Goal: Task Accomplishment & Management: Manage account settings

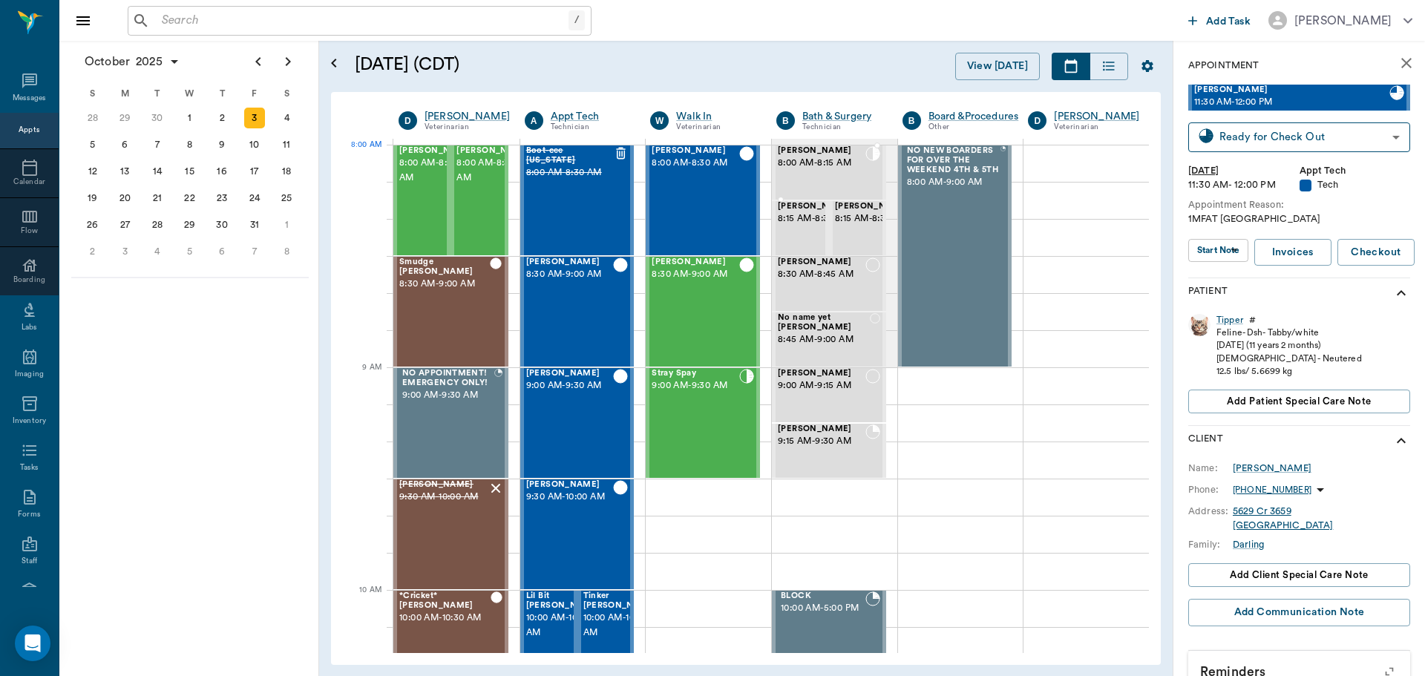
click at [850, 175] on div "[PERSON_NAME] 8:00 AM - 8:15 AM" at bounding box center [822, 172] width 88 height 53
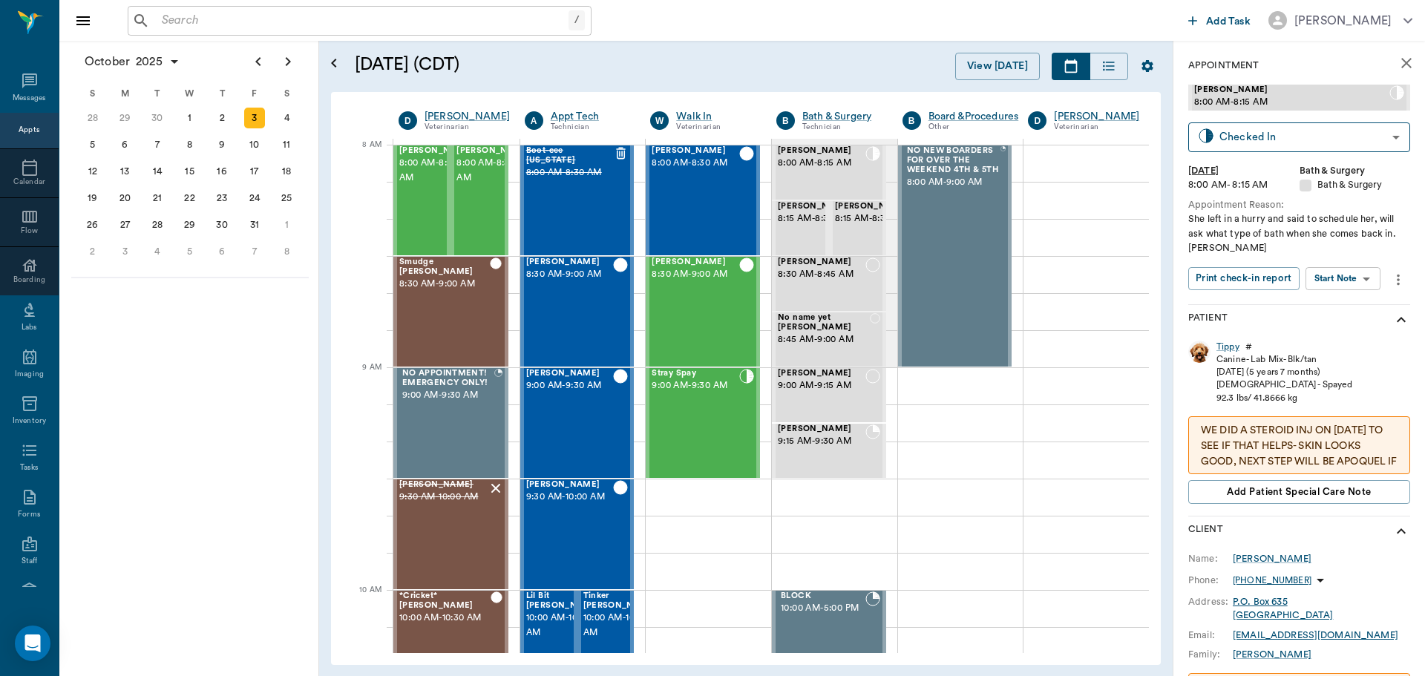
click at [1350, 267] on body "/ ​ Add Task [PERSON_NAME] Nectar Messages Appts Calendar Flow Boarding Labs Im…" at bounding box center [712, 338] width 1425 height 676
click at [1336, 312] on button "Start SOAP" at bounding box center [1326, 308] width 50 height 17
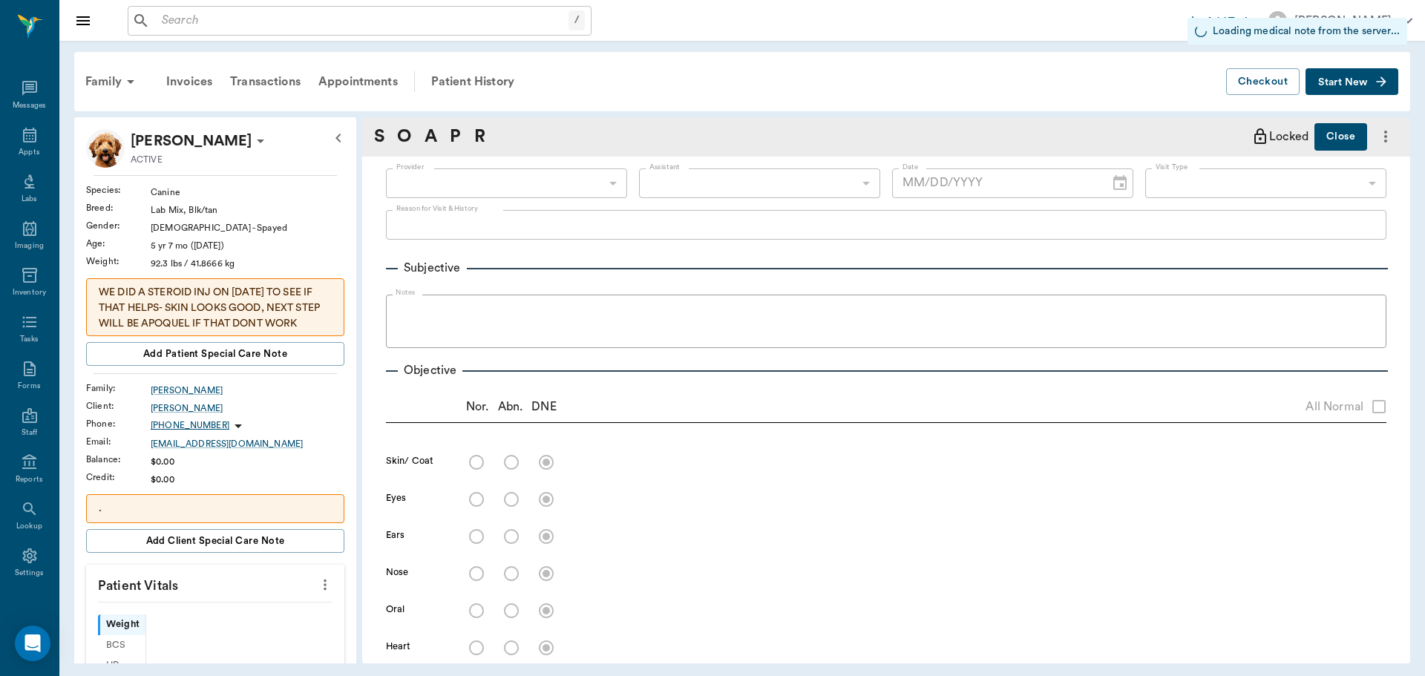
type input "63ec2f075fda476ae8351a4a"
type input "67479aab0de4f58b269e34fc"
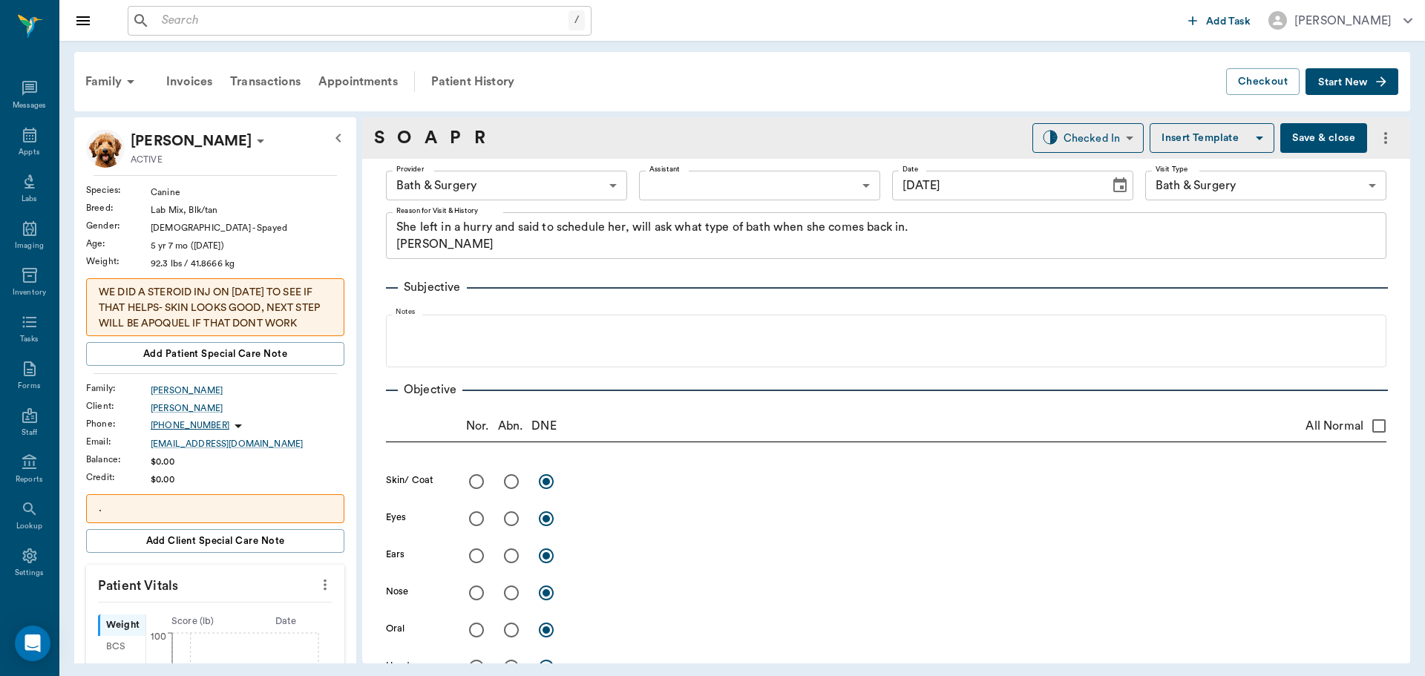
type input "[DATE]"
type textarea "She left in a hurry and said to schedule her, will ask what type of bath when s…"
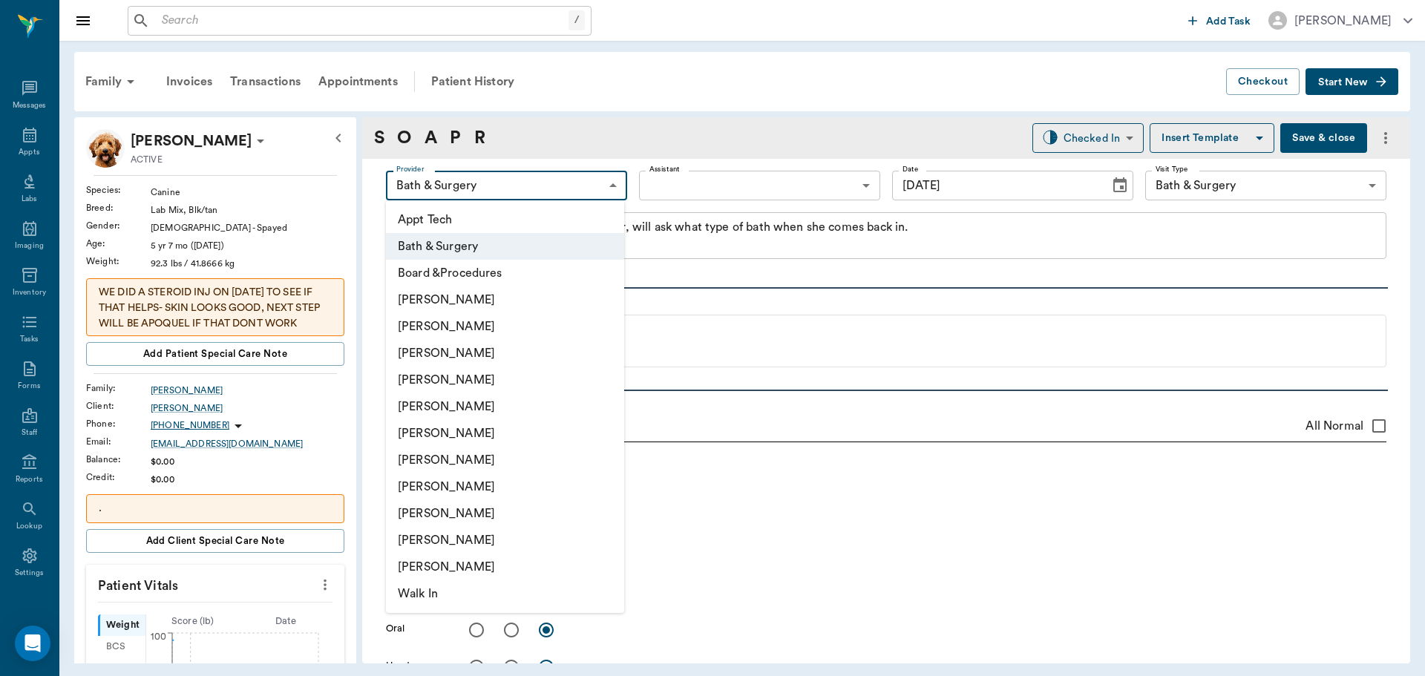
click at [598, 184] on body "/ ​ Add Task [PERSON_NAME] Nectar Messages Appts Labs Imaging Inventory Tasks F…" at bounding box center [712, 338] width 1425 height 676
click at [505, 349] on li "[PERSON_NAME]" at bounding box center [505, 353] width 238 height 27
type input "642ef10e332a41444de2bad1"
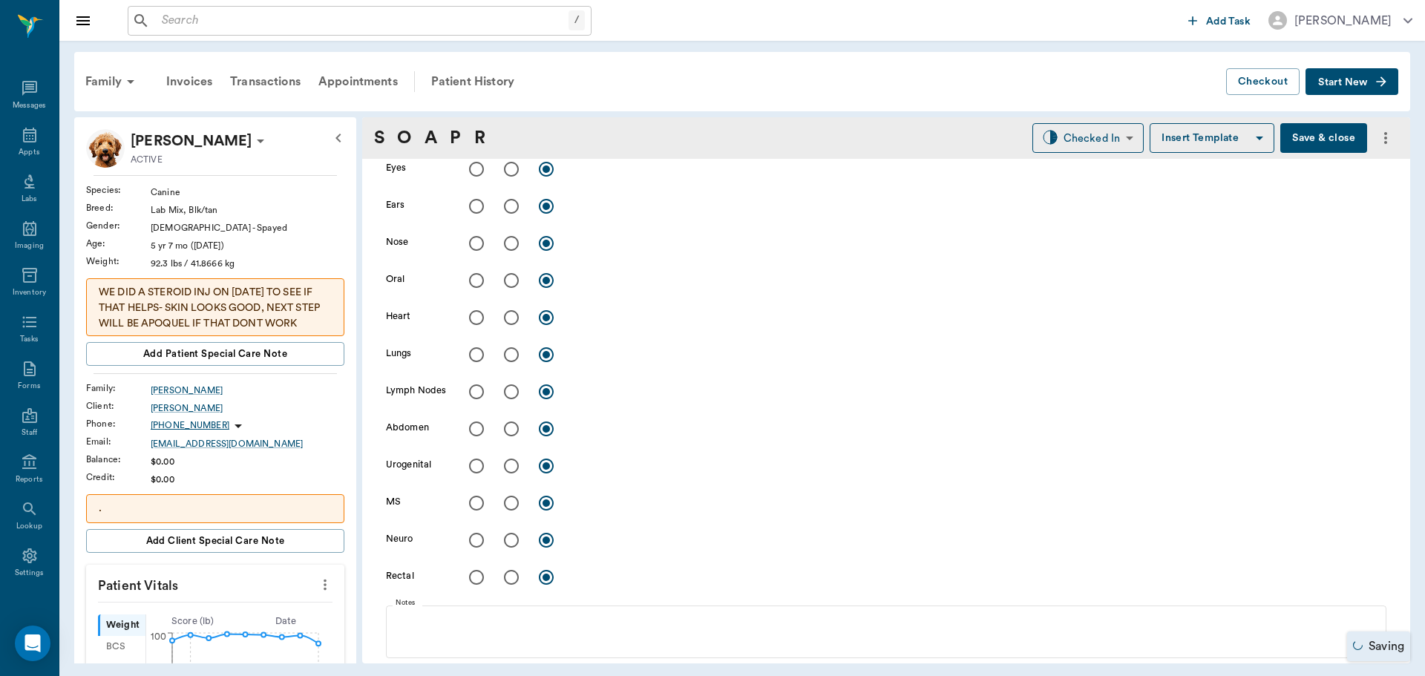
scroll to position [371, 0]
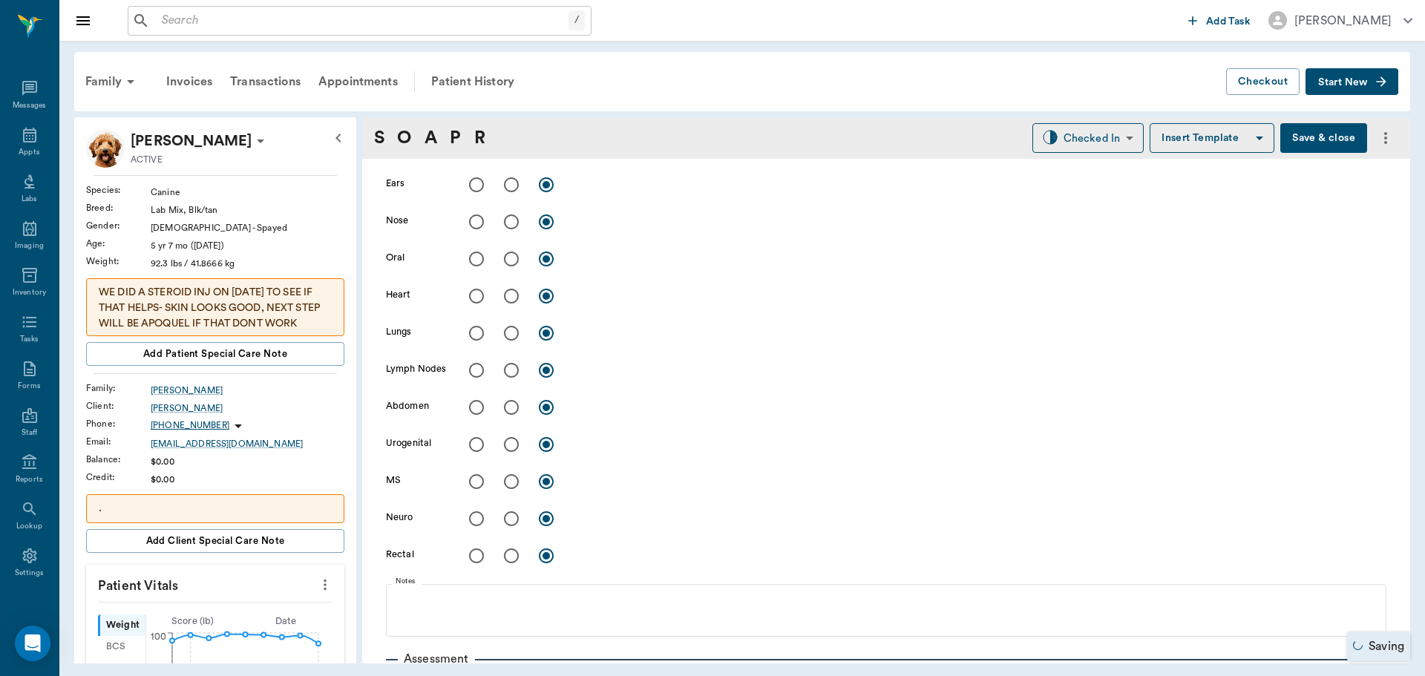
click at [317, 591] on icon "more" at bounding box center [325, 585] width 16 height 18
click at [252, 602] on span "Enter Vitals" at bounding box center [251, 610] width 125 height 16
click at [227, 615] on body "/ ​ Add Task [PERSON_NAME] Nectar Messages Appts Labs Imaging Inventory Tasks F…" at bounding box center [712, 338] width 1425 height 676
click at [226, 634] on input "text" at bounding box center [214, 629] width 129 height 30
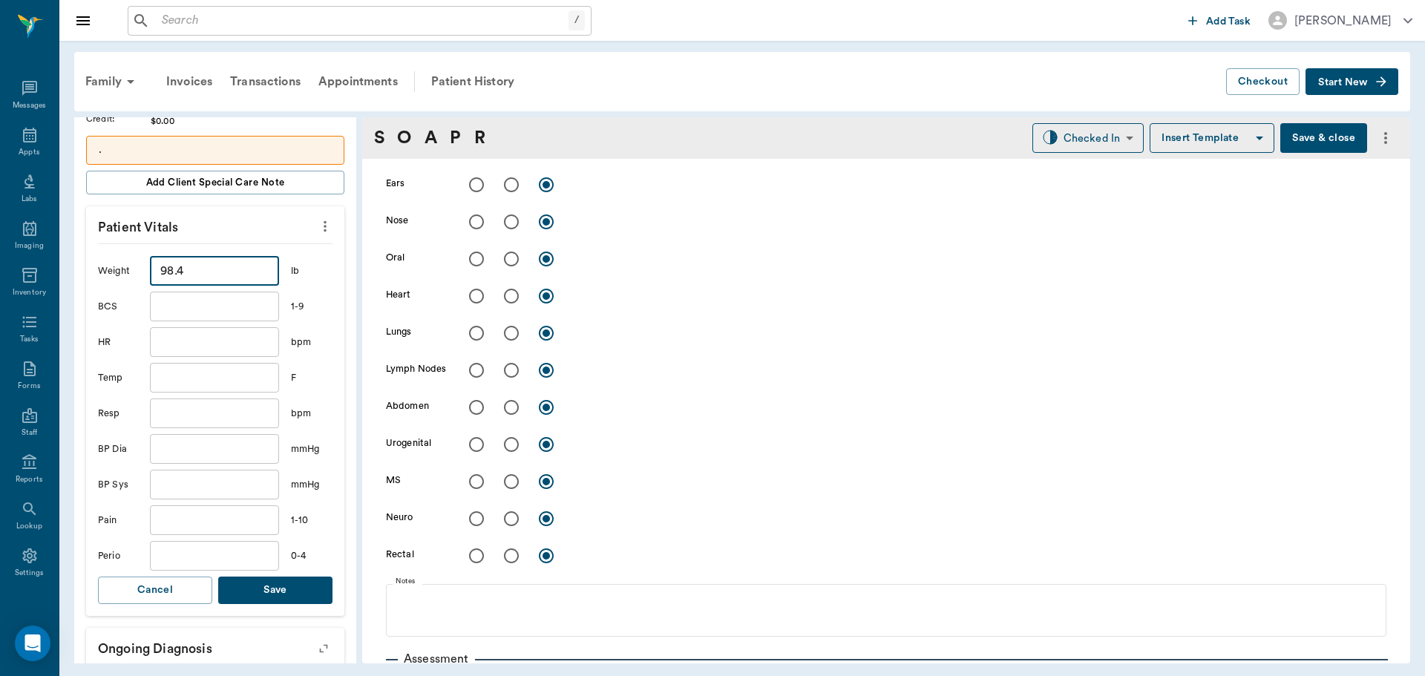
scroll to position [519, 0]
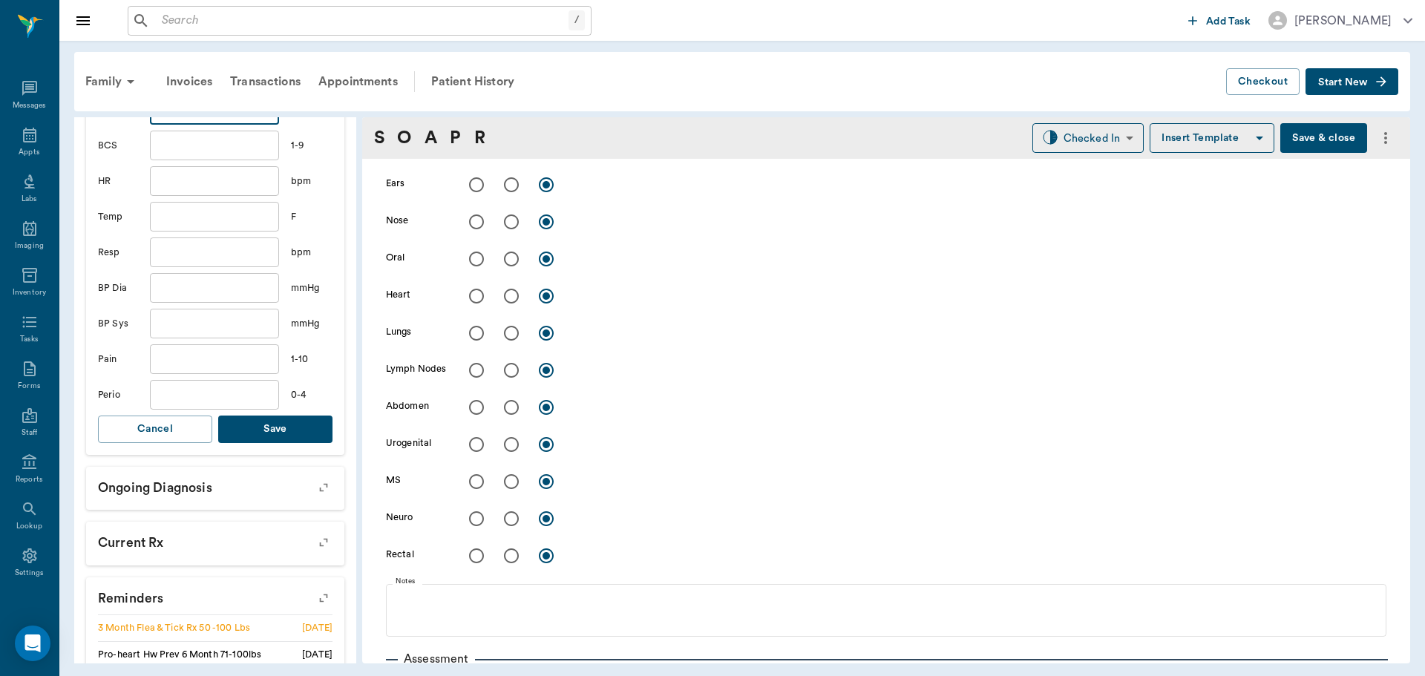
type input "98.4"
click at [280, 435] on button "Save" at bounding box center [275, 428] width 114 height 27
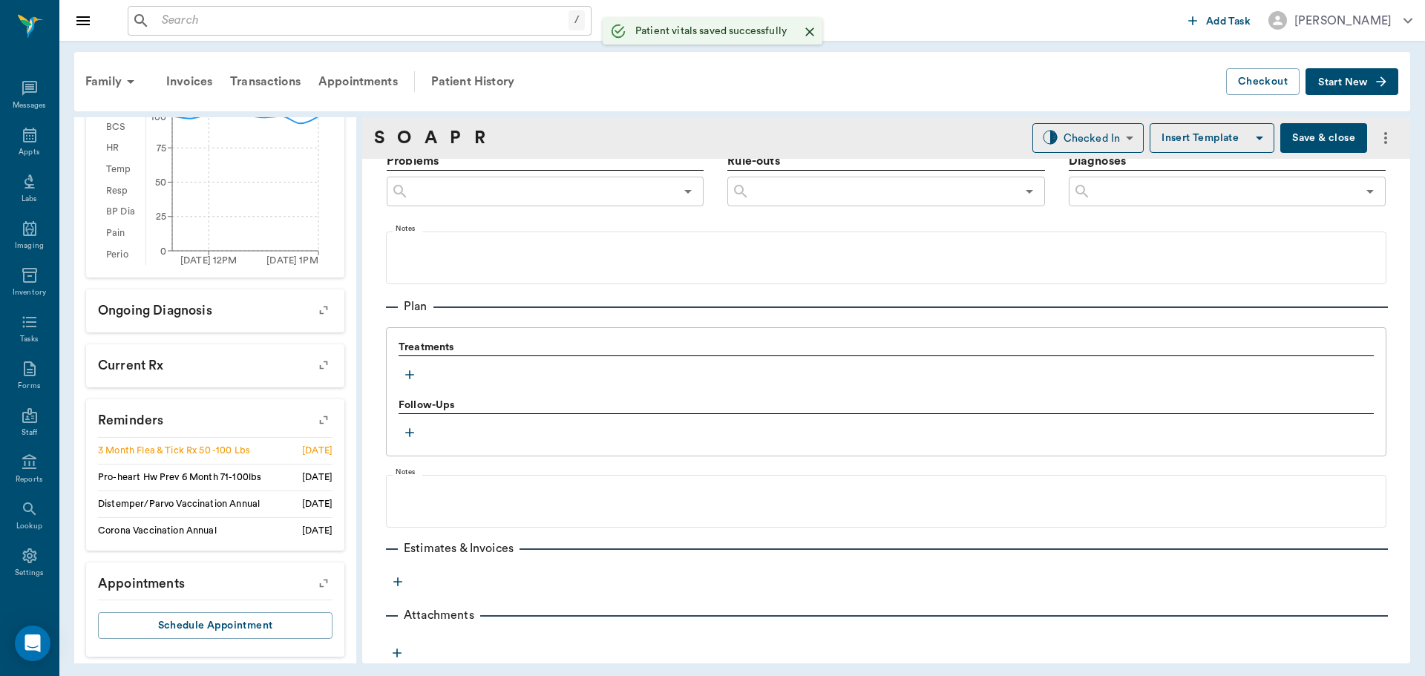
scroll to position [901, 0]
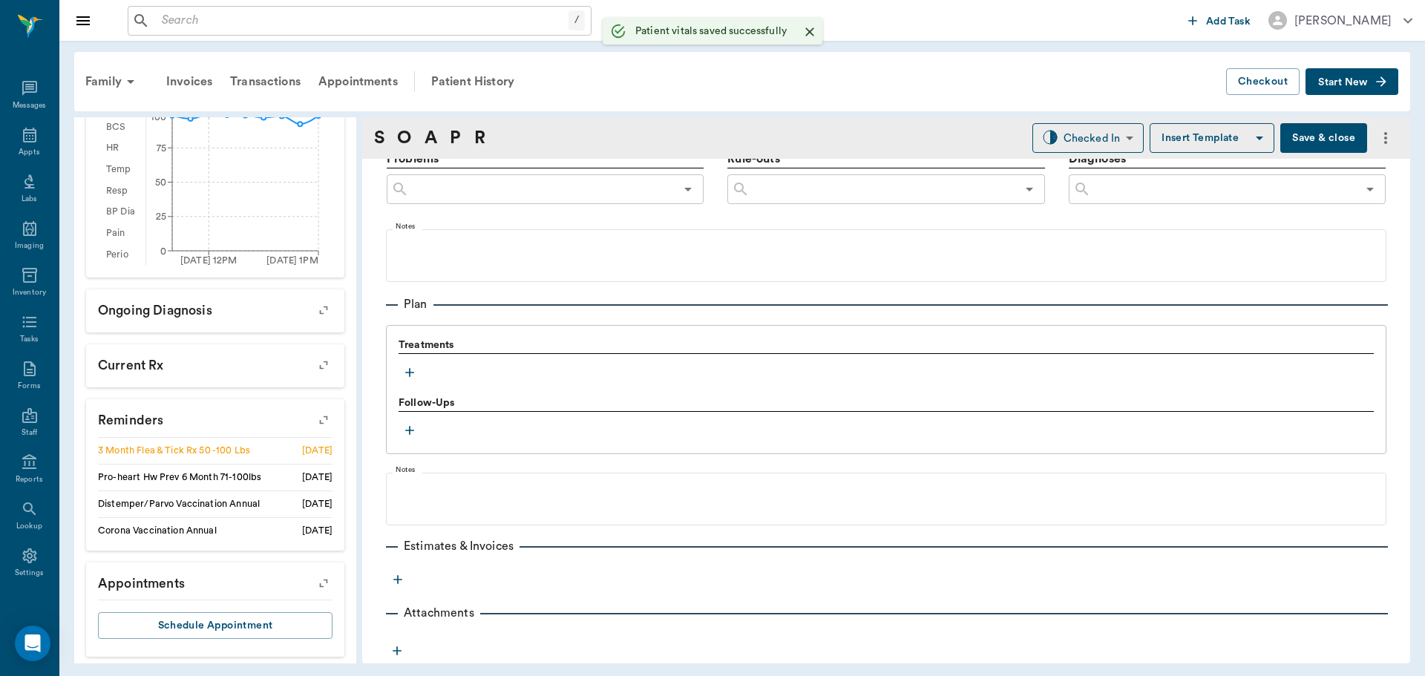
click at [409, 370] on icon "button" at bounding box center [409, 372] width 15 height 15
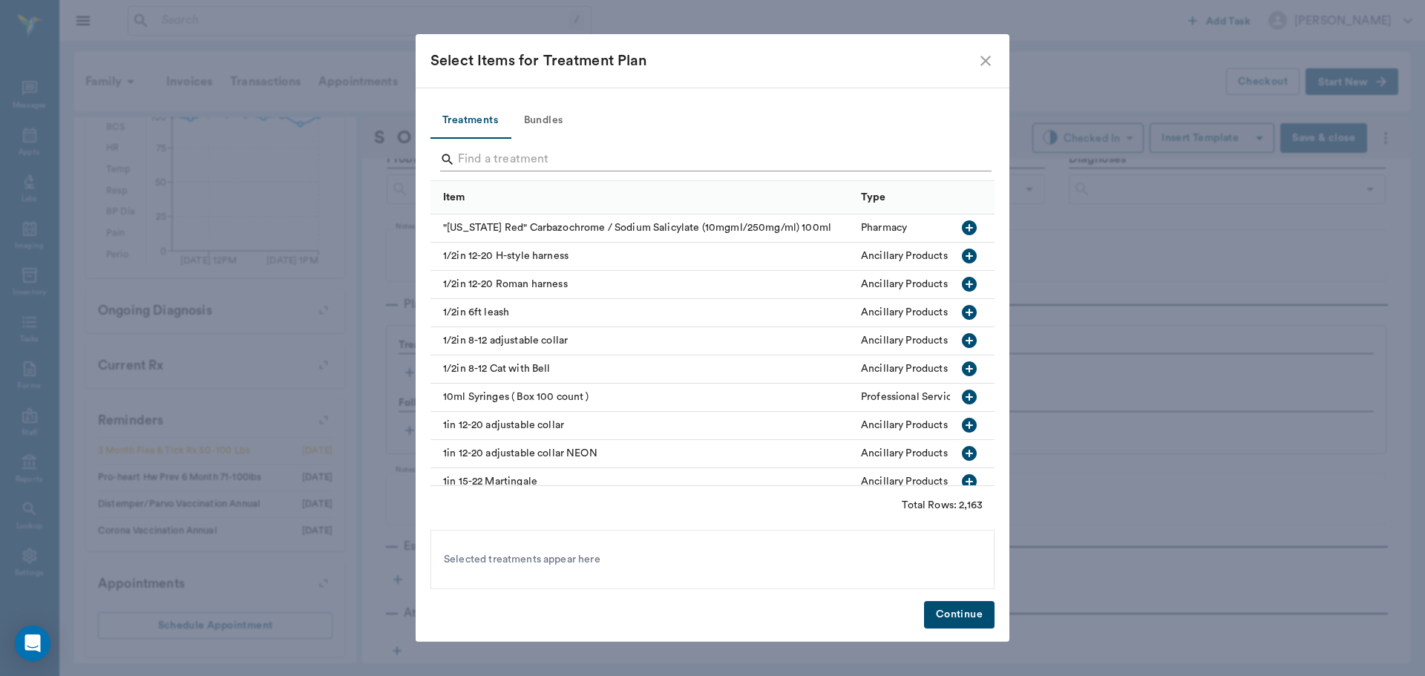
click at [569, 160] on input "Search" at bounding box center [713, 160] width 511 height 24
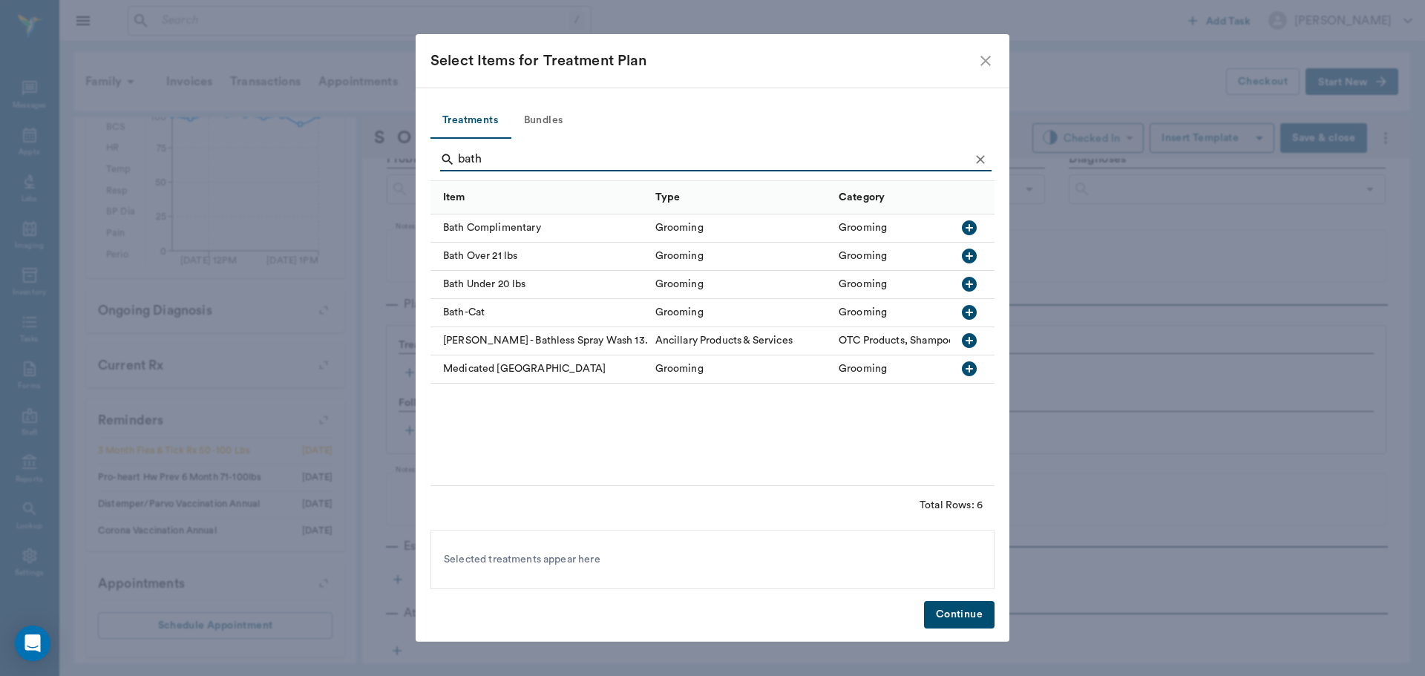
type input "bath"
click at [975, 370] on icon "button" at bounding box center [969, 368] width 15 height 15
click at [957, 612] on button "Continue" at bounding box center [959, 614] width 70 height 27
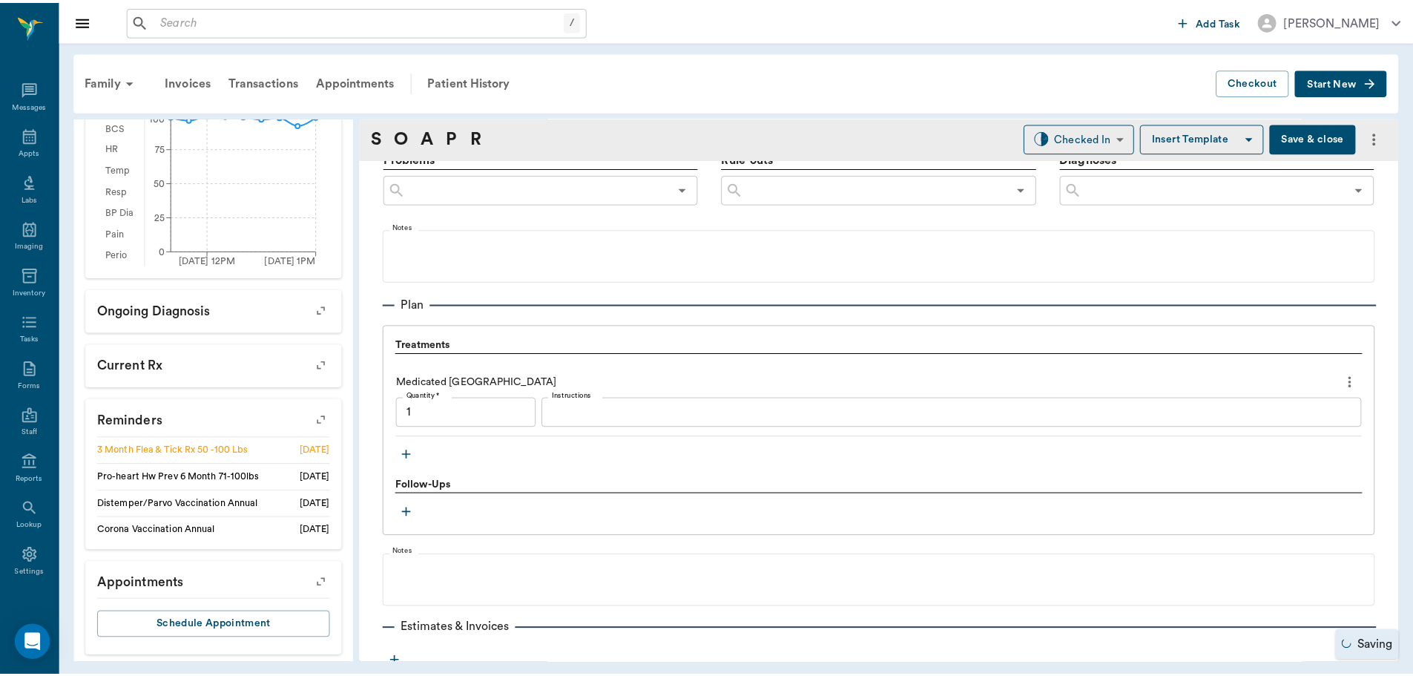
scroll to position [984, 0]
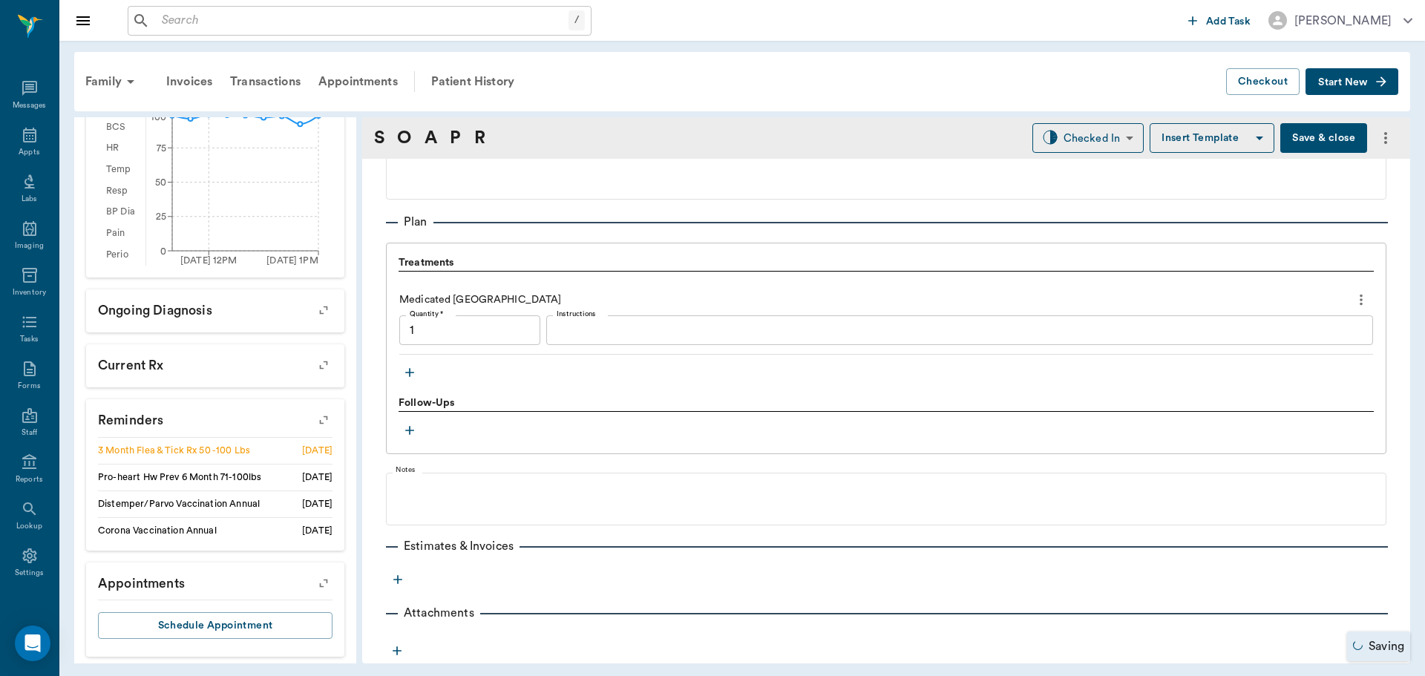
type input "1.00"
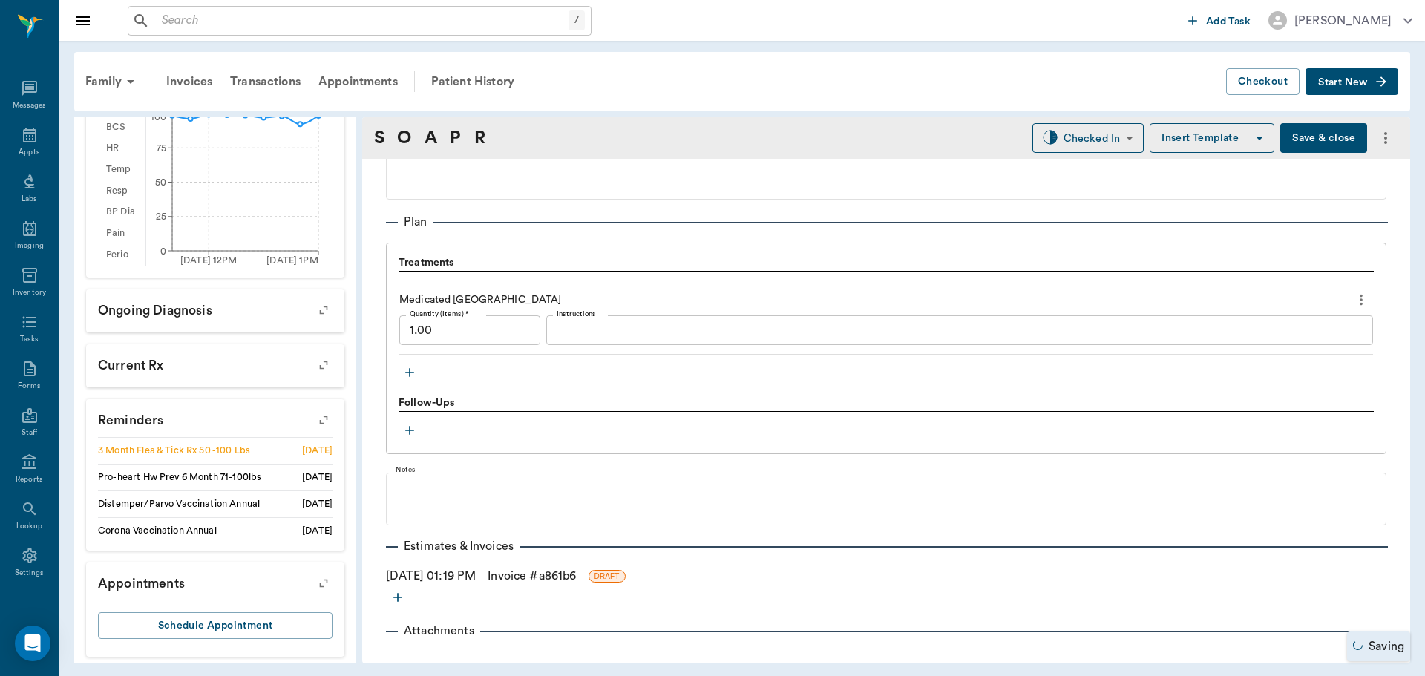
click at [533, 579] on link "Invoice # a861b6" at bounding box center [531, 576] width 88 height 18
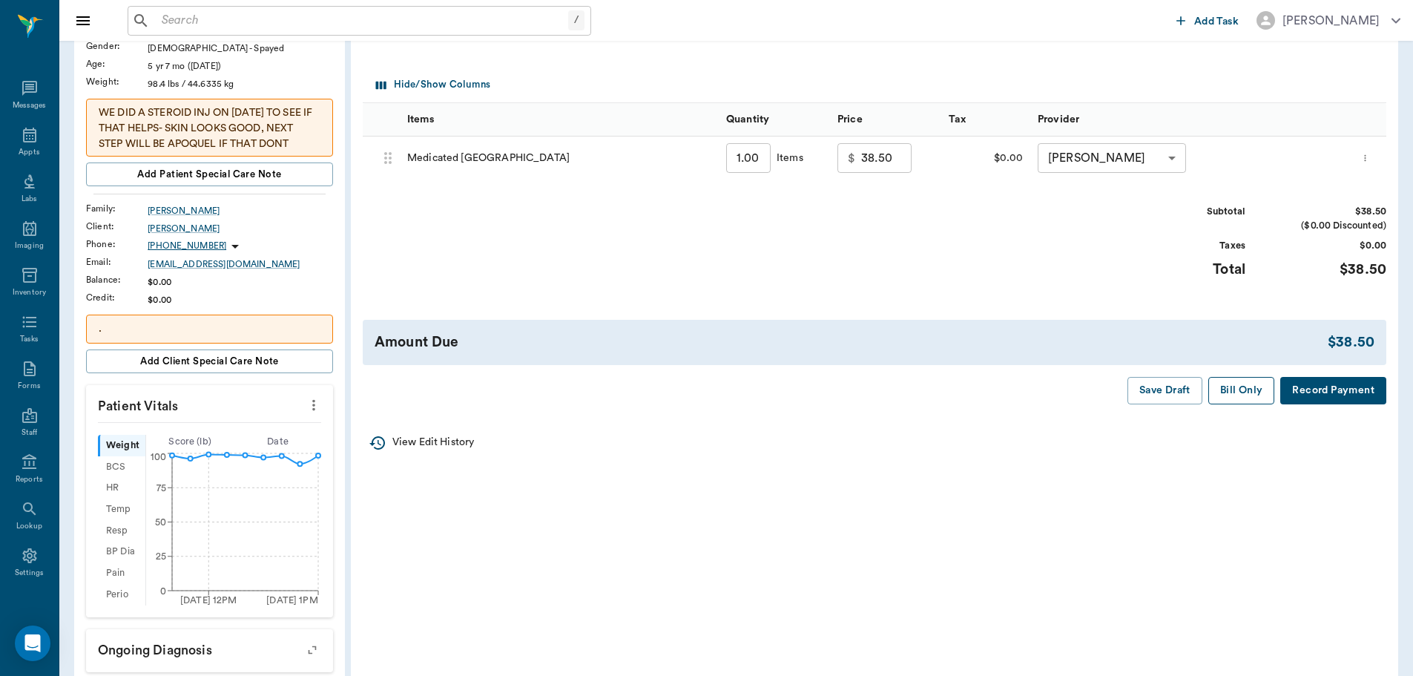
scroll to position [223, 0]
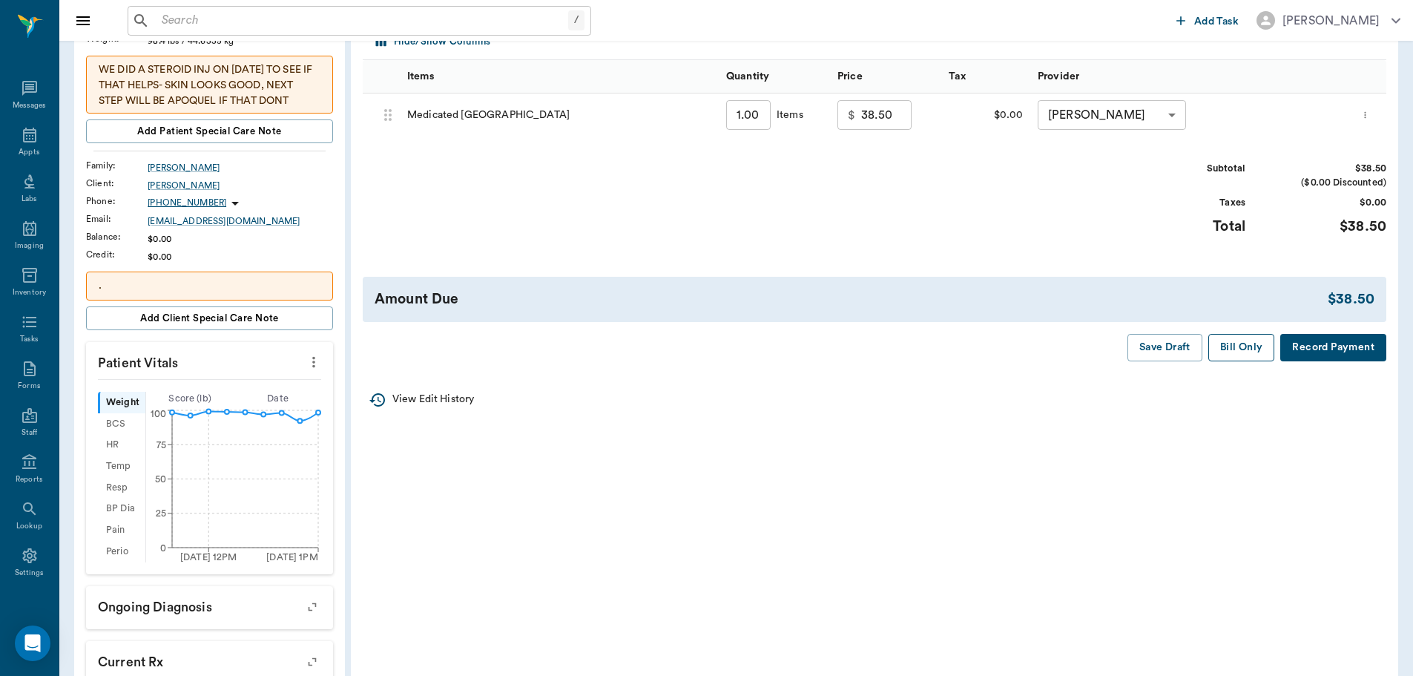
click at [1219, 340] on button "Bill Only" at bounding box center [1242, 347] width 67 height 27
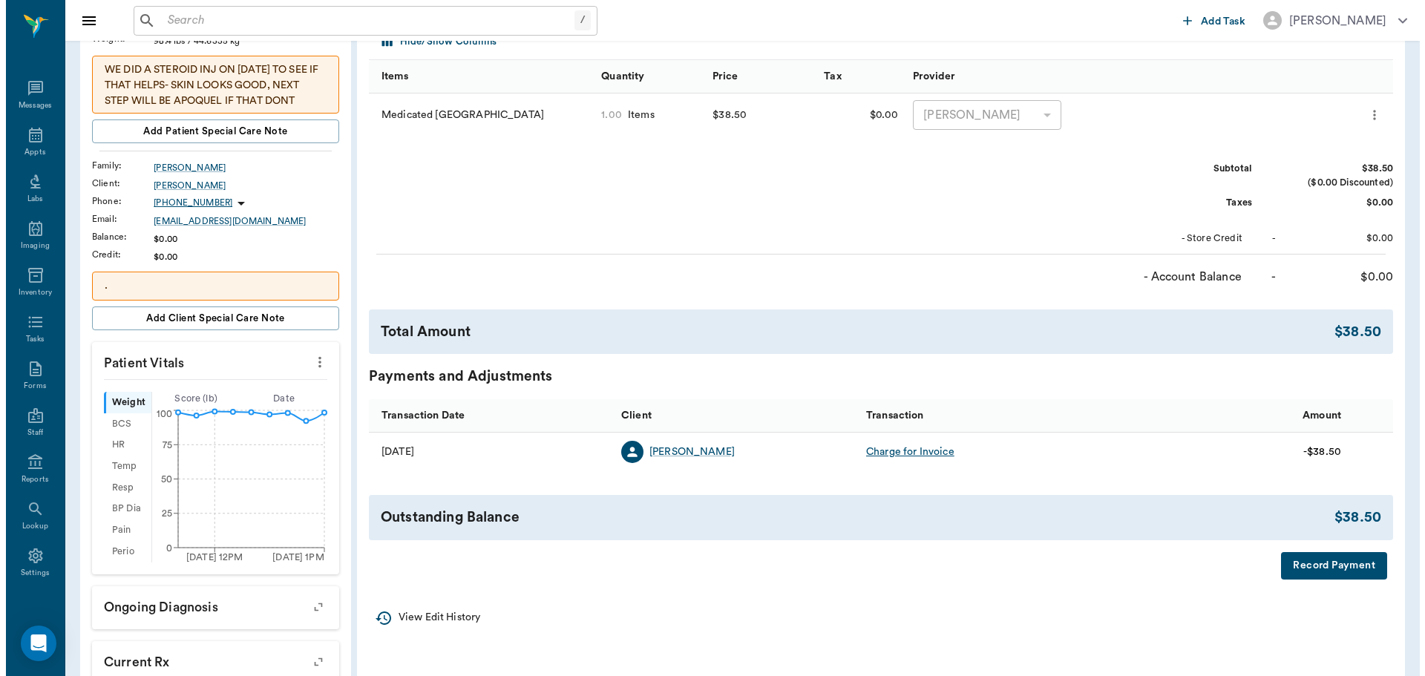
scroll to position [0, 0]
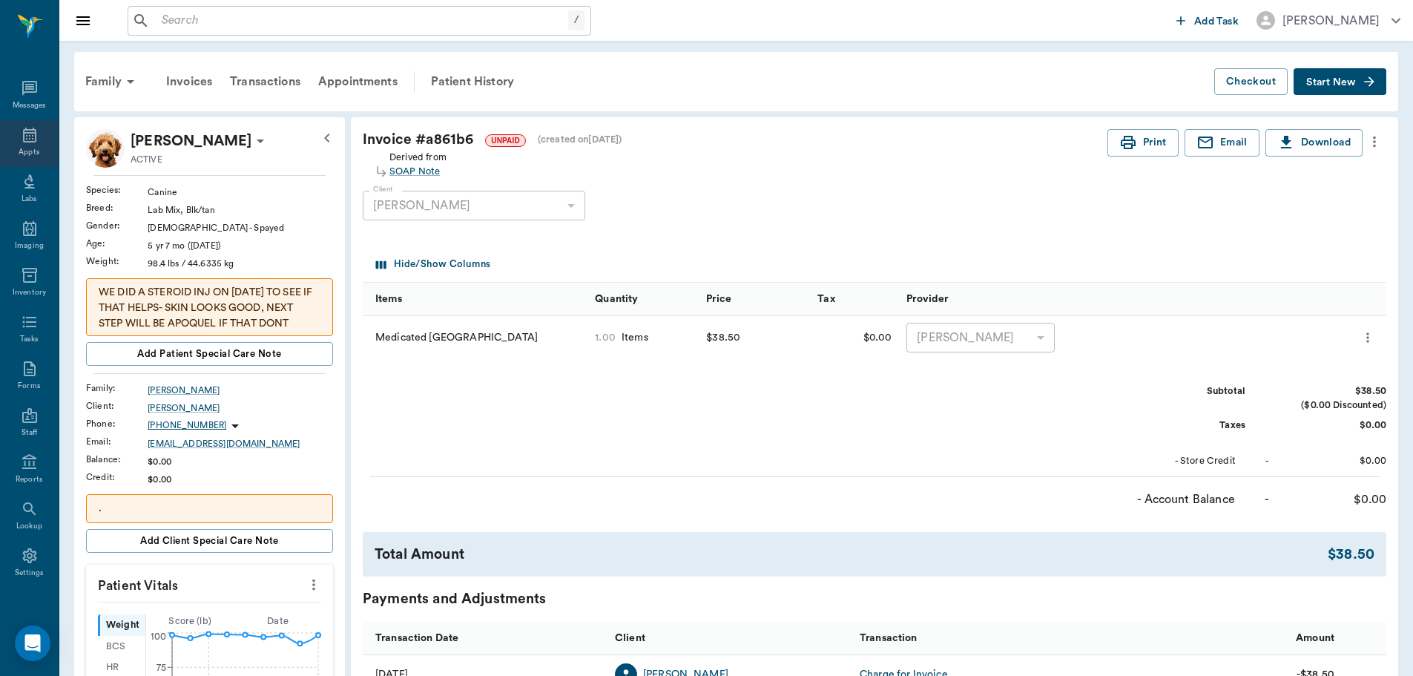
click at [11, 138] on div "Appts" at bounding box center [29, 143] width 59 height 47
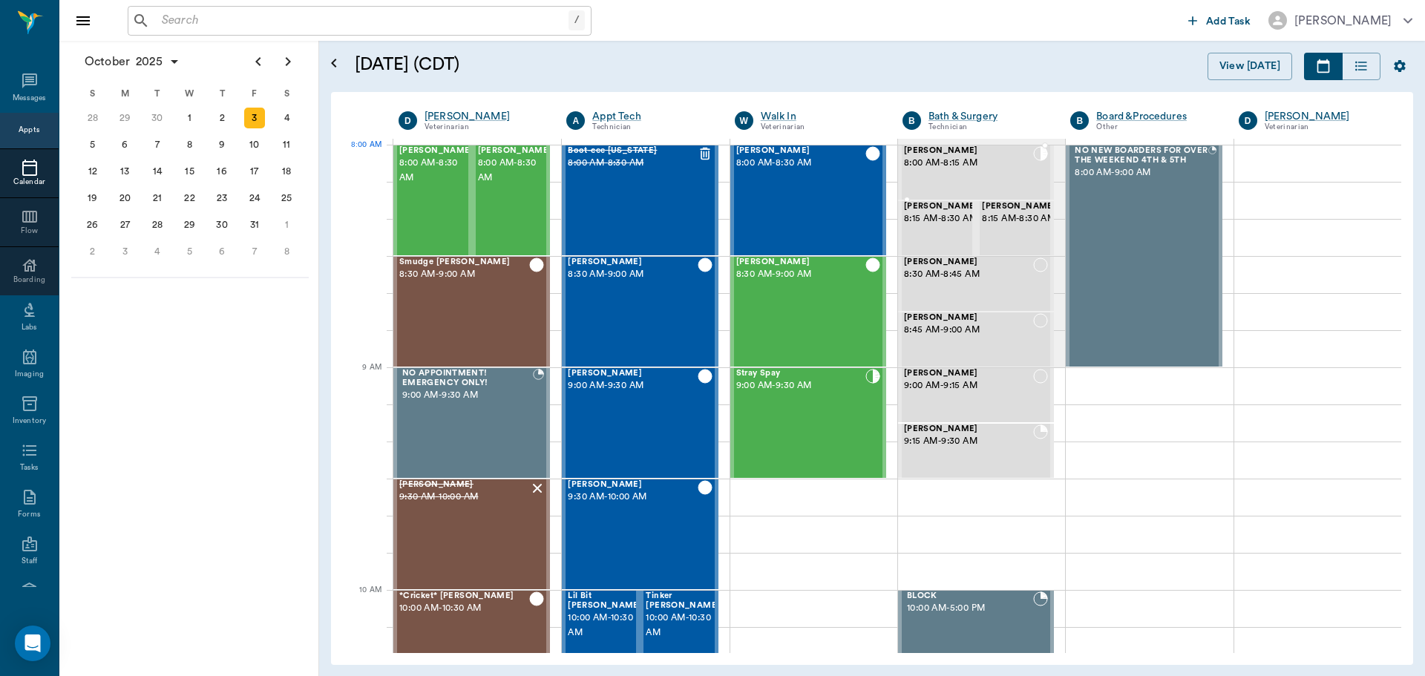
click at [947, 174] on div "[PERSON_NAME] 8:00 AM - 8:15 AM" at bounding box center [968, 172] width 129 height 53
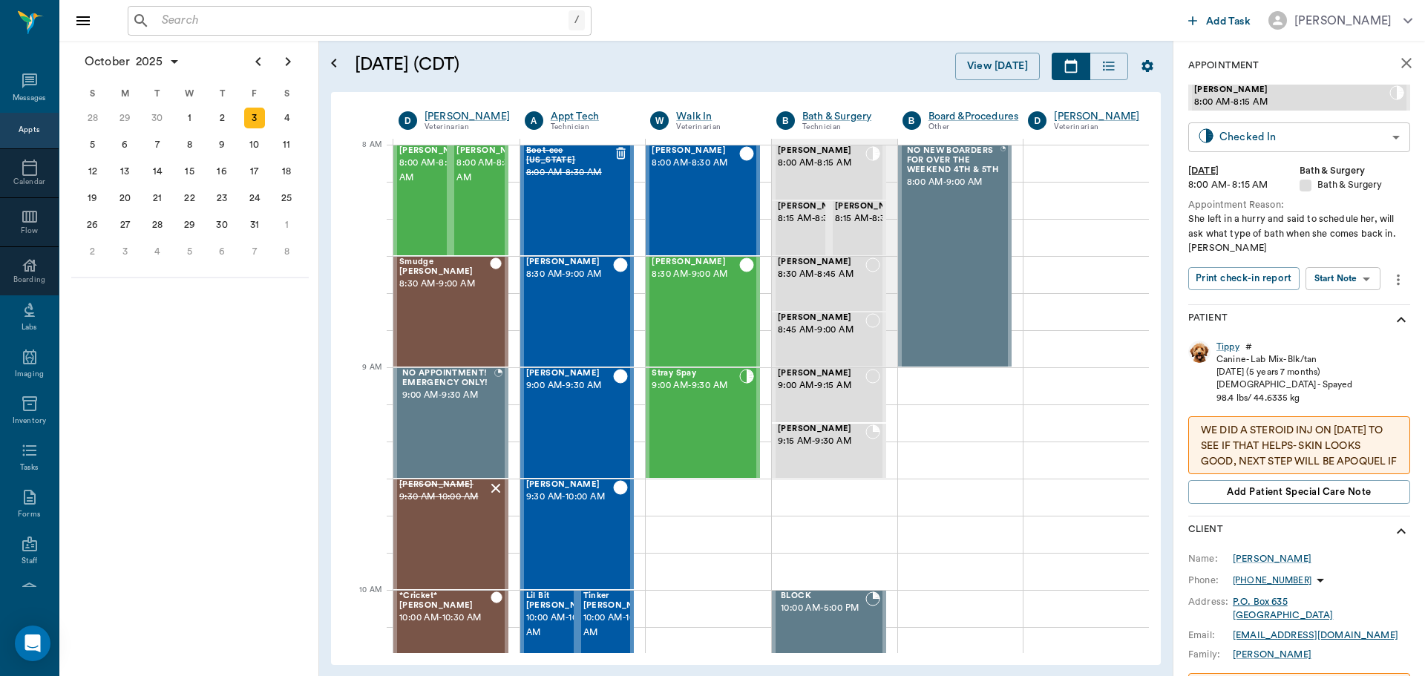
click at [1366, 125] on body "/ ​ Add Task [PERSON_NAME] Nectar Messages Appts Calendar Flow Boarding Labs Im…" at bounding box center [712, 338] width 1425 height 676
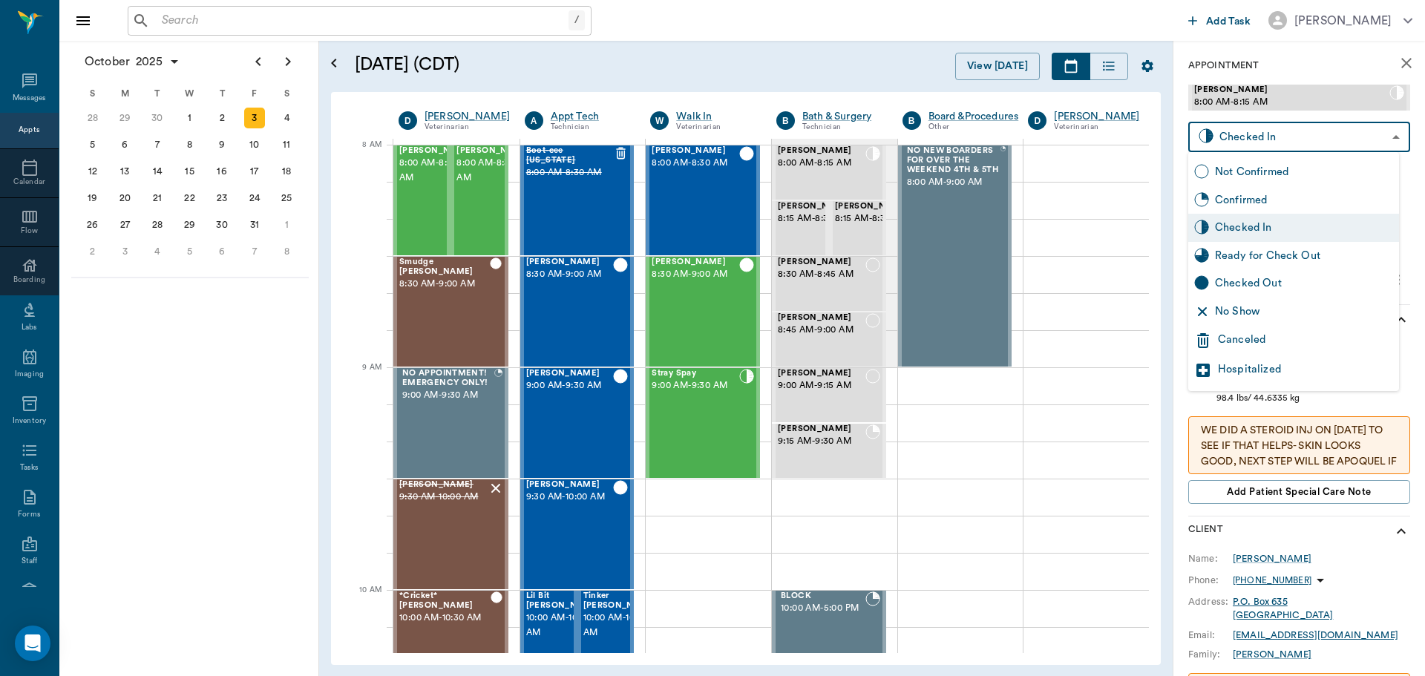
click at [1337, 263] on div "Ready for Check Out" at bounding box center [1304, 256] width 178 height 16
type input "READY_TO_CHECKOUT"
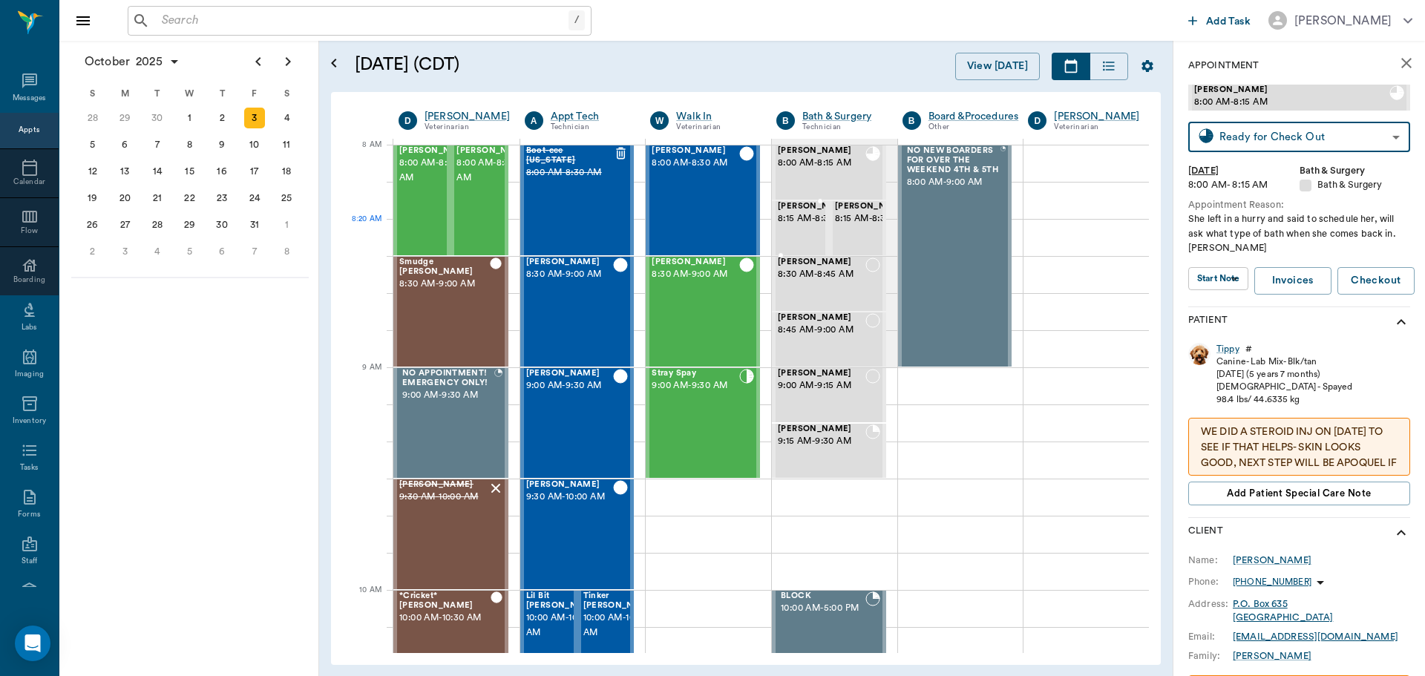
click at [778, 226] on span "8:15 AM - 8:30 AM" at bounding box center [815, 218] width 74 height 15
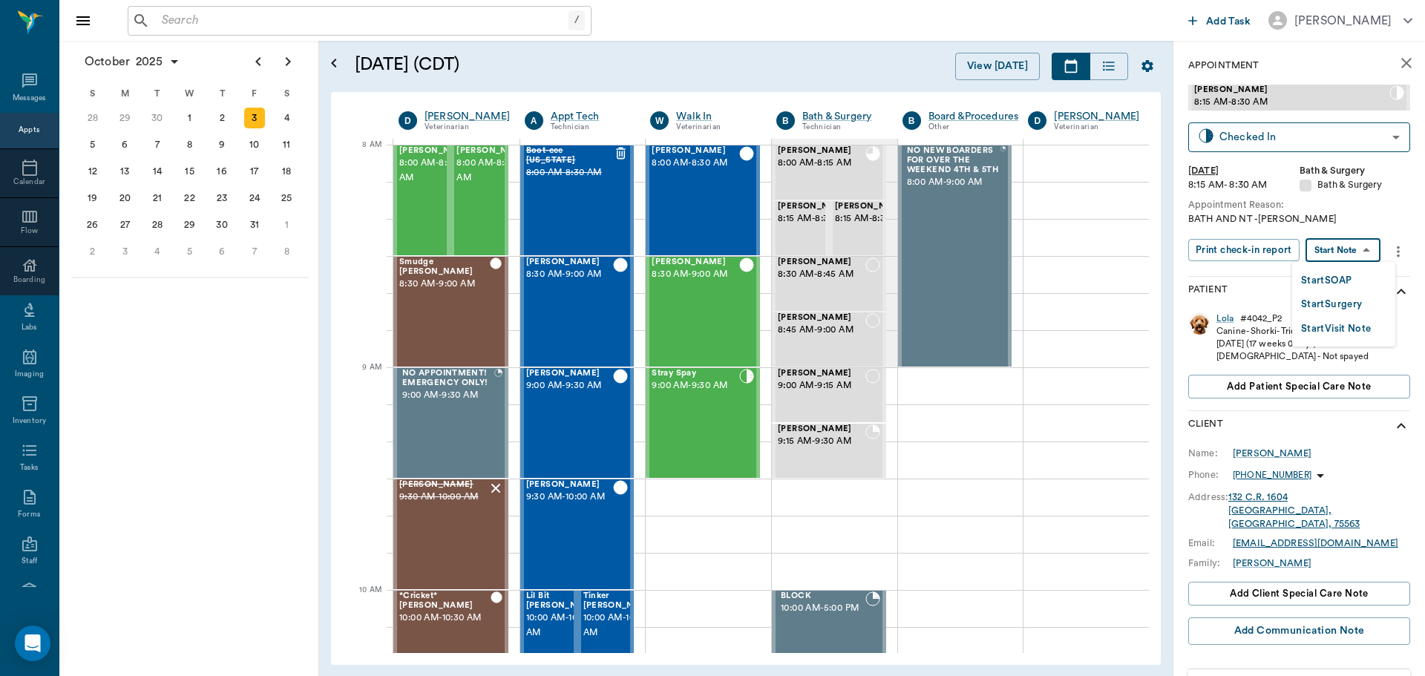
click at [1369, 254] on body "/ ​ Add Task [PERSON_NAME] Nectar Messages Appts Calendar Flow Boarding Labs Im…" at bounding box center [712, 338] width 1425 height 676
click at [1347, 275] on button "Start SOAP" at bounding box center [1326, 280] width 50 height 17
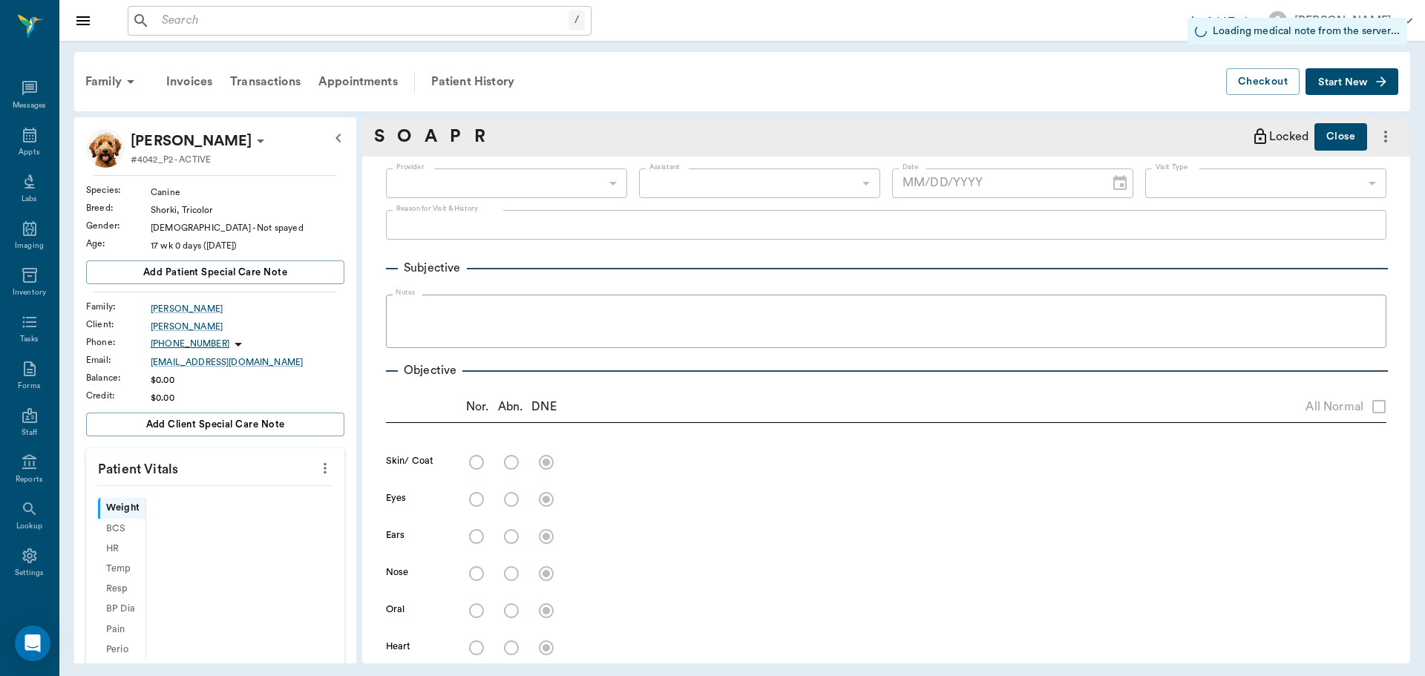
click at [556, 180] on div "​" at bounding box center [506, 183] width 241 height 30
type input "63ec2f075fda476ae8351a4a"
type input "67479aab0de4f58b269e34fc"
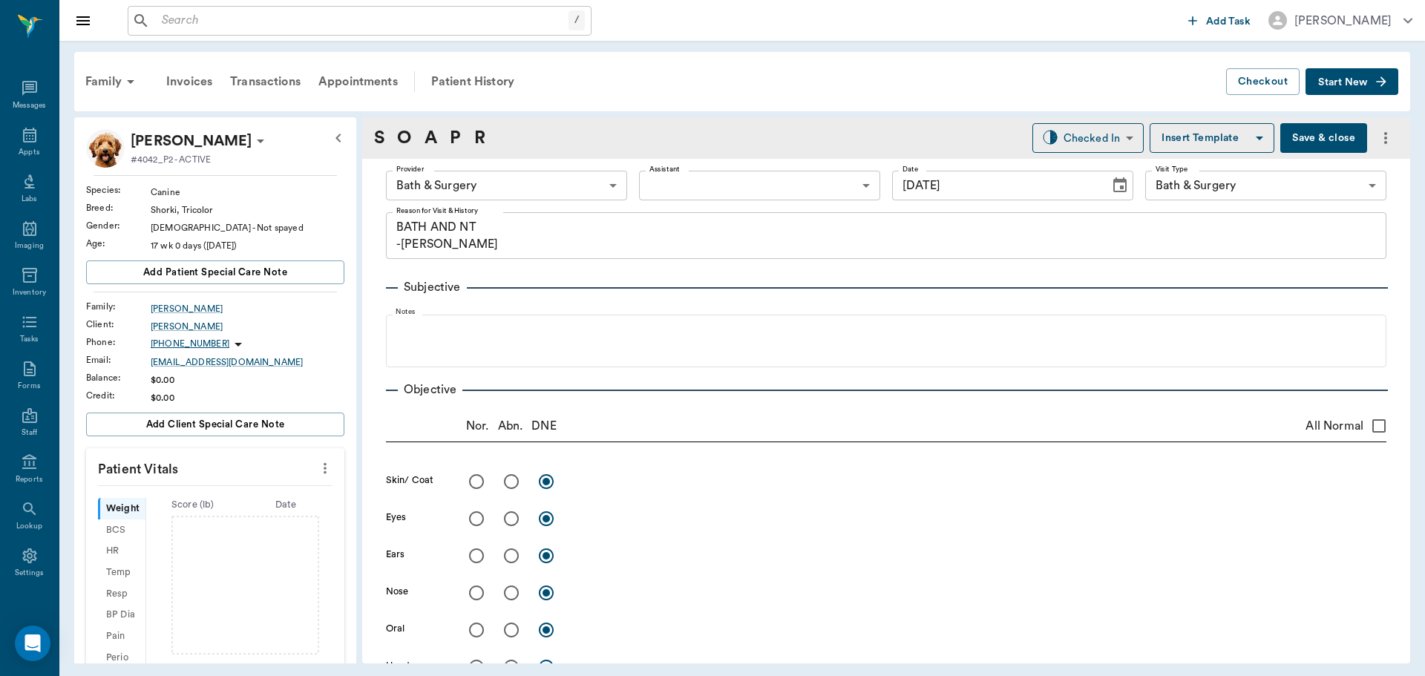
type input "[DATE]"
type textarea "BATH AND NT -[PERSON_NAME]"
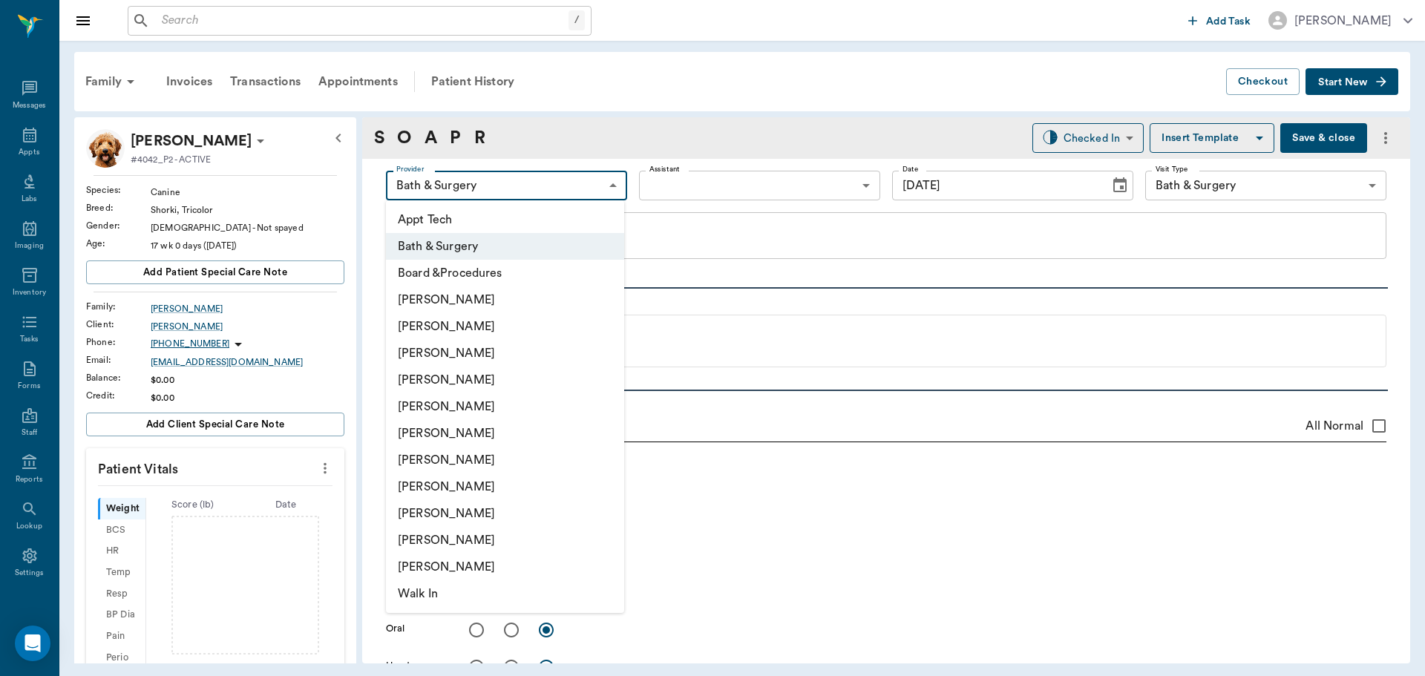
click at [587, 188] on body "/ ​ Add Task [PERSON_NAME] Nectar Messages Appts Labs Imaging Inventory Tasks F…" at bounding box center [712, 338] width 1425 height 676
click at [493, 349] on li "[PERSON_NAME]" at bounding box center [505, 353] width 238 height 27
type input "642ef10e332a41444de2bad1"
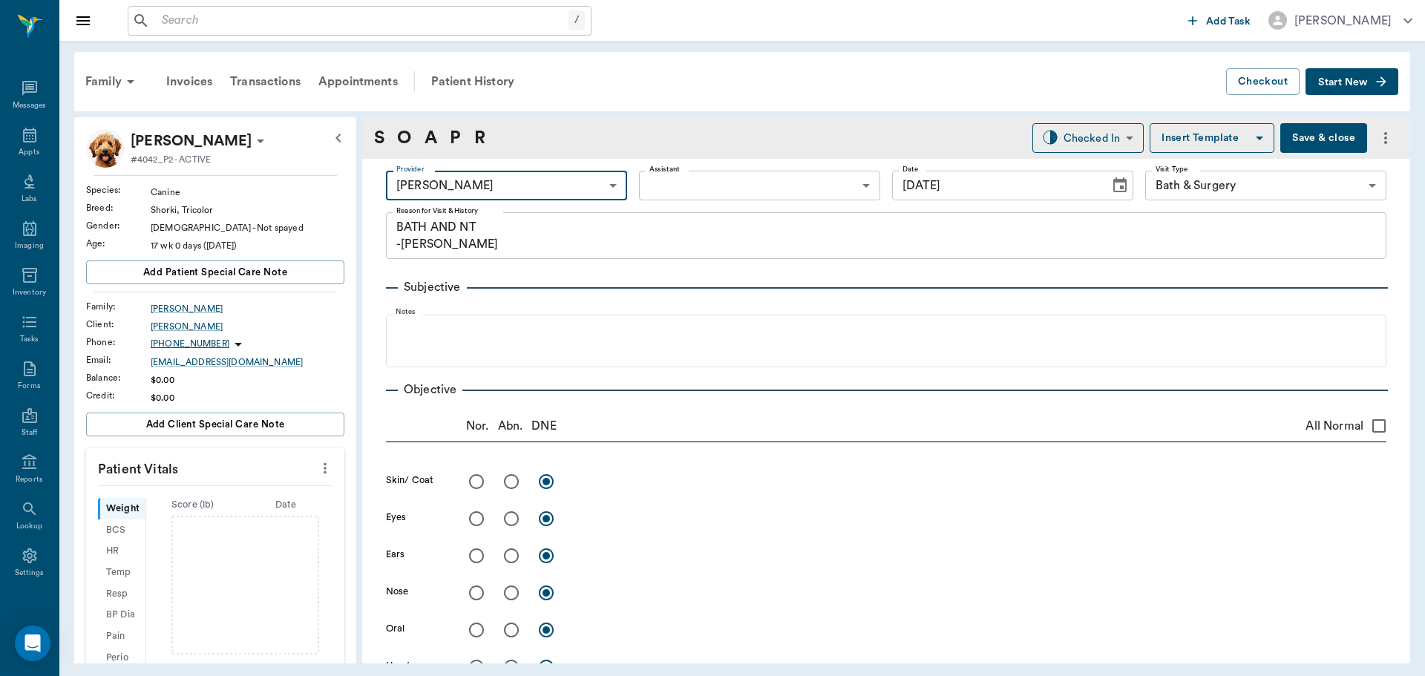
click at [820, 191] on body "/ ​ Add Task [PERSON_NAME] Nectar Messages Appts Labs Imaging Inventory Tasks F…" at bounding box center [712, 338] width 1425 height 676
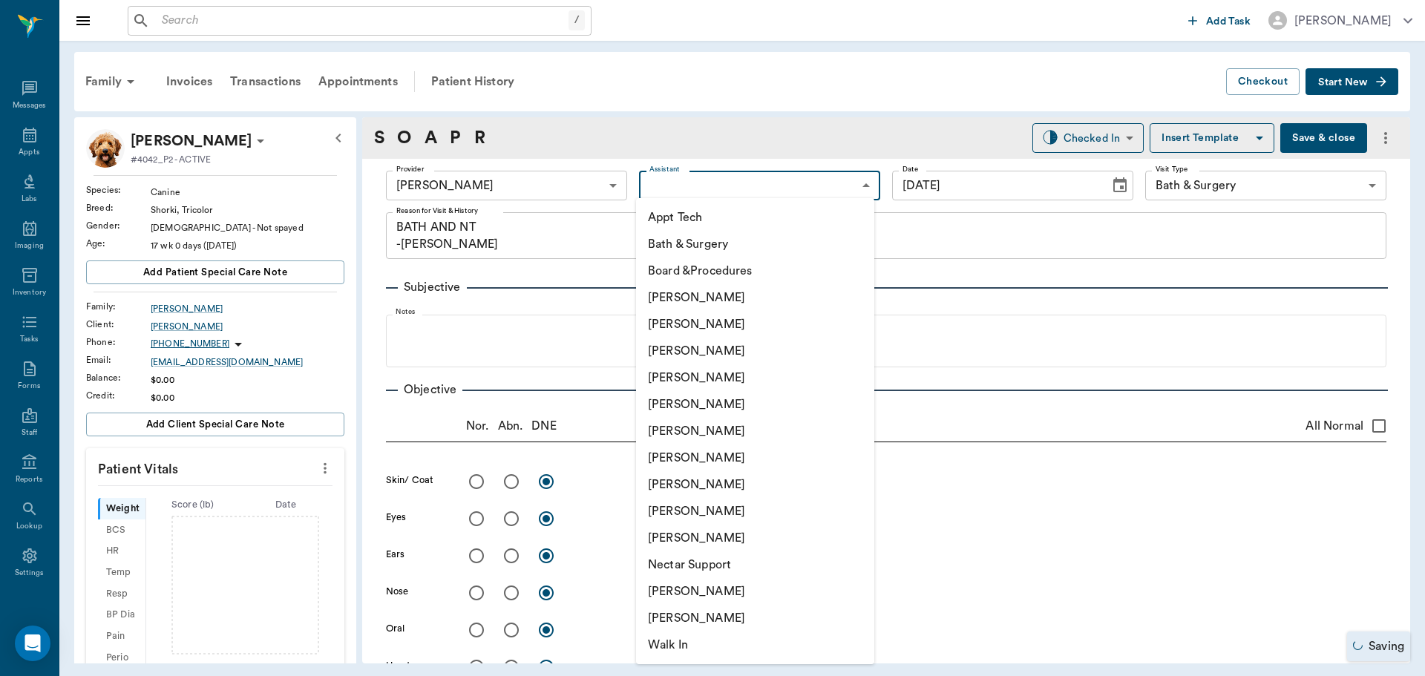
click at [749, 449] on li "[PERSON_NAME]" at bounding box center [755, 457] width 238 height 27
type input "682b670d8bdc6f7f8feef3db"
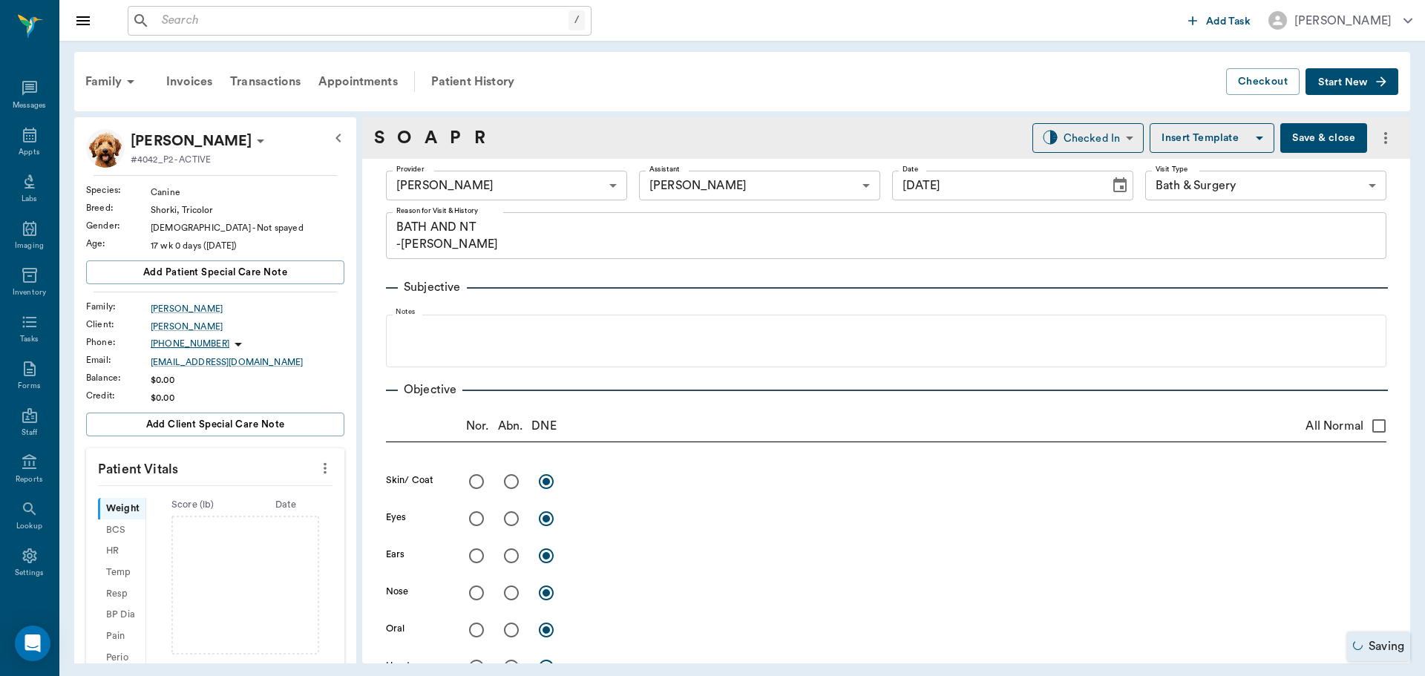
click at [317, 467] on icon "more" at bounding box center [325, 468] width 16 height 18
click at [239, 494] on span "Enter Vitals" at bounding box center [251, 494] width 125 height 16
click at [214, 523] on input "text" at bounding box center [214, 513] width 129 height 30
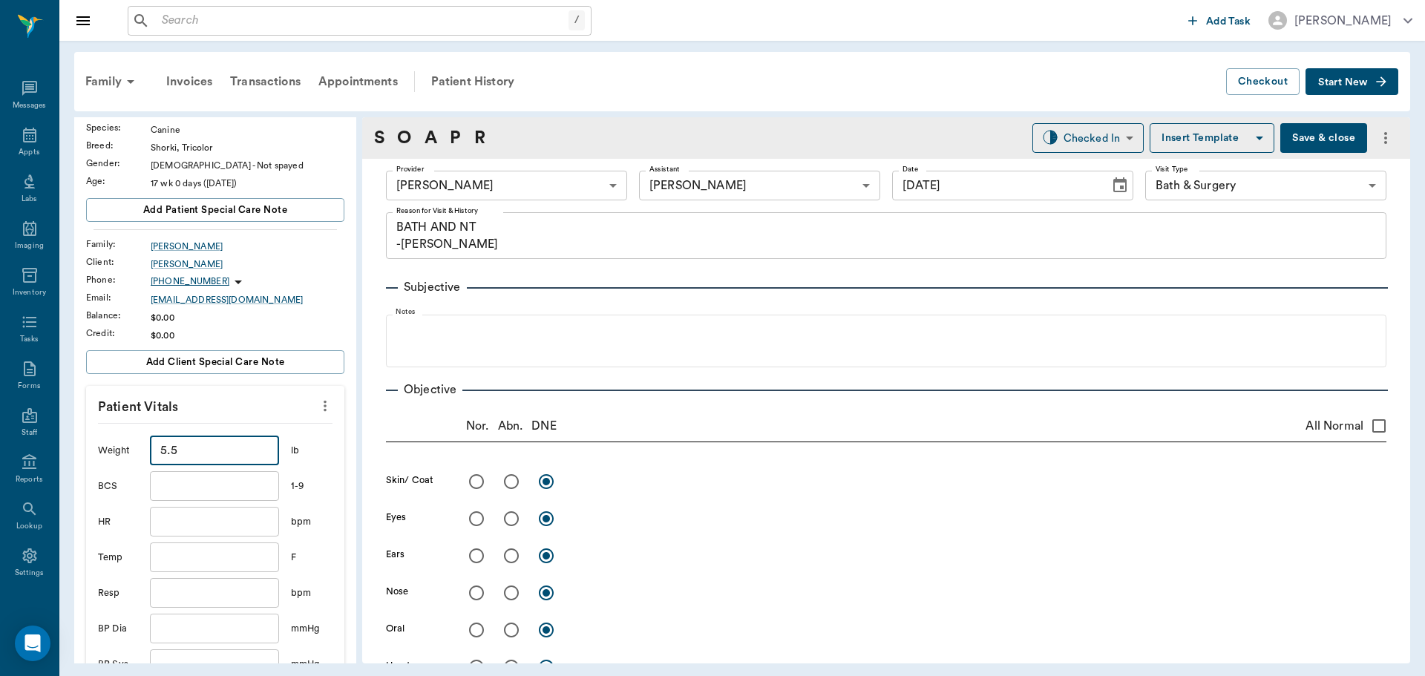
scroll to position [223, 0]
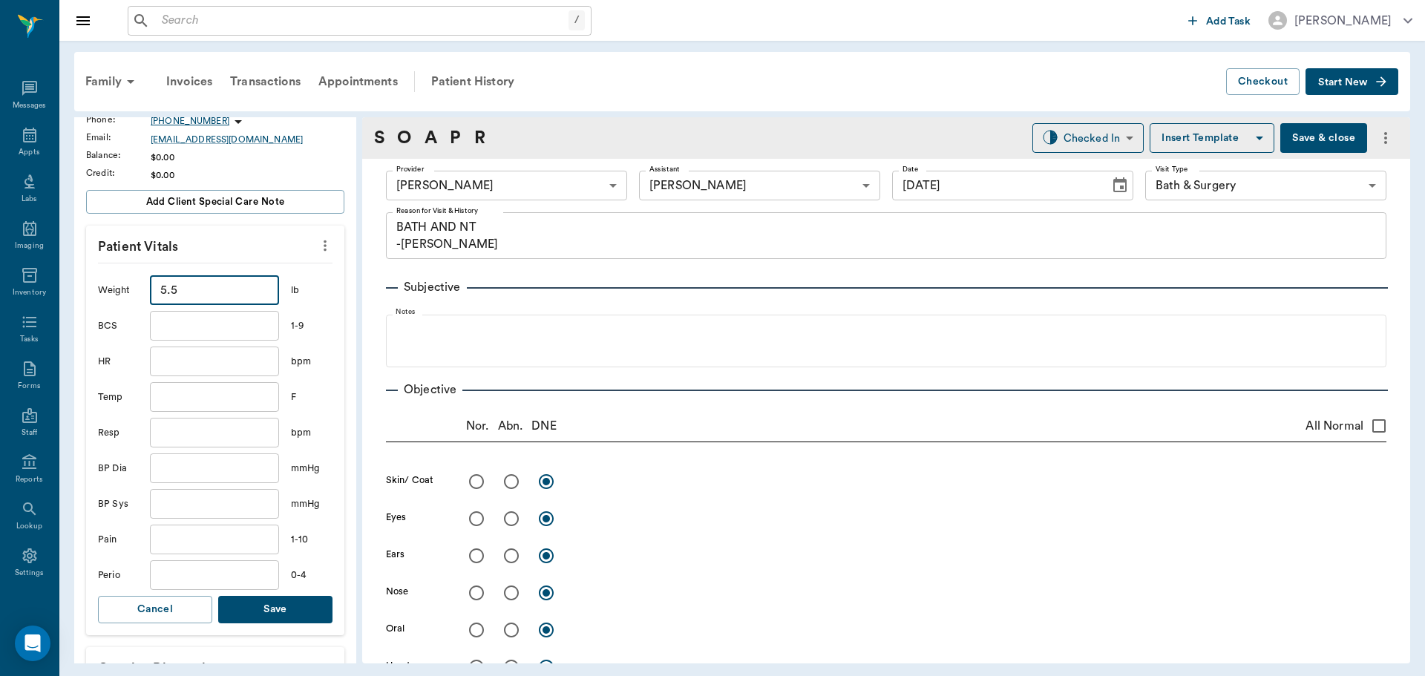
type input "5.5"
click at [300, 599] on button "Save" at bounding box center [275, 609] width 114 height 27
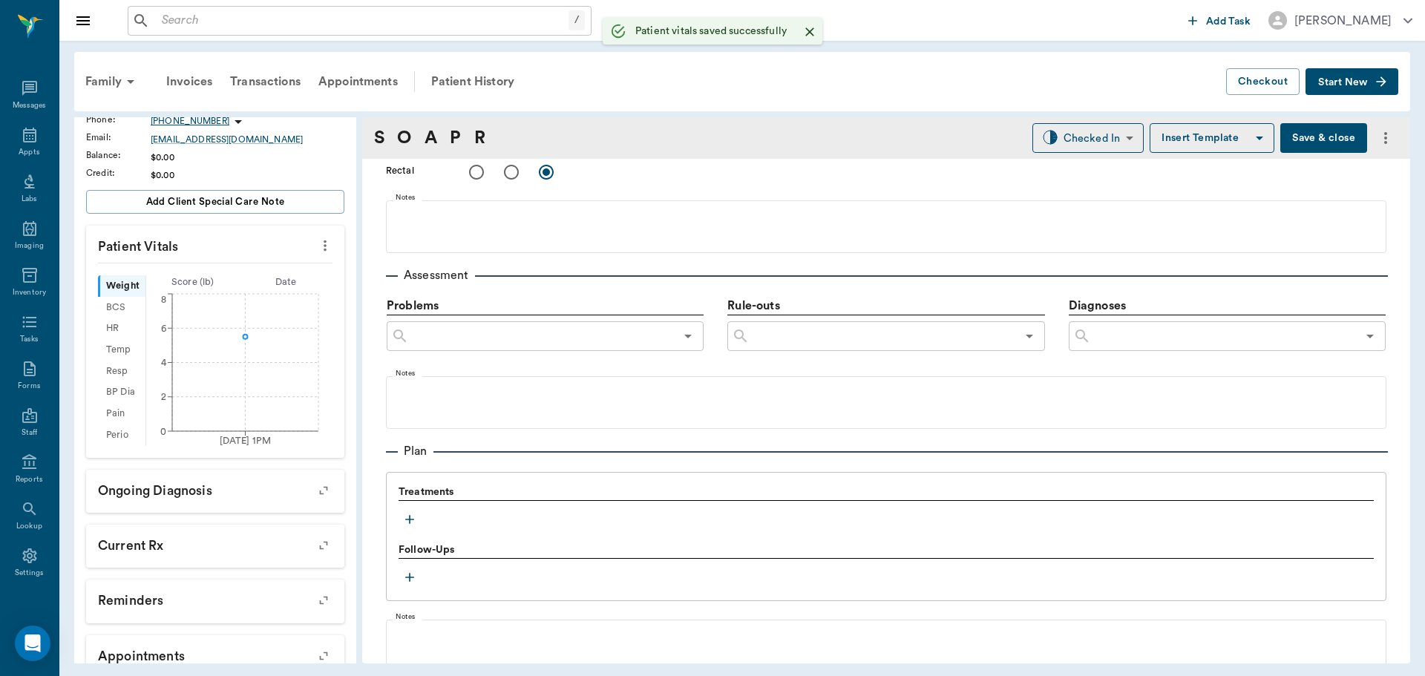
scroll to position [901, 0]
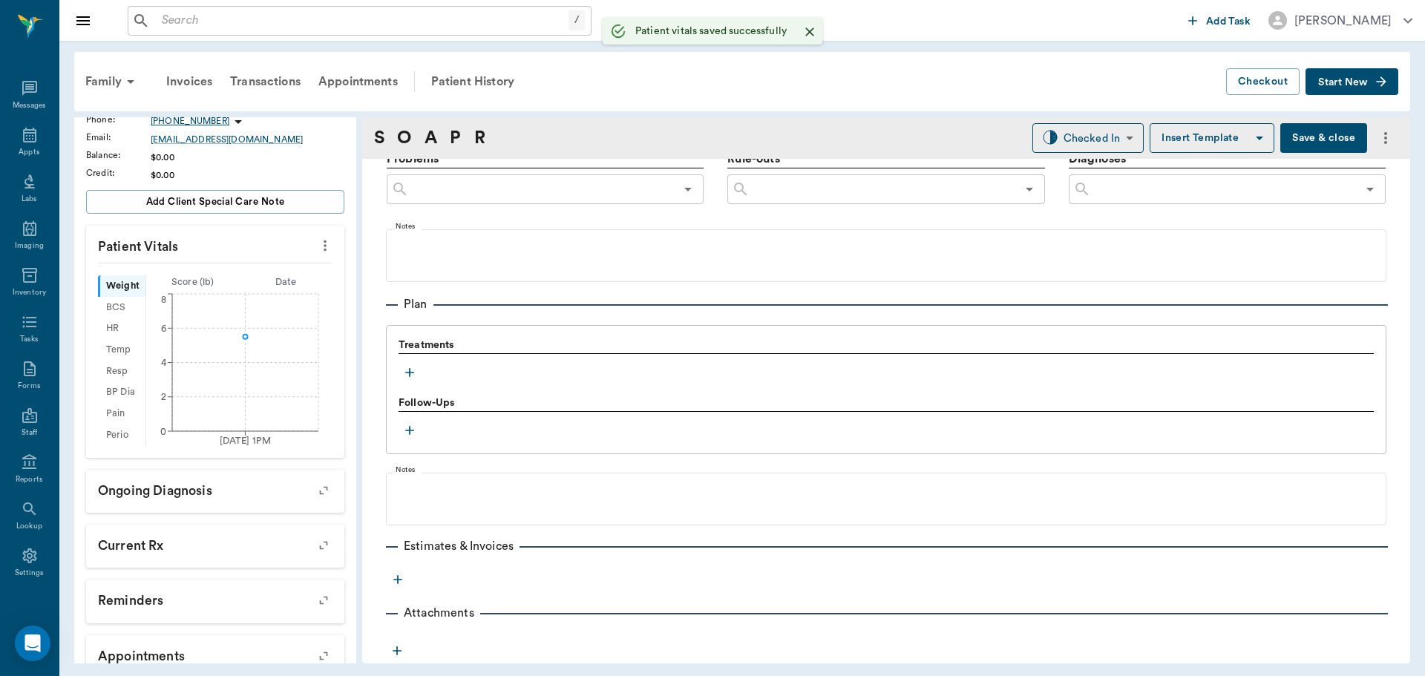
click at [415, 376] on icon "button" at bounding box center [409, 372] width 15 height 15
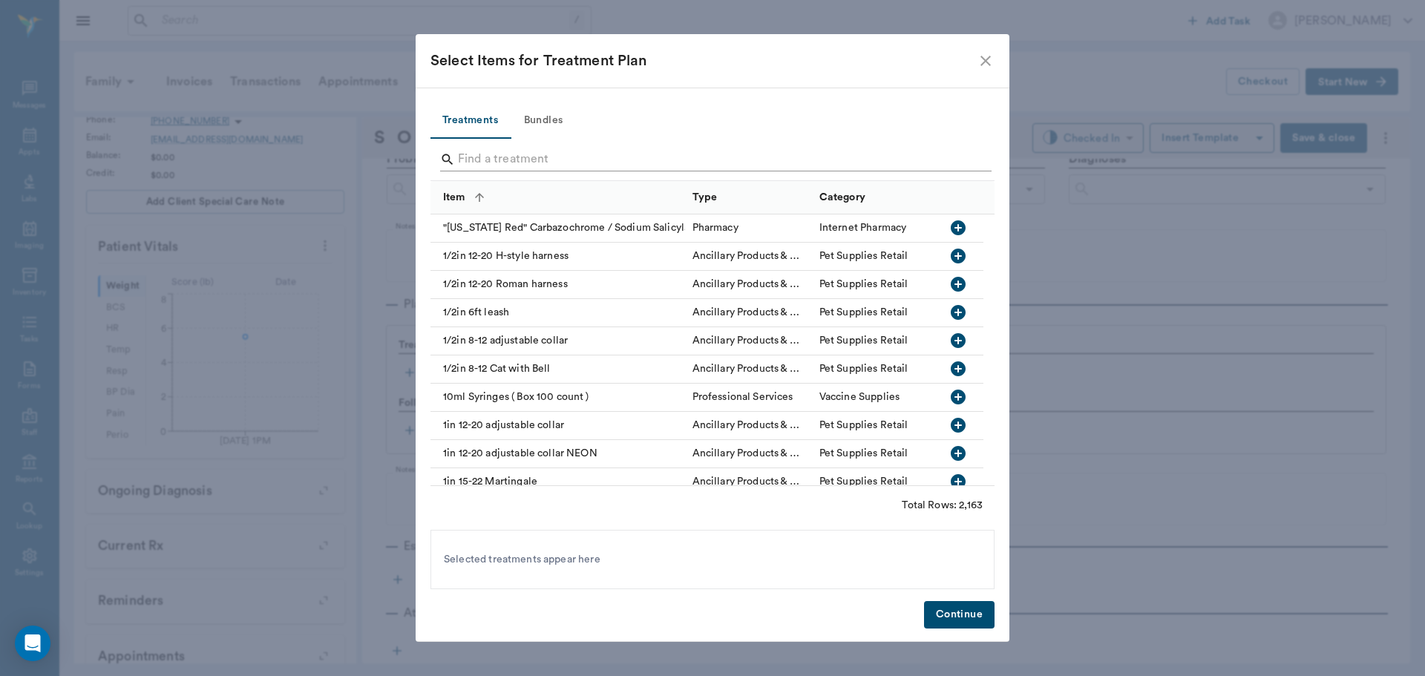
click at [551, 165] on input "Search" at bounding box center [713, 160] width 511 height 24
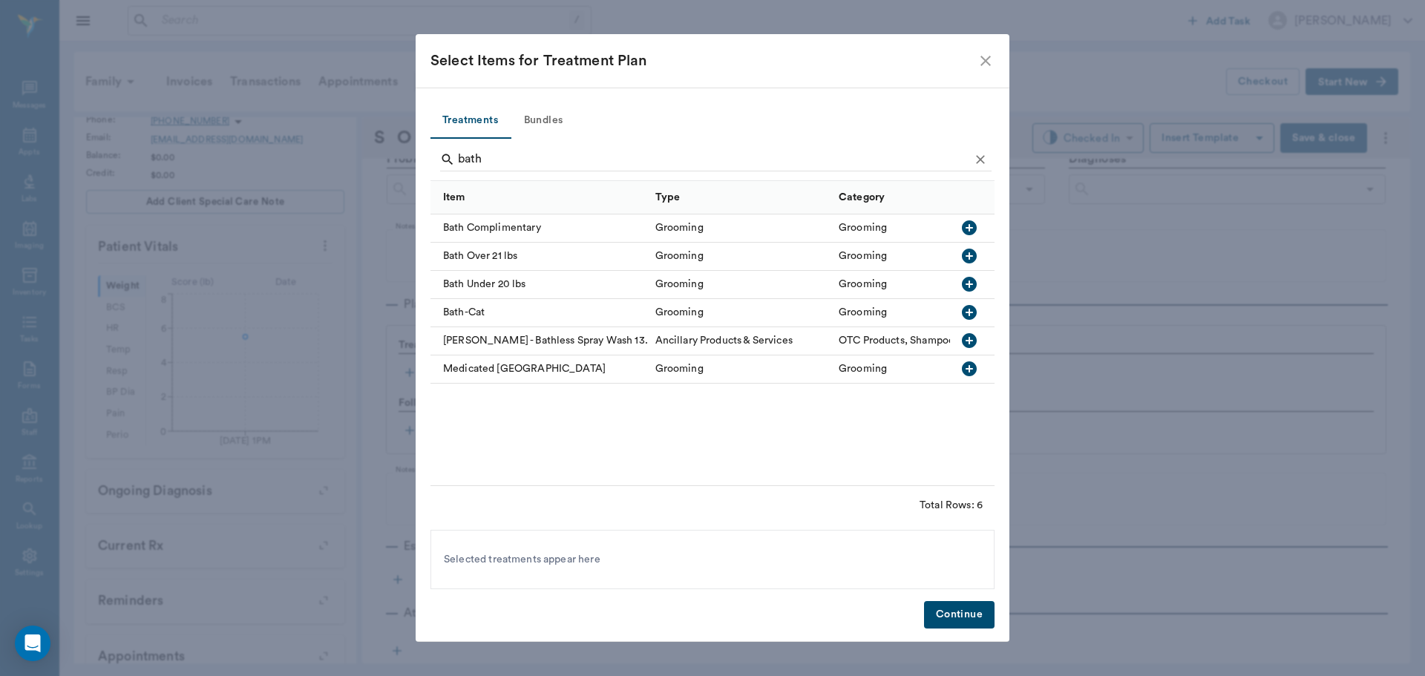
click at [972, 286] on icon "button" at bounding box center [969, 284] width 15 height 15
click at [733, 167] on input "bath" at bounding box center [713, 160] width 511 height 24
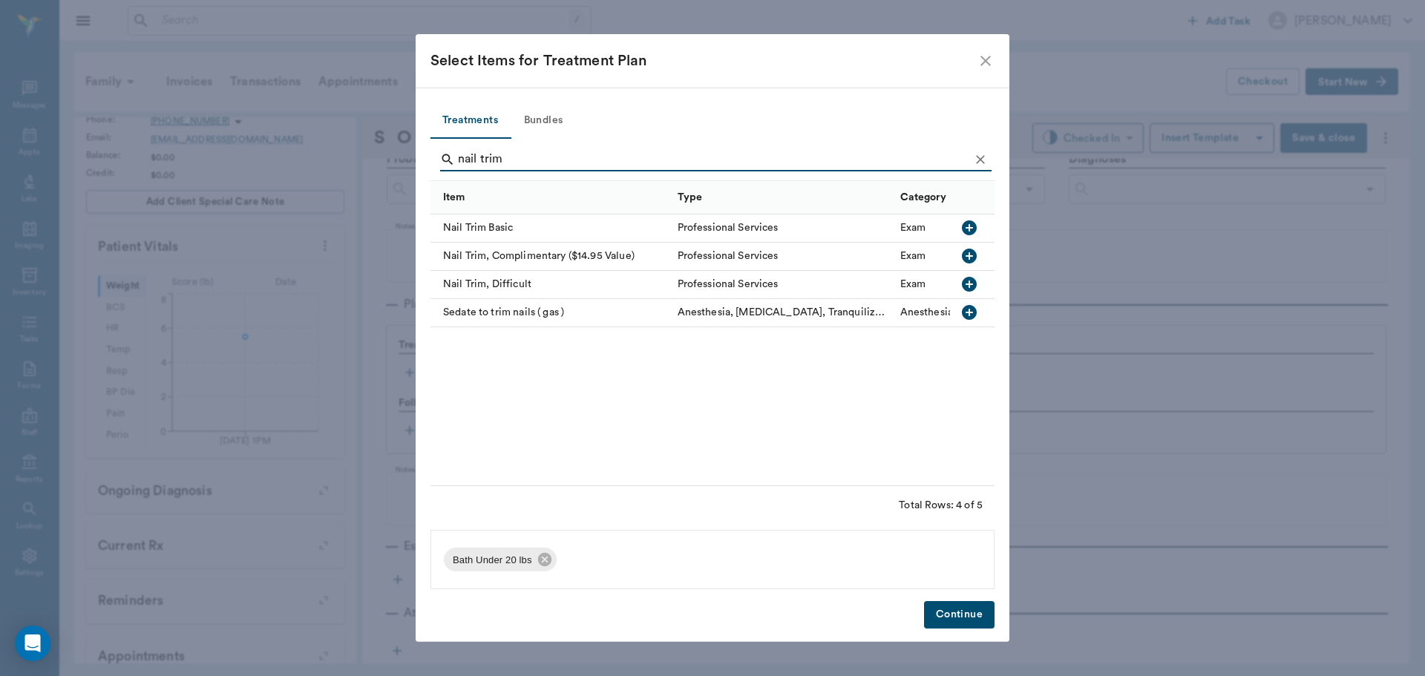
type input "nail trim"
click at [982, 226] on div at bounding box center [972, 228] width 45 height 28
click at [980, 609] on button "Continue" at bounding box center [959, 614] width 70 height 27
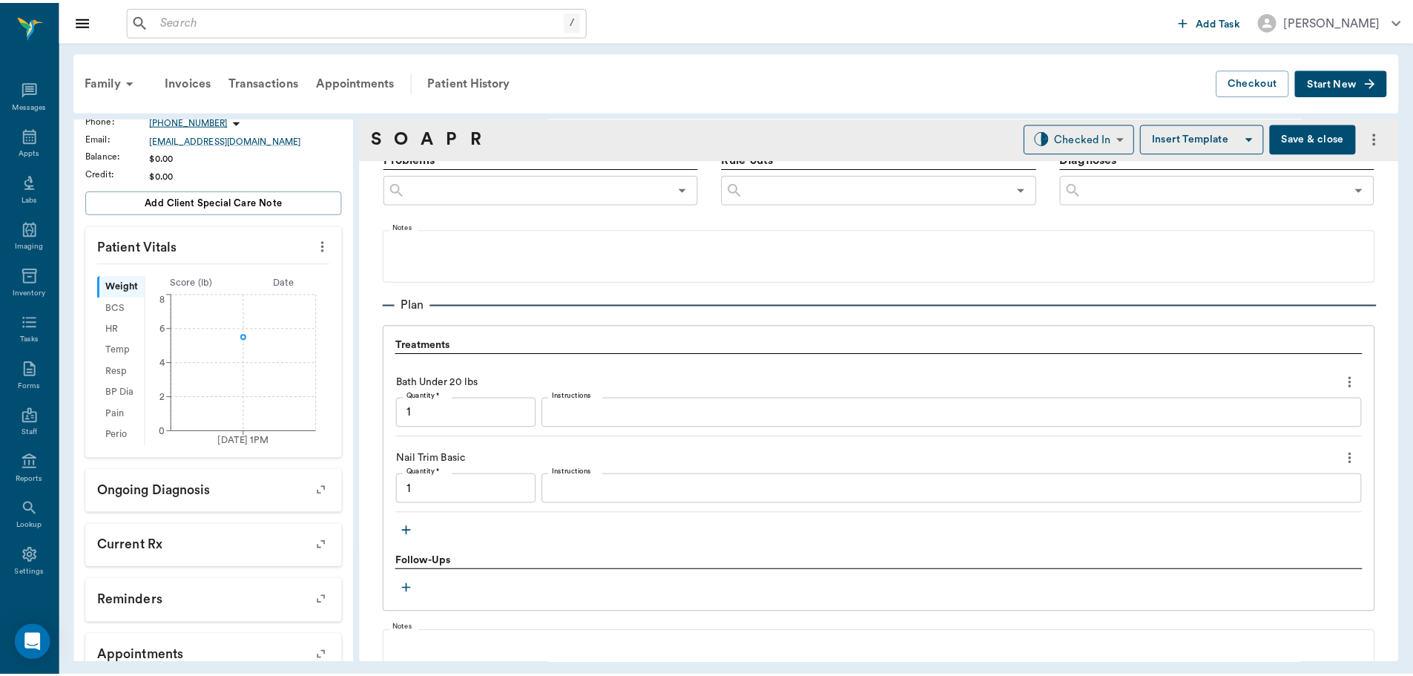
scroll to position [1060, 0]
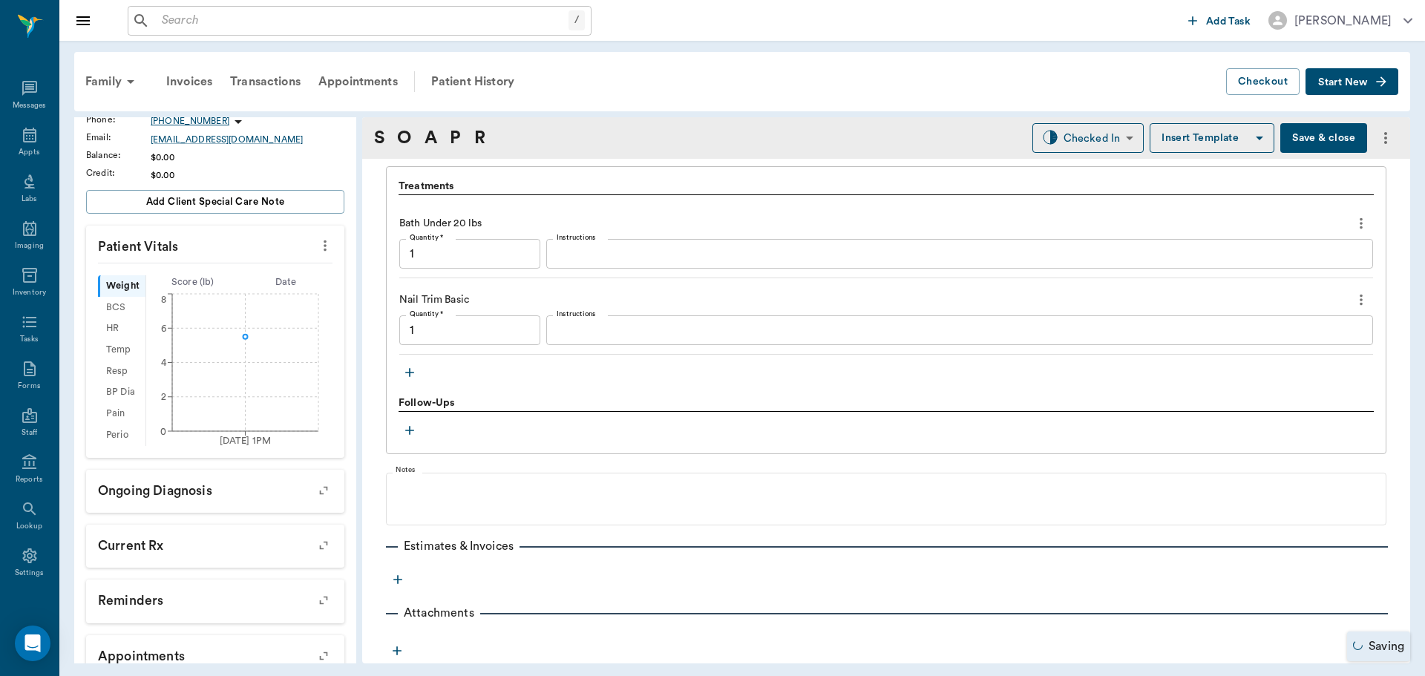
type input "1.00"
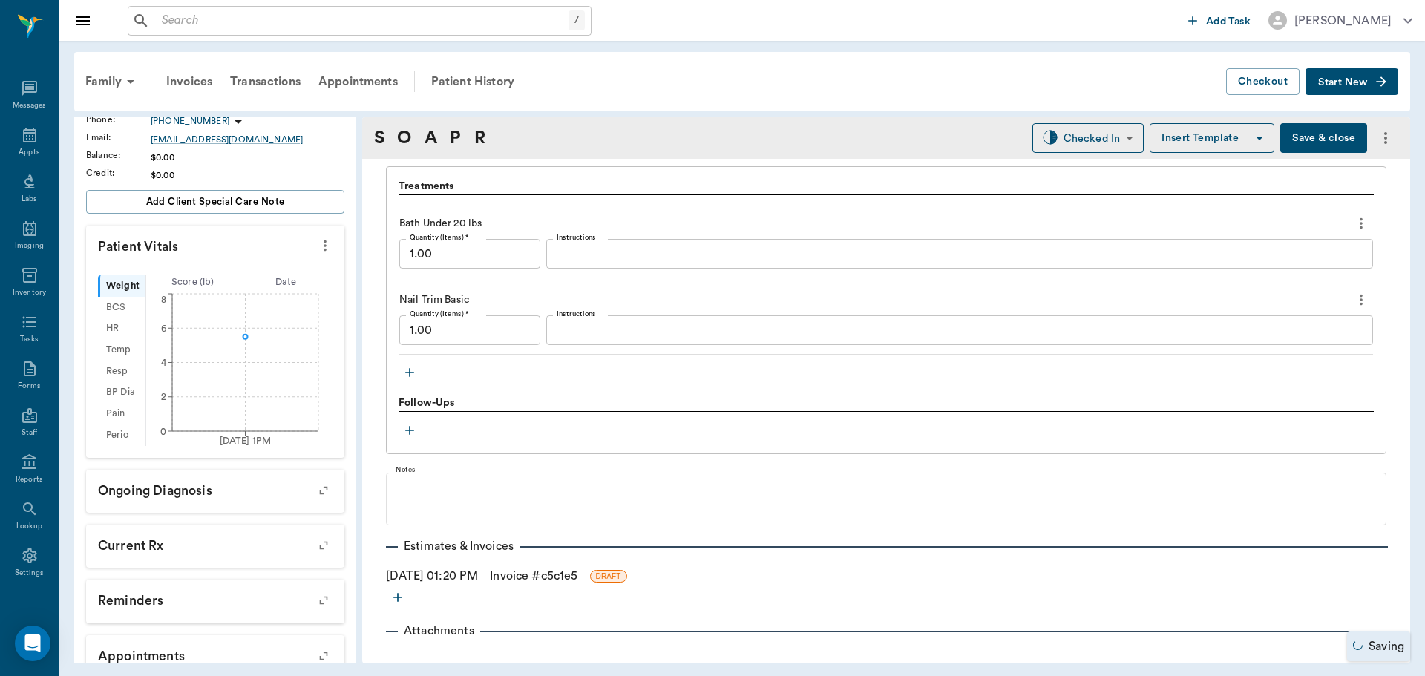
drag, startPoint x: 545, startPoint y: 595, endPoint x: 555, endPoint y: 581, distance: 17.1
click at [555, 581] on link "Invoice # c5c1e5" at bounding box center [534, 576] width 88 height 18
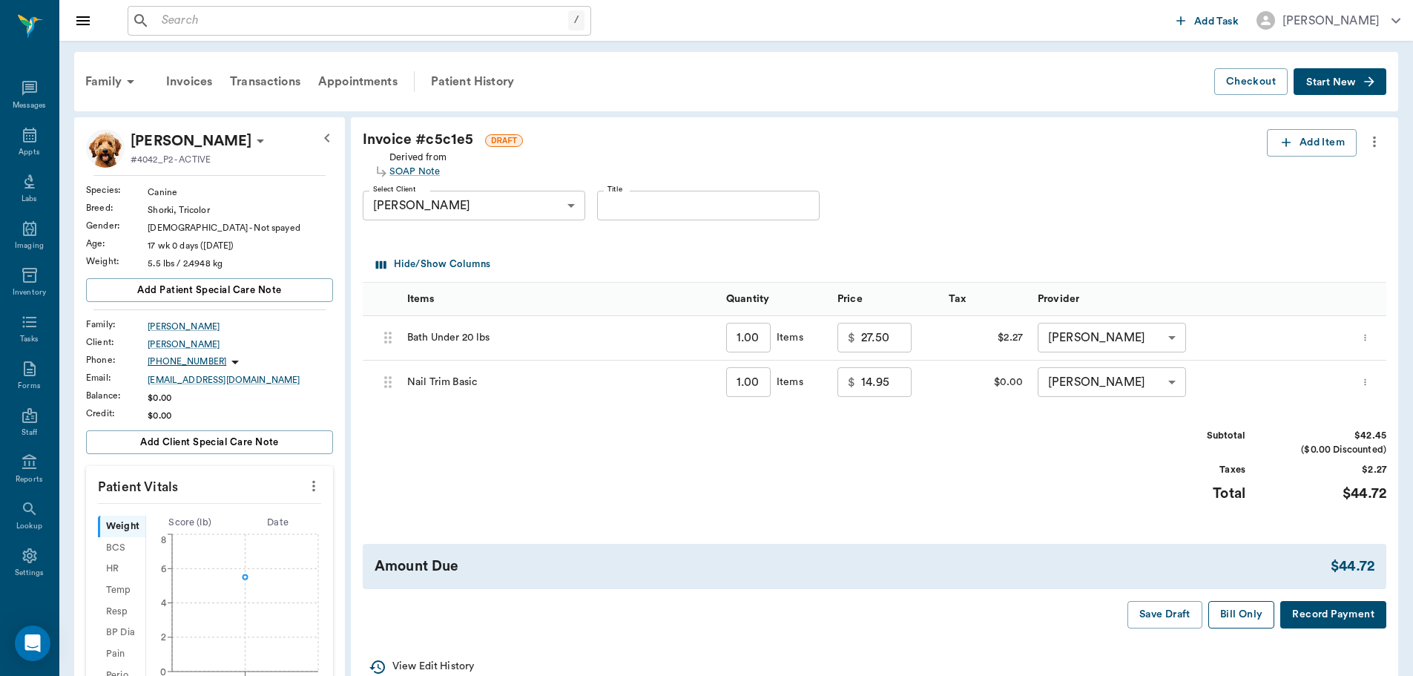
click at [1229, 624] on button "Bill Only" at bounding box center [1242, 614] width 67 height 27
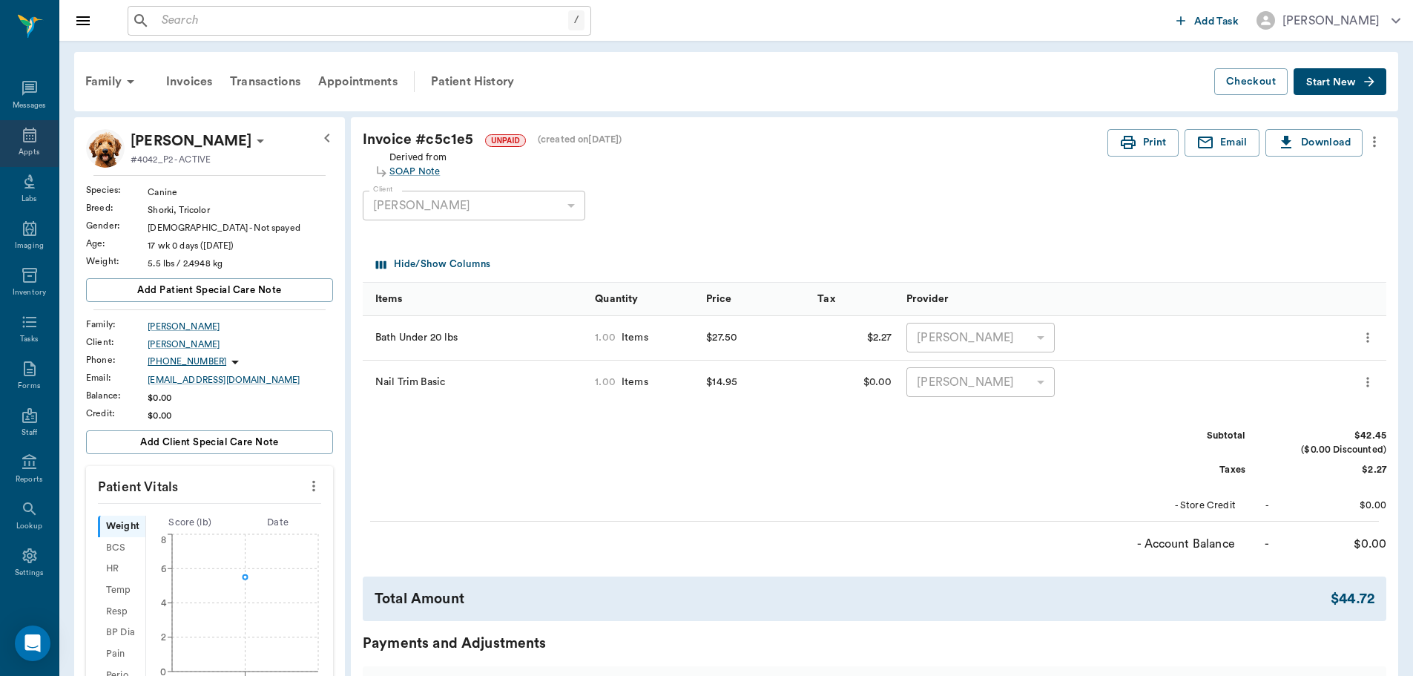
click at [27, 141] on icon at bounding box center [29, 135] width 13 height 15
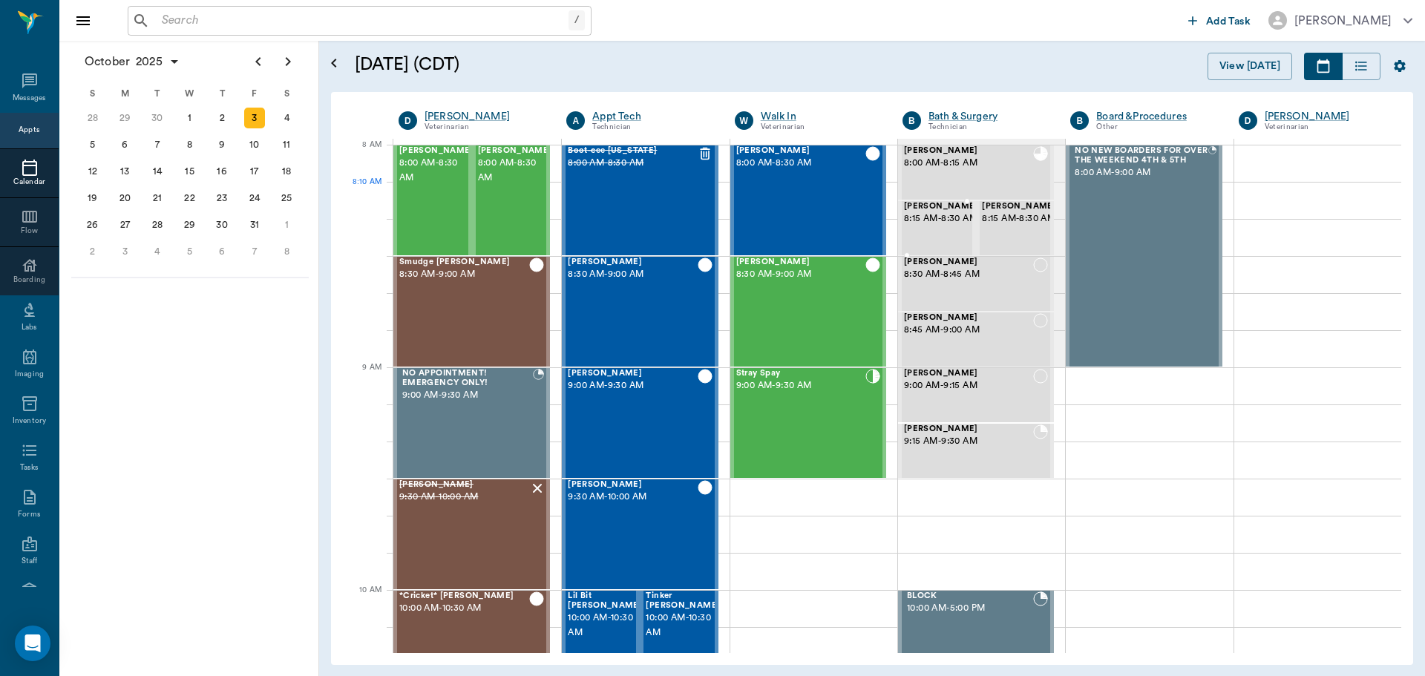
click at [940, 209] on span "[PERSON_NAME]" at bounding box center [941, 207] width 74 height 10
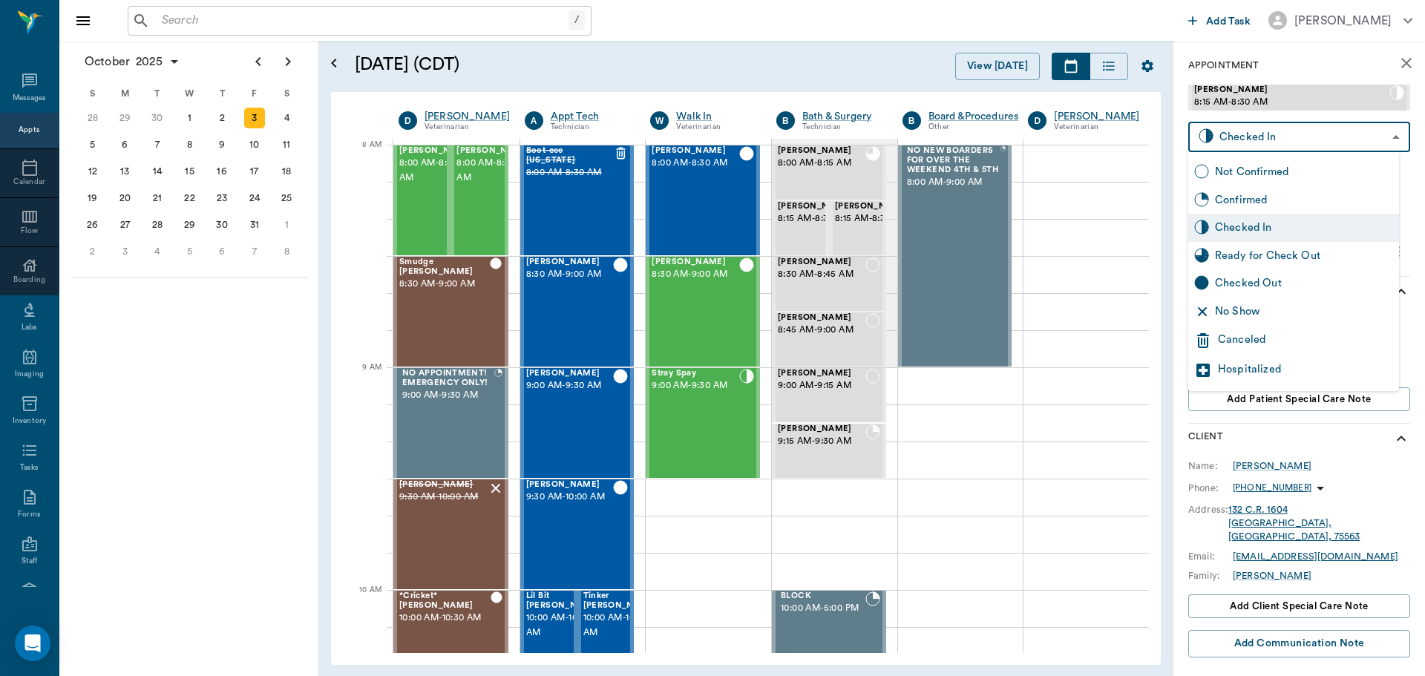
click at [1310, 140] on body "/ ​ Add Task [PERSON_NAME] Nectar Messages Appts Calendar Flow Boarding Labs Im…" at bounding box center [712, 338] width 1425 height 676
click at [1304, 254] on div "Ready for Check Out" at bounding box center [1304, 256] width 178 height 16
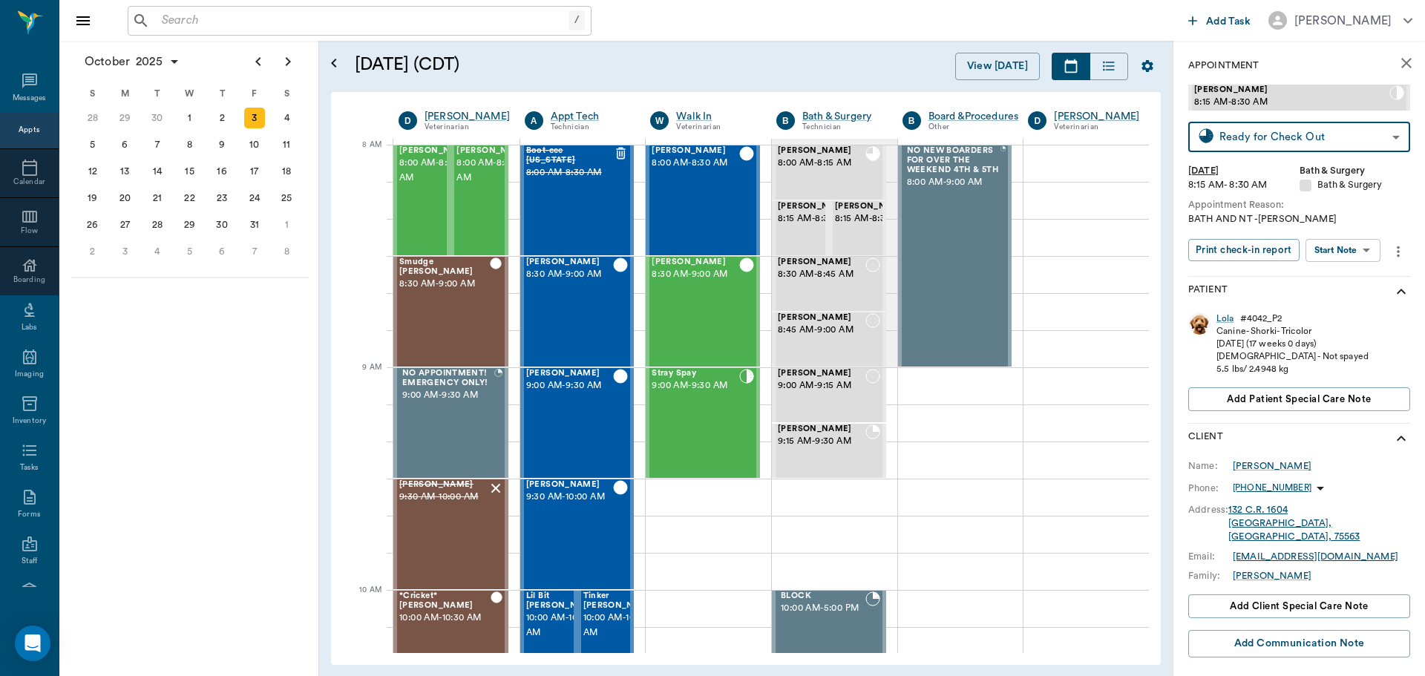
type input "READY_TO_CHECKOUT"
click at [806, 226] on span "8:15 AM - 8:30 AM" at bounding box center [815, 218] width 74 height 15
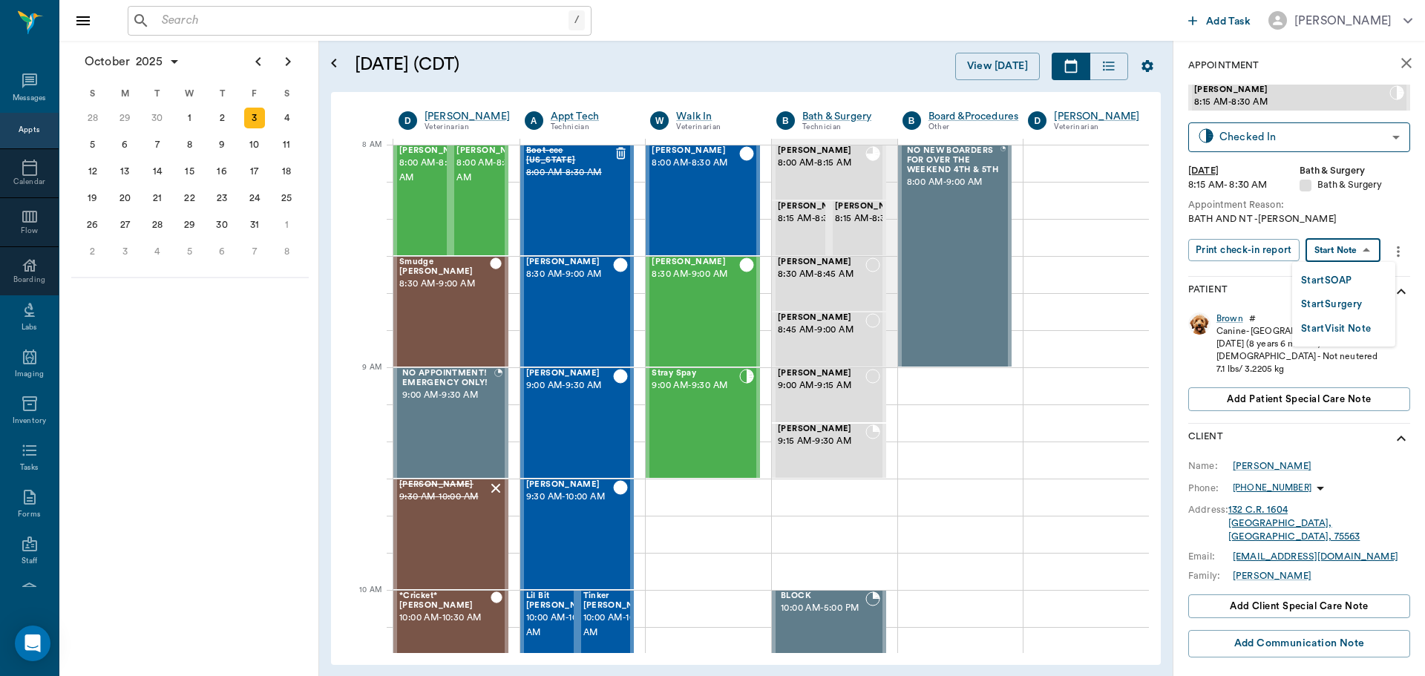
click at [1356, 252] on body "/ ​ Add Task [PERSON_NAME] Nectar Messages Appts Calendar Flow Boarding Labs Im…" at bounding box center [712, 338] width 1425 height 676
click at [1351, 277] on button "Start SOAP" at bounding box center [1326, 280] width 50 height 17
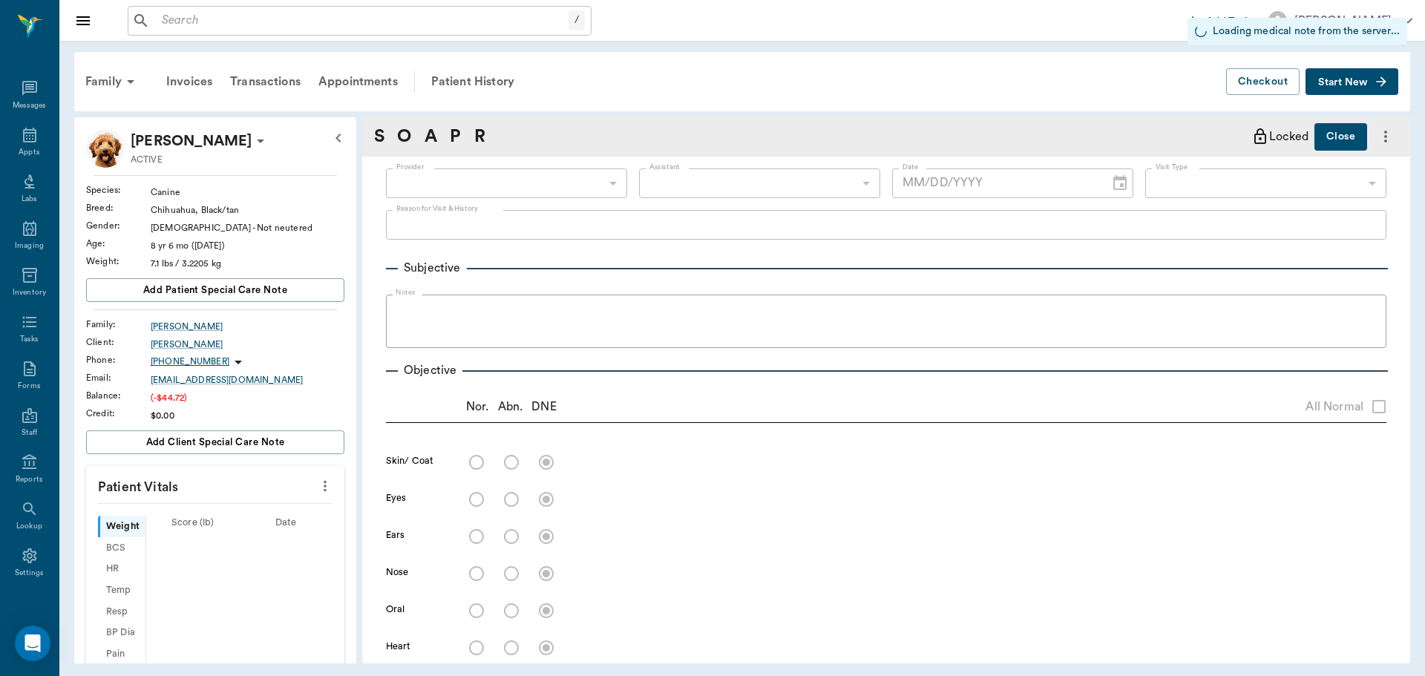
type input "63ec2f075fda476ae8351a4a"
type input "67479aab0de4f58b269e34fc"
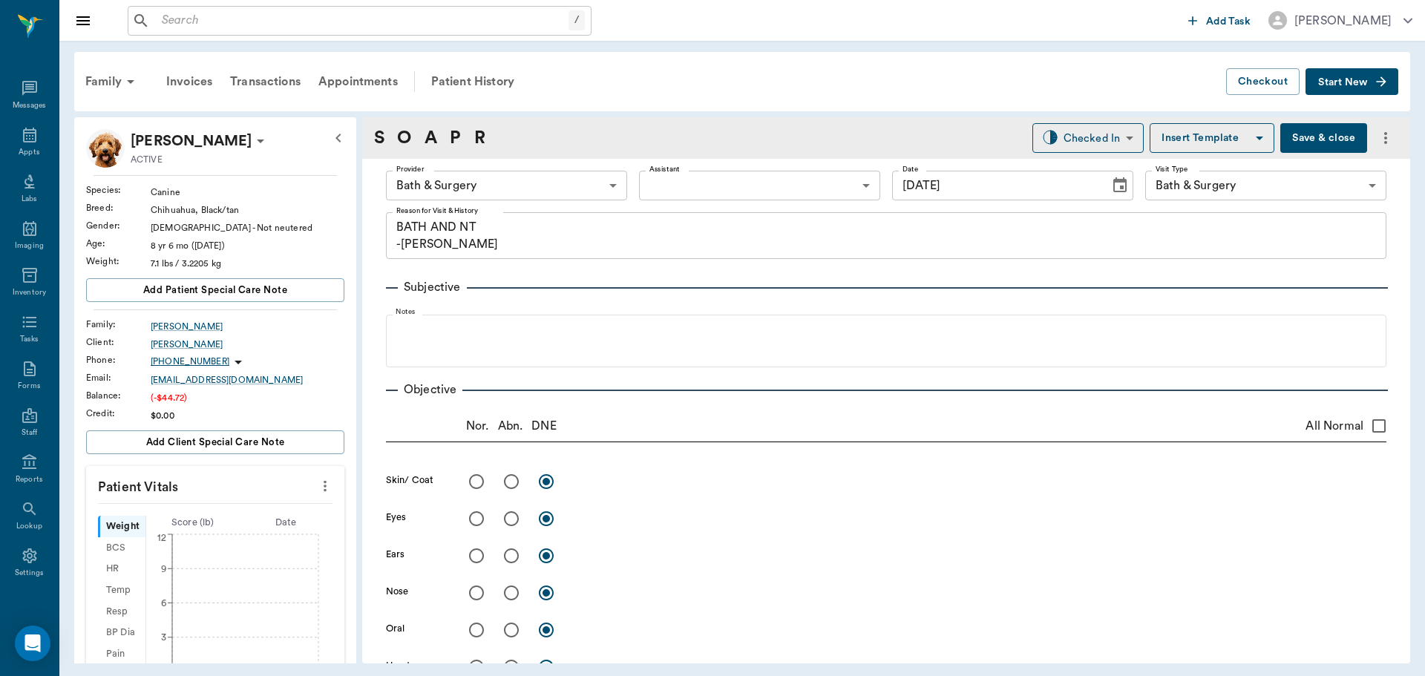
type input "[DATE]"
type textarea "BATH AND NT -[PERSON_NAME]"
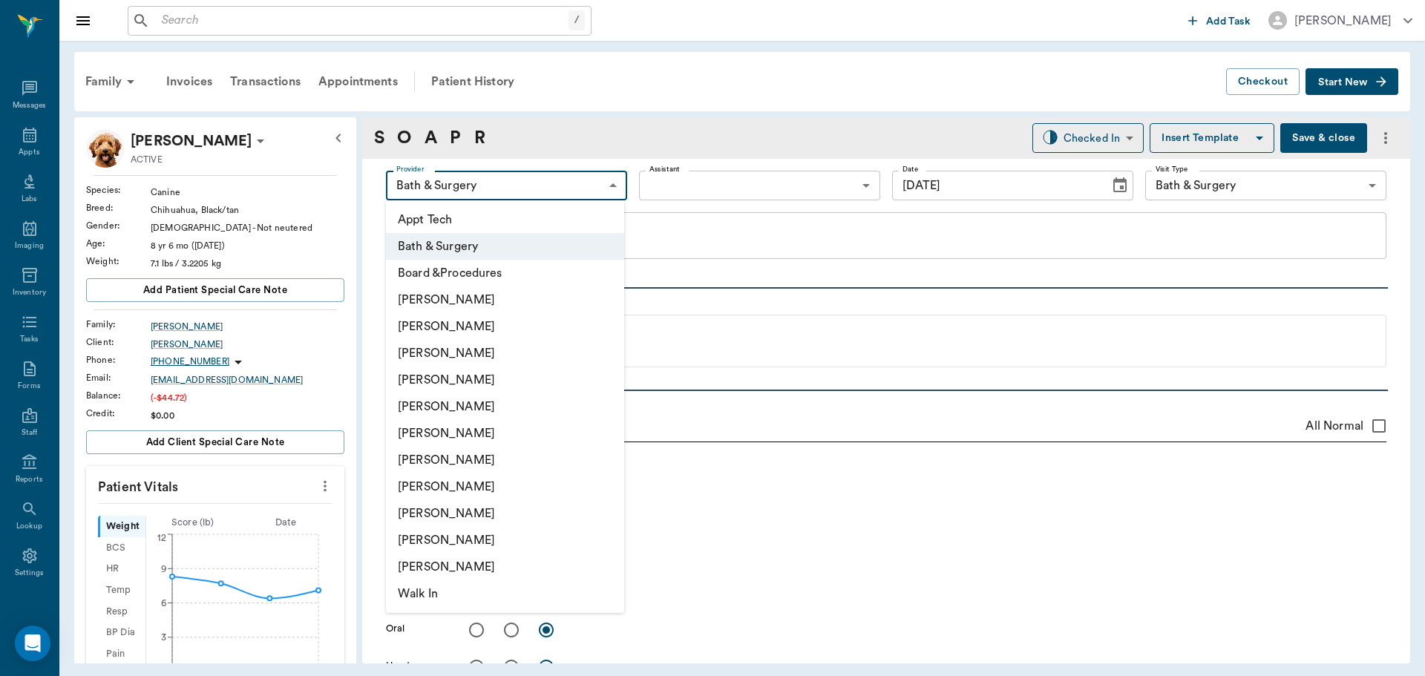
click at [580, 175] on body "/ ​ Add Task [PERSON_NAME] Nectar Messages Appts Labs Imaging Inventory Tasks F…" at bounding box center [712, 338] width 1425 height 676
click at [539, 355] on li "[PERSON_NAME]" at bounding box center [505, 353] width 238 height 27
type input "642ef10e332a41444de2bad1"
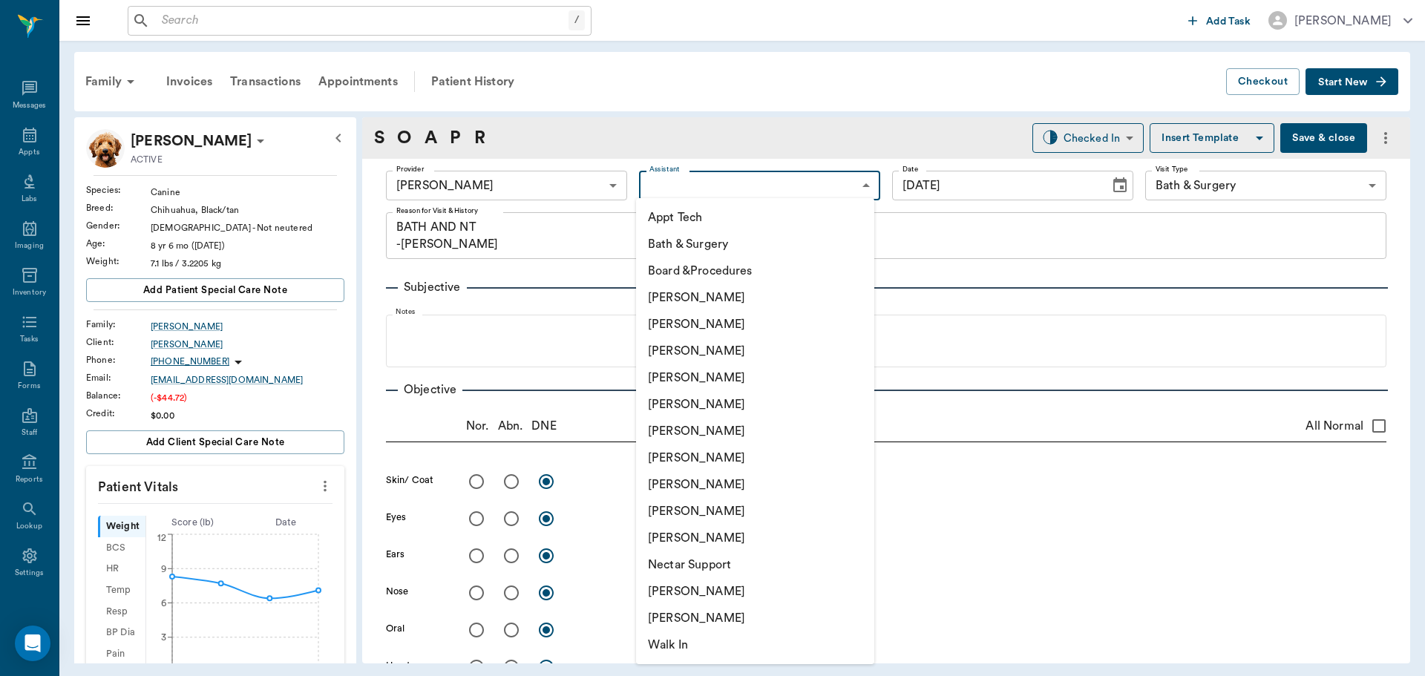
click at [759, 190] on body "/ ​ Add Task [PERSON_NAME] Nectar Messages Appts Labs Imaging Inventory Tasks F…" at bounding box center [712, 338] width 1425 height 676
click at [763, 463] on li "[PERSON_NAME]" at bounding box center [755, 457] width 238 height 27
type input "682b670d8bdc6f7f8feef3db"
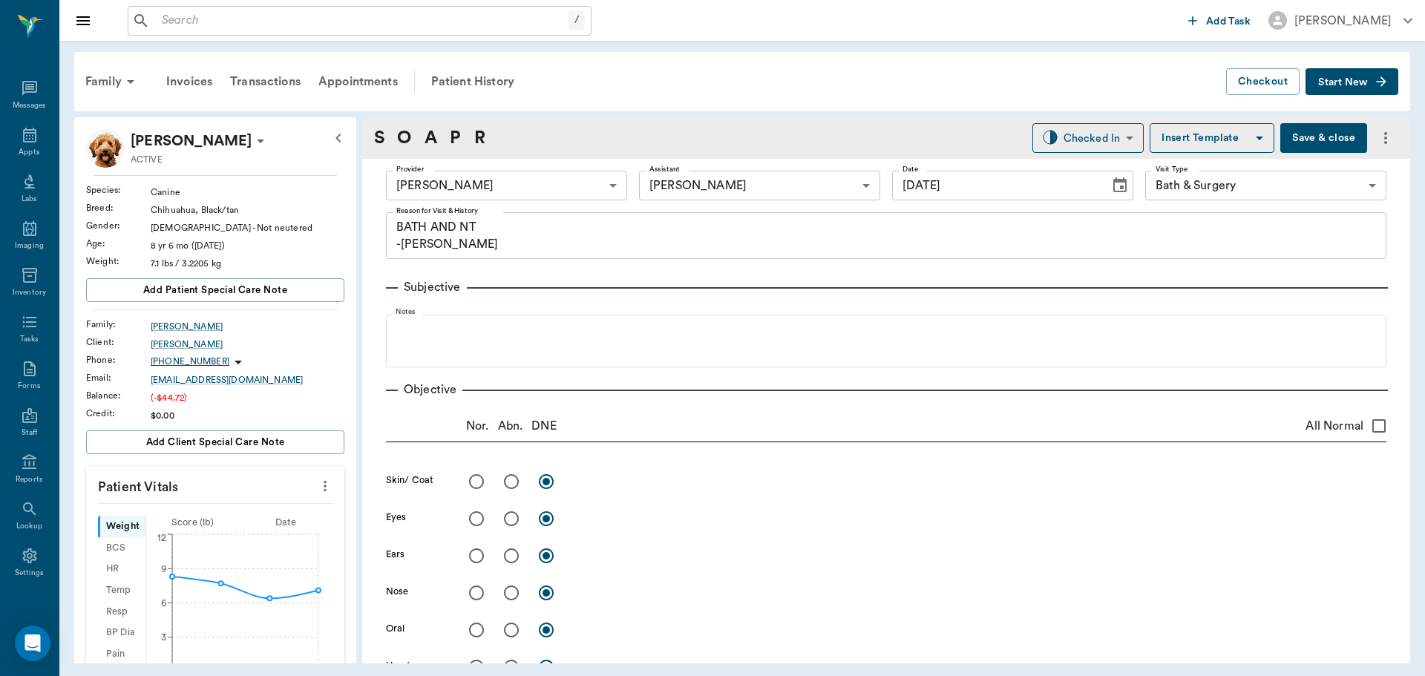
click at [313, 496] on button "more" at bounding box center [325, 485] width 24 height 25
click at [277, 510] on span "Enter Vitals" at bounding box center [251, 512] width 125 height 16
click at [212, 534] on input "text" at bounding box center [214, 531] width 129 height 30
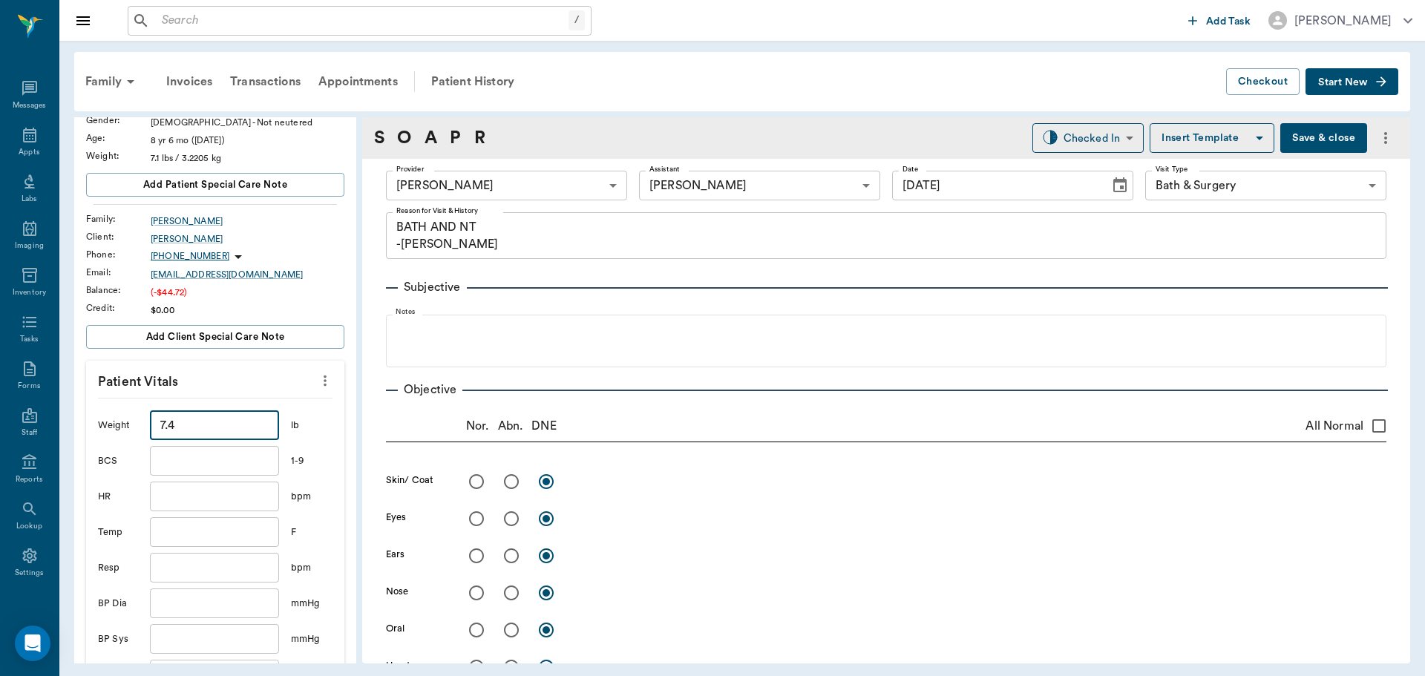
scroll to position [297, 0]
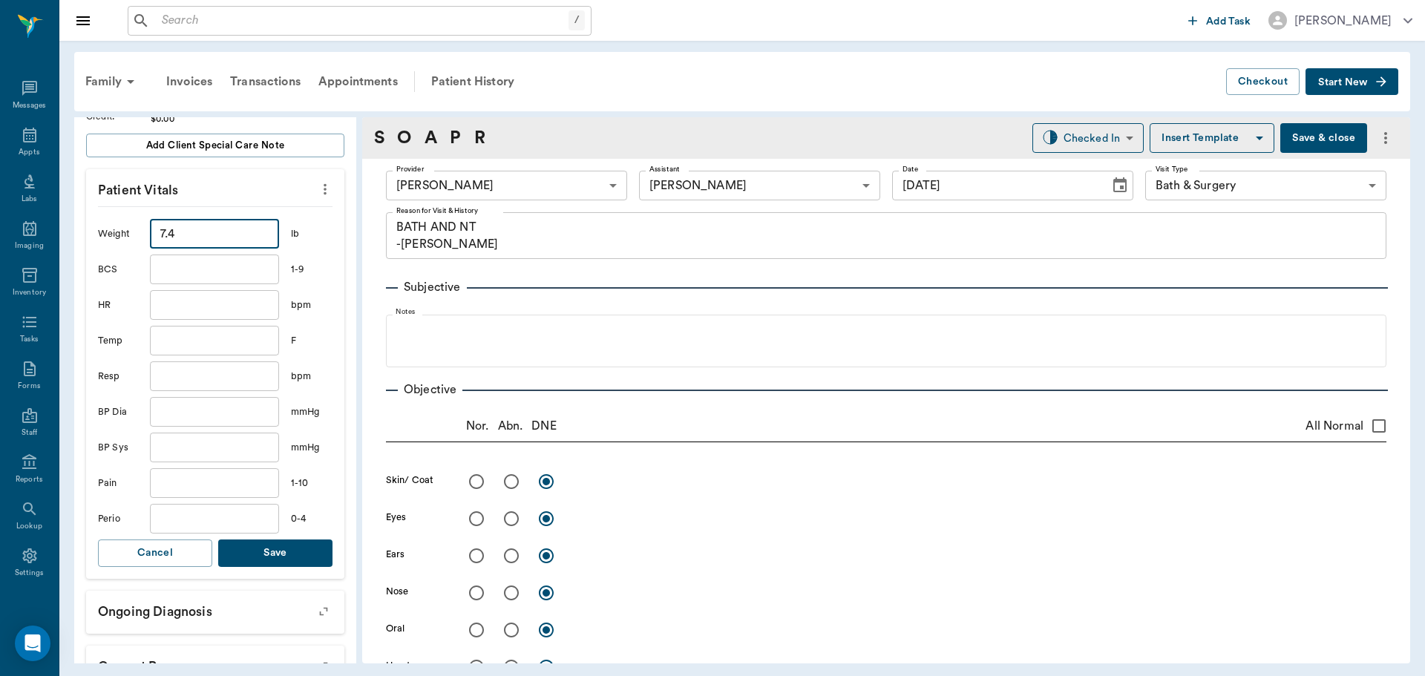
type input "7.4"
click at [271, 560] on button "Save" at bounding box center [275, 552] width 114 height 27
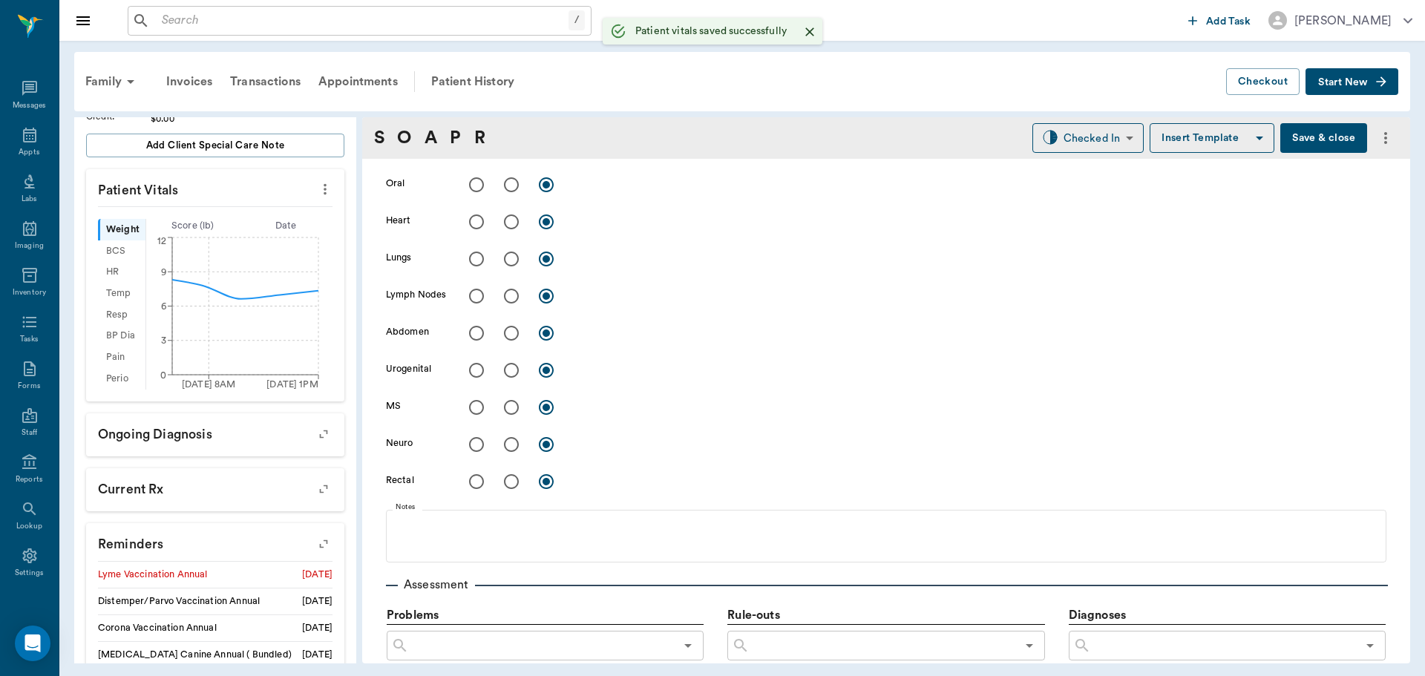
scroll to position [816, 0]
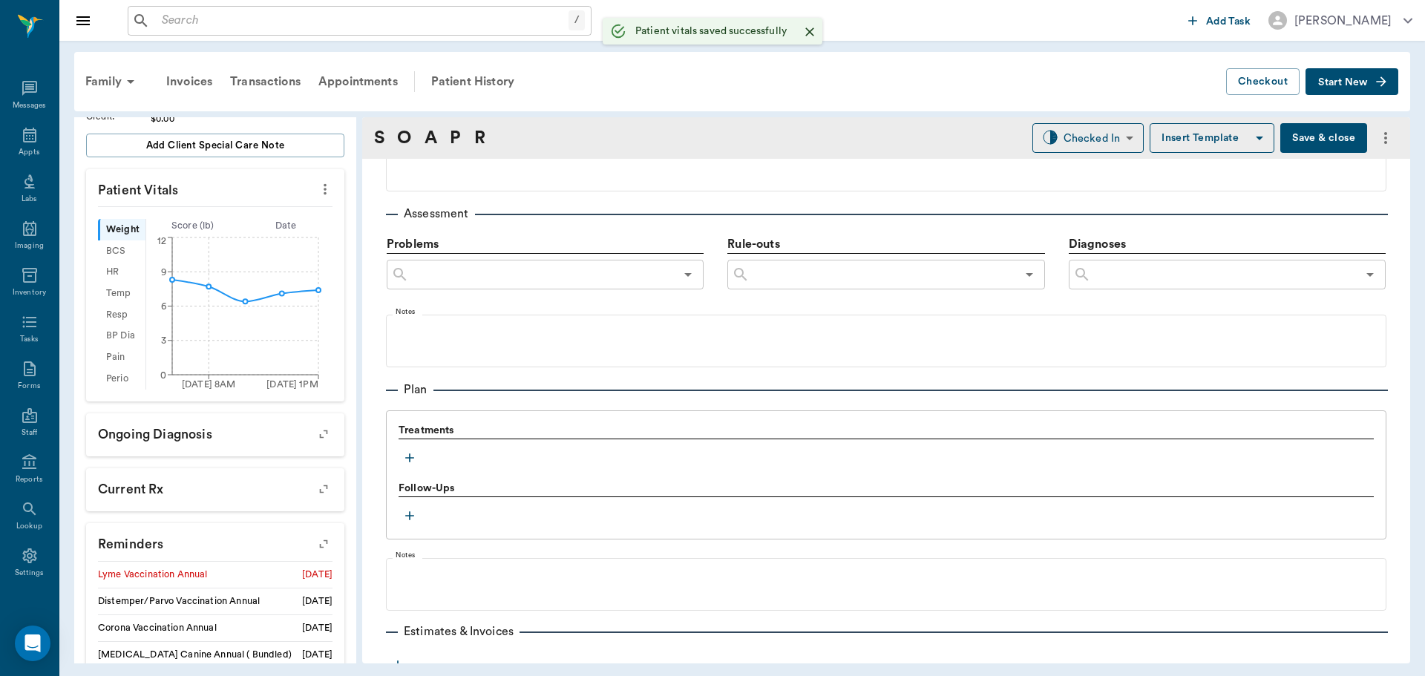
click at [414, 451] on icon "button" at bounding box center [409, 457] width 15 height 15
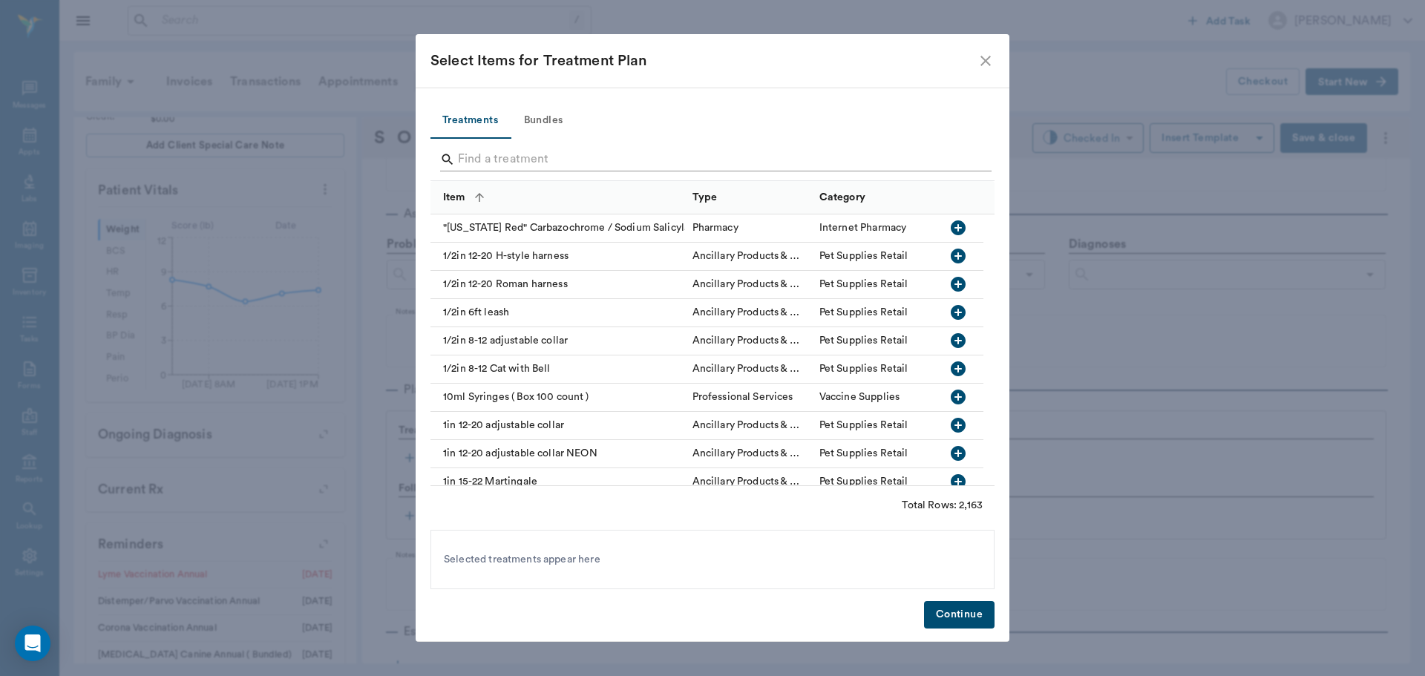
click at [571, 162] on input "Search" at bounding box center [713, 160] width 511 height 24
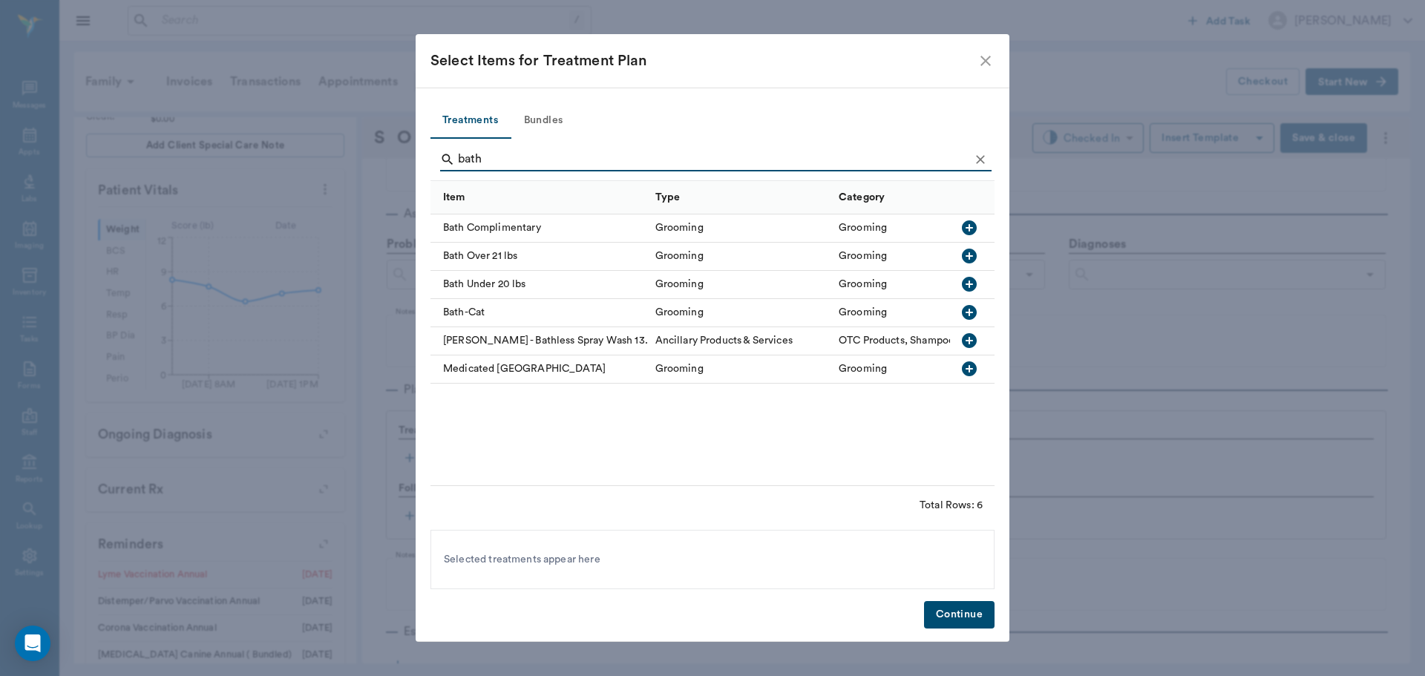
click at [974, 279] on icon "button" at bounding box center [969, 284] width 15 height 15
click at [568, 154] on input "bath" at bounding box center [713, 160] width 511 height 24
click at [568, 153] on input "bath" at bounding box center [713, 160] width 511 height 24
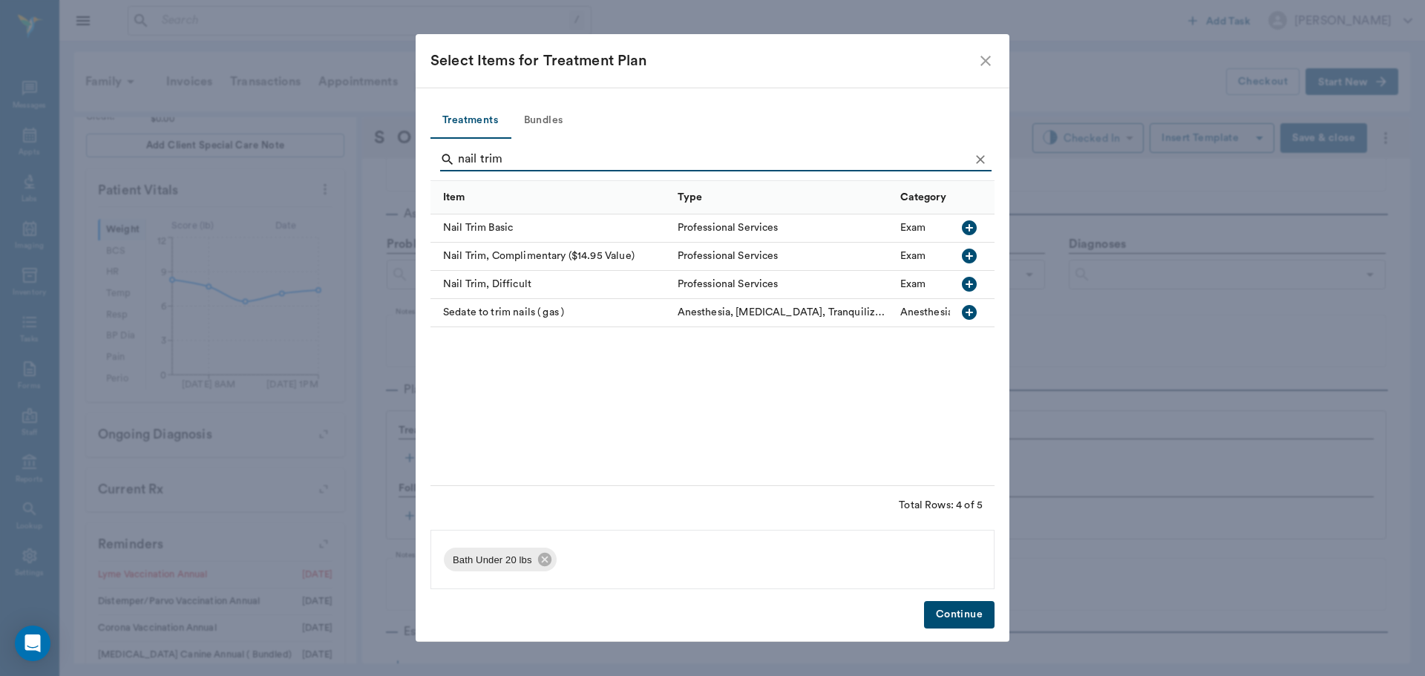
type input "nail trim"
click at [971, 227] on icon "button" at bounding box center [969, 227] width 15 height 15
click at [970, 609] on button "Continue" at bounding box center [959, 614] width 70 height 27
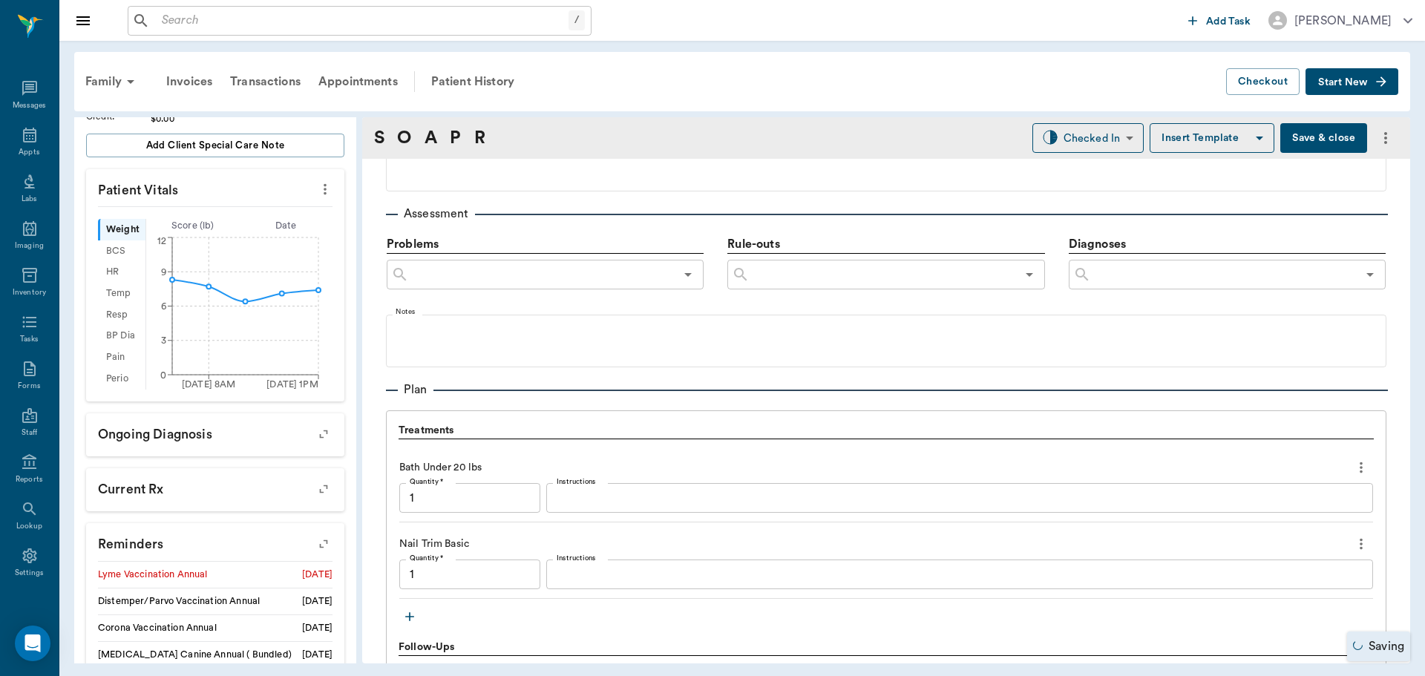
type input "1.00"
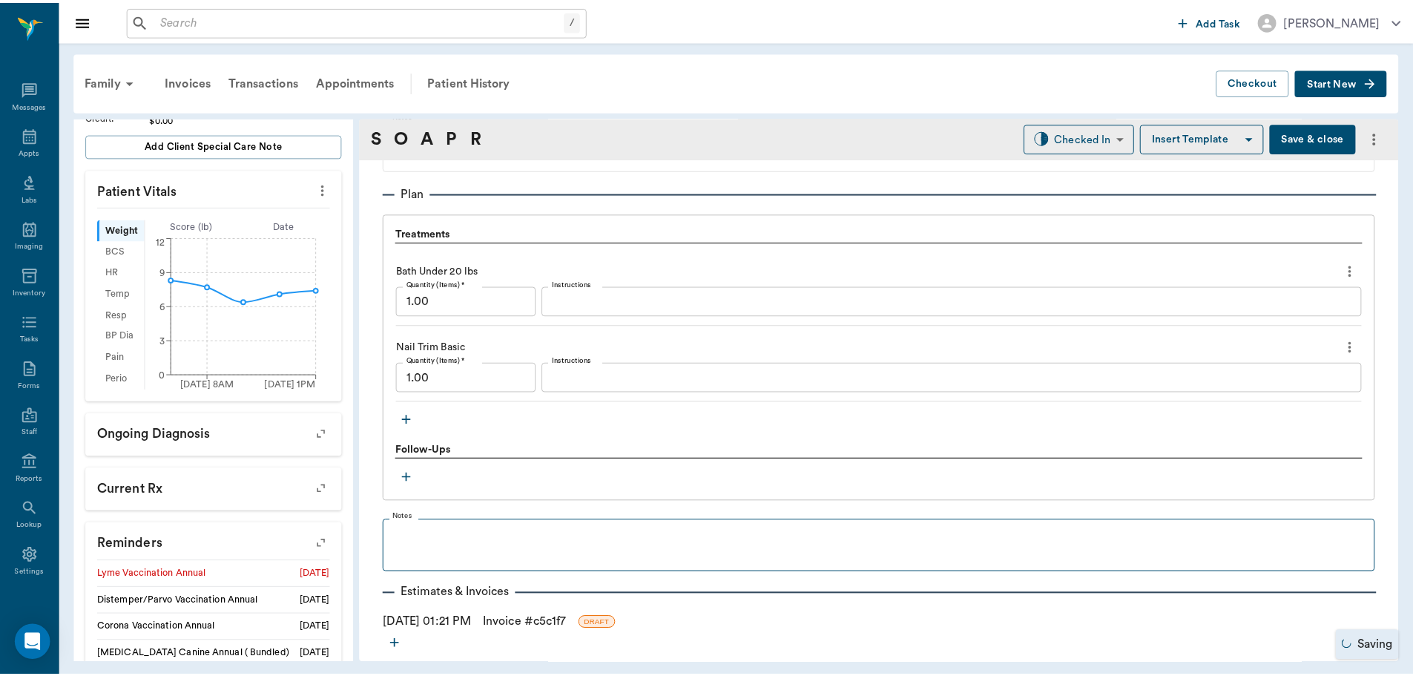
scroll to position [1078, 0]
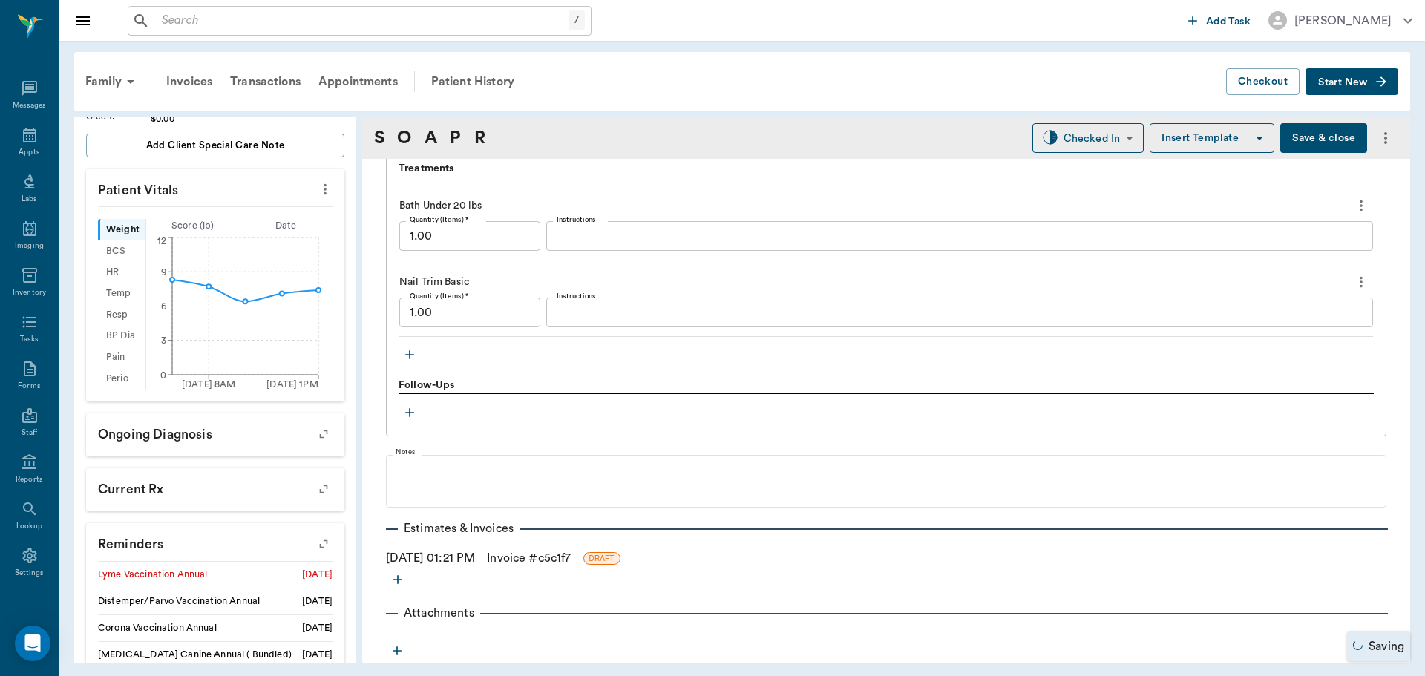
click at [553, 565] on link "Invoice # c5c1f7" at bounding box center [529, 558] width 84 height 18
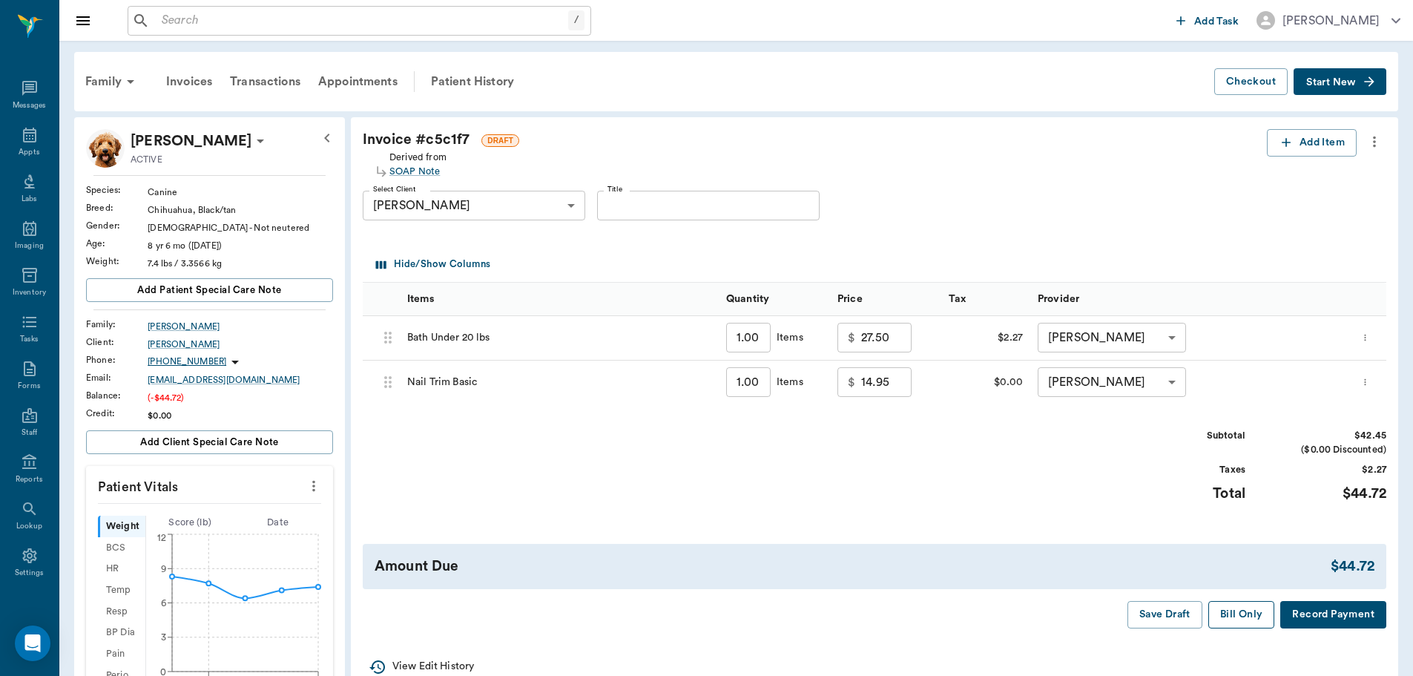
scroll to position [148, 0]
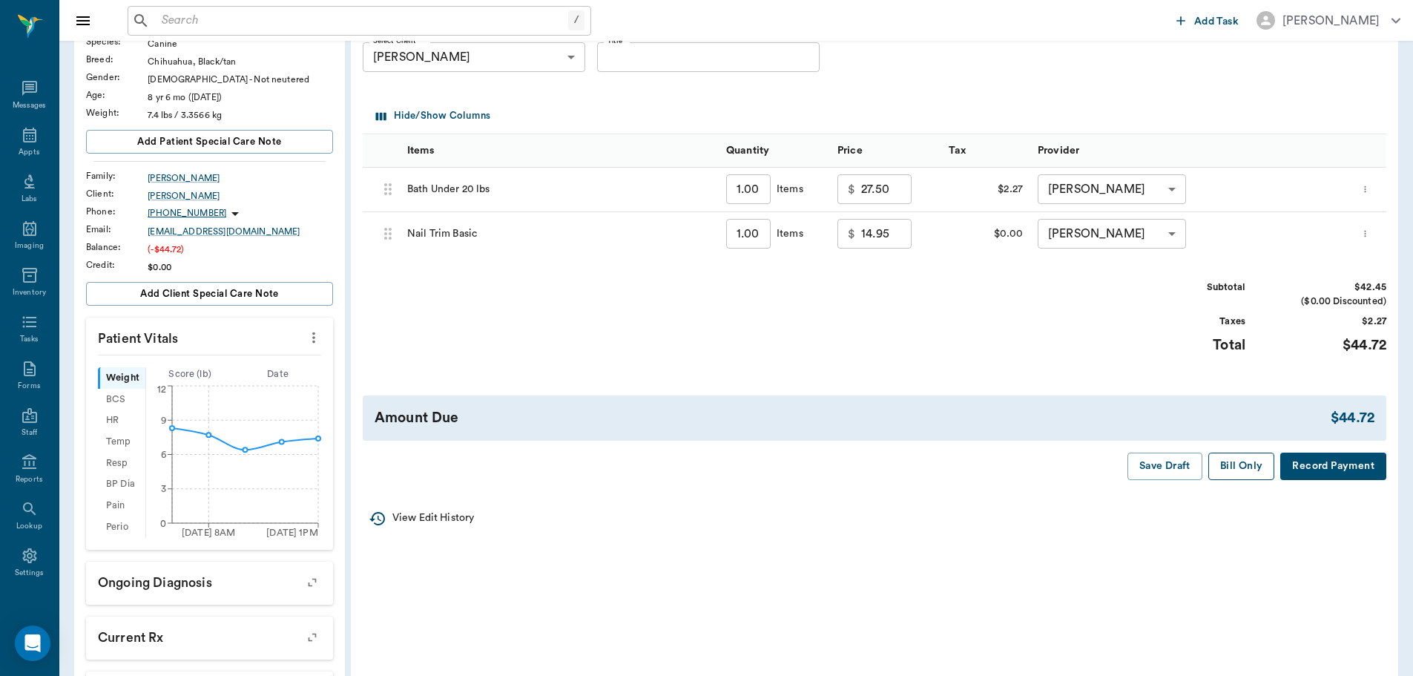
click at [1246, 471] on button "Bill Only" at bounding box center [1242, 466] width 67 height 27
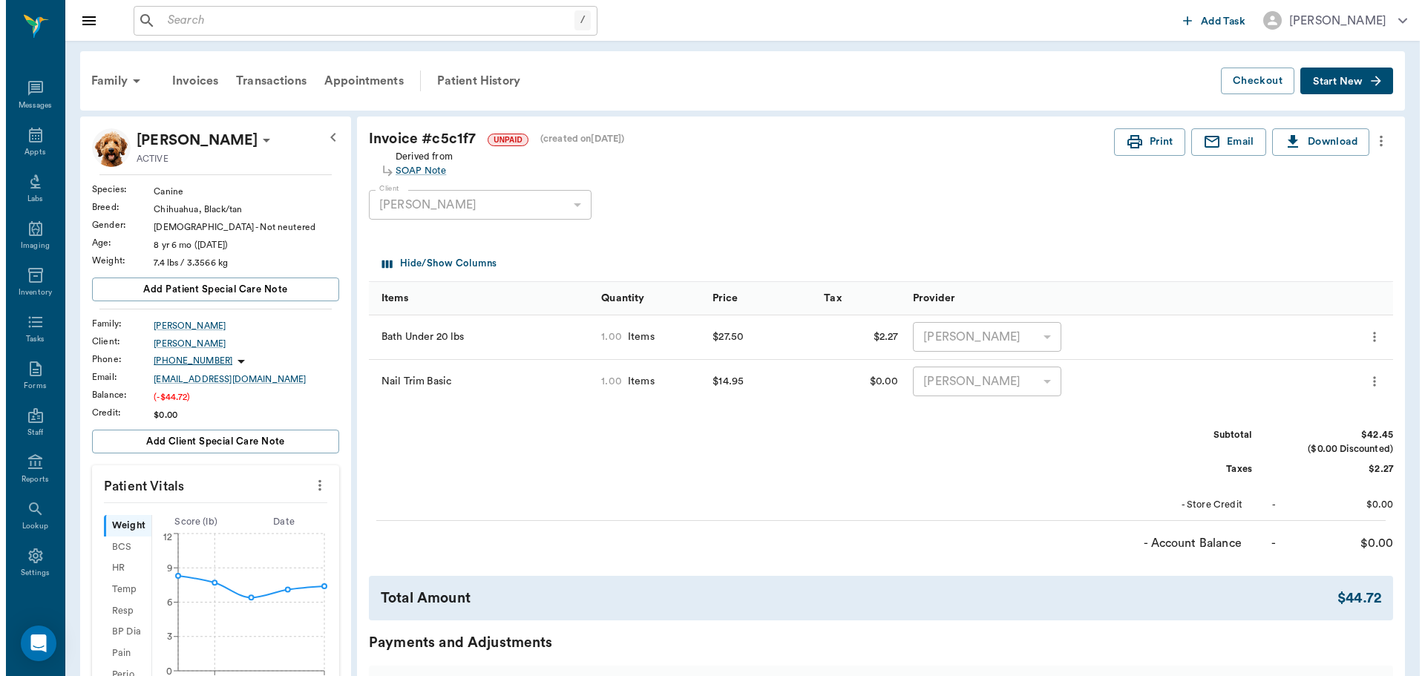
scroll to position [0, 0]
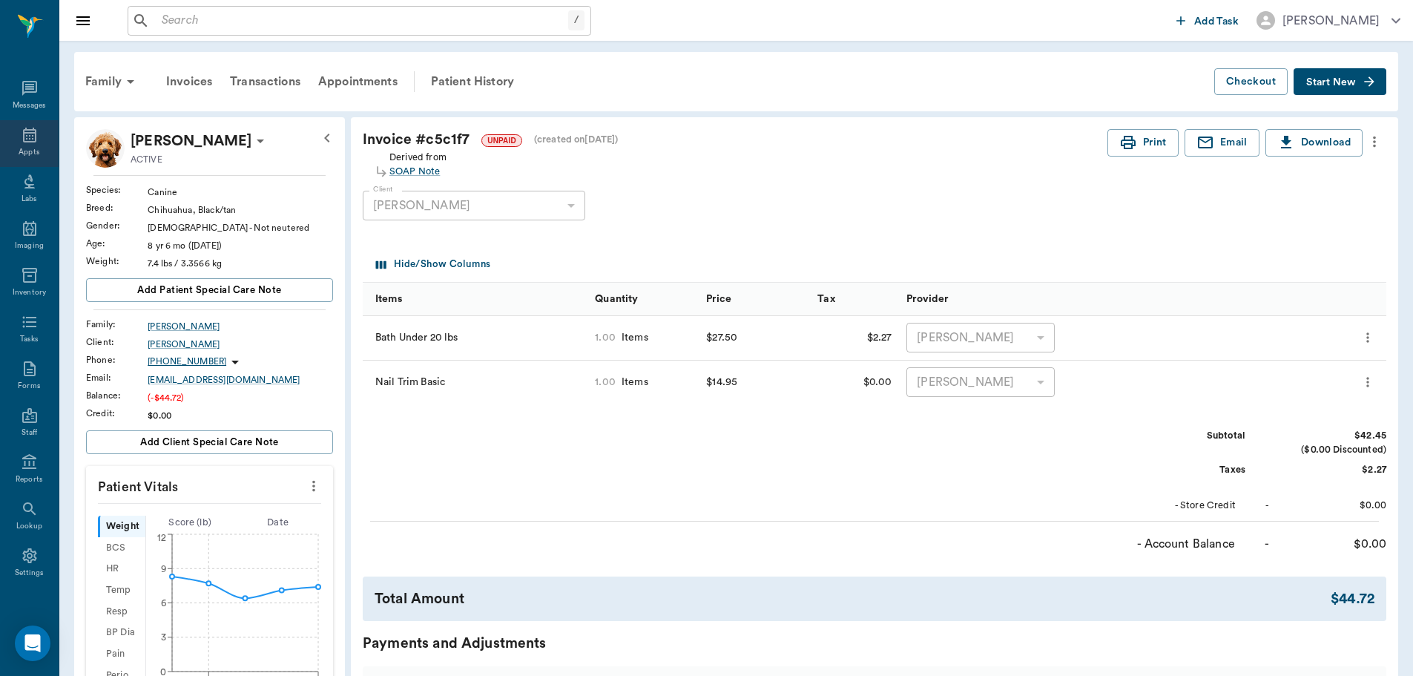
click at [10, 146] on div "Appts" at bounding box center [29, 143] width 59 height 47
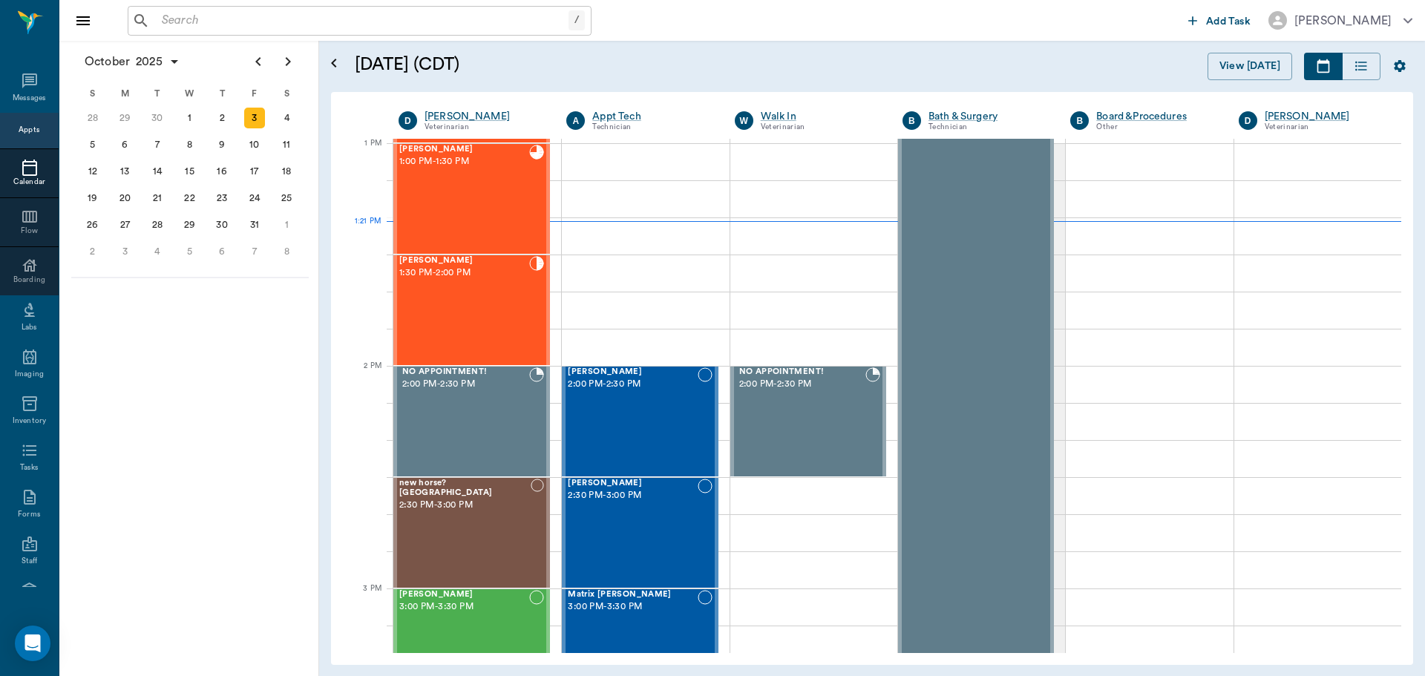
scroll to position [1114, 0]
click at [584, 415] on div "[PERSON_NAME] 2:00 PM - 2:30 PM" at bounding box center [632, 422] width 129 height 108
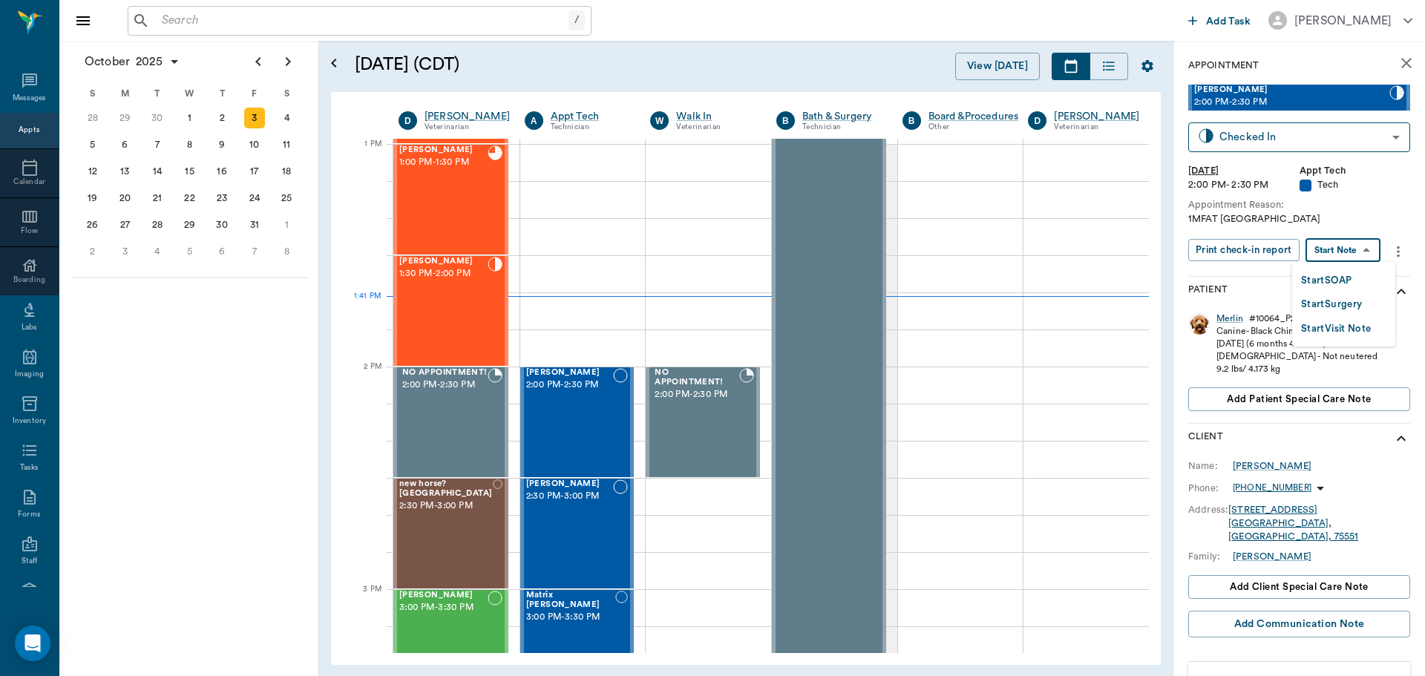
click at [1359, 259] on body "/ ​ Add Task [PERSON_NAME] Nectar Messages Appts Calendar Flow Boarding Labs Im…" at bounding box center [712, 338] width 1425 height 676
click at [1350, 287] on button "Start SOAP" at bounding box center [1326, 280] width 50 height 17
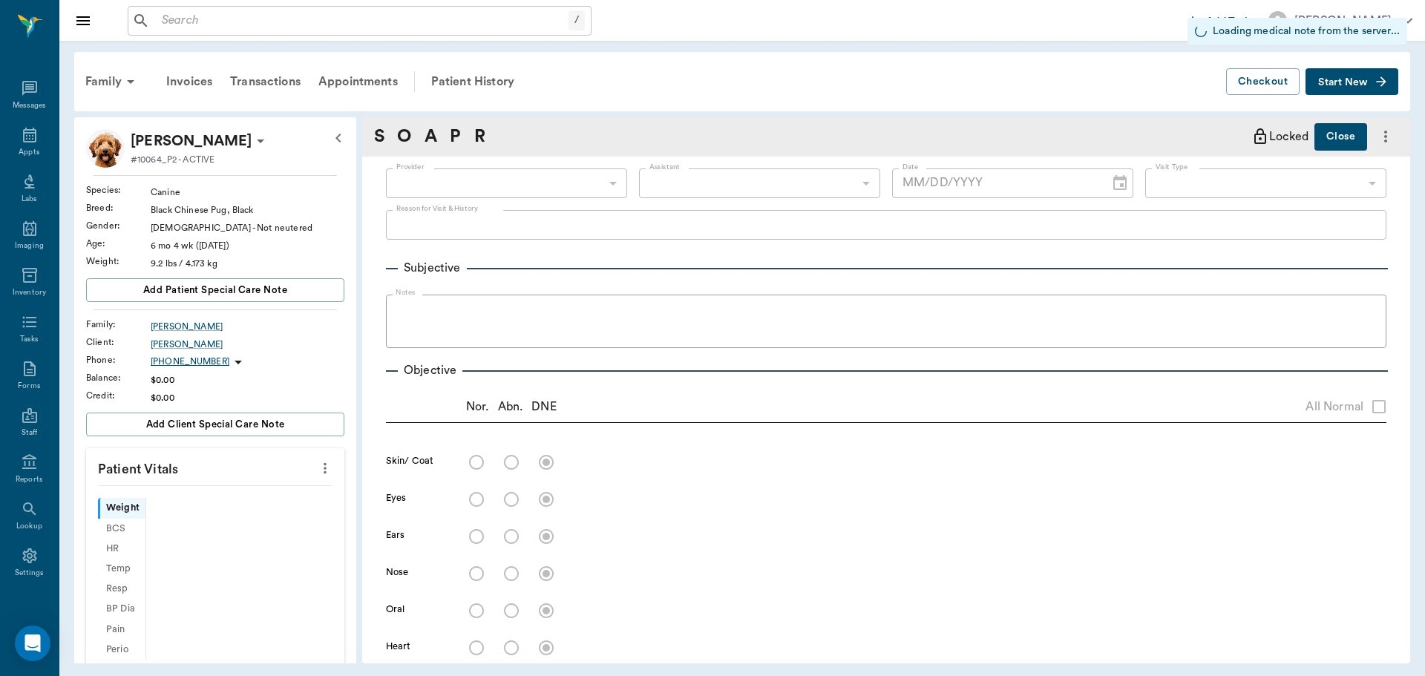
type input "63ec2f075fda476ae8351a4c"
type input "65d2be4f46e3a538d89b8c1a"
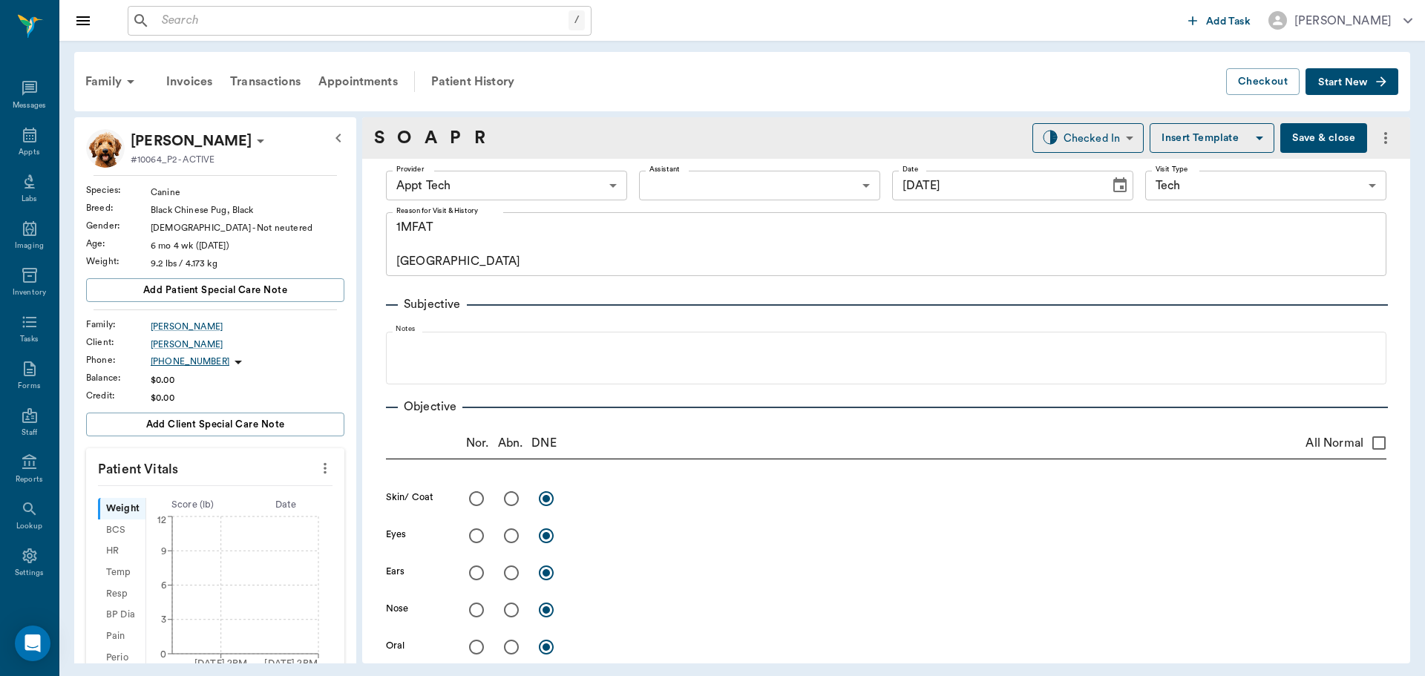
type input "[DATE]"
type textarea "1MFAT [GEOGRAPHIC_DATA]"
click at [318, 466] on icon "more" at bounding box center [325, 468] width 16 height 18
click at [283, 487] on span "Enter Vitals" at bounding box center [251, 494] width 125 height 16
click at [240, 505] on input "text" at bounding box center [214, 513] width 129 height 30
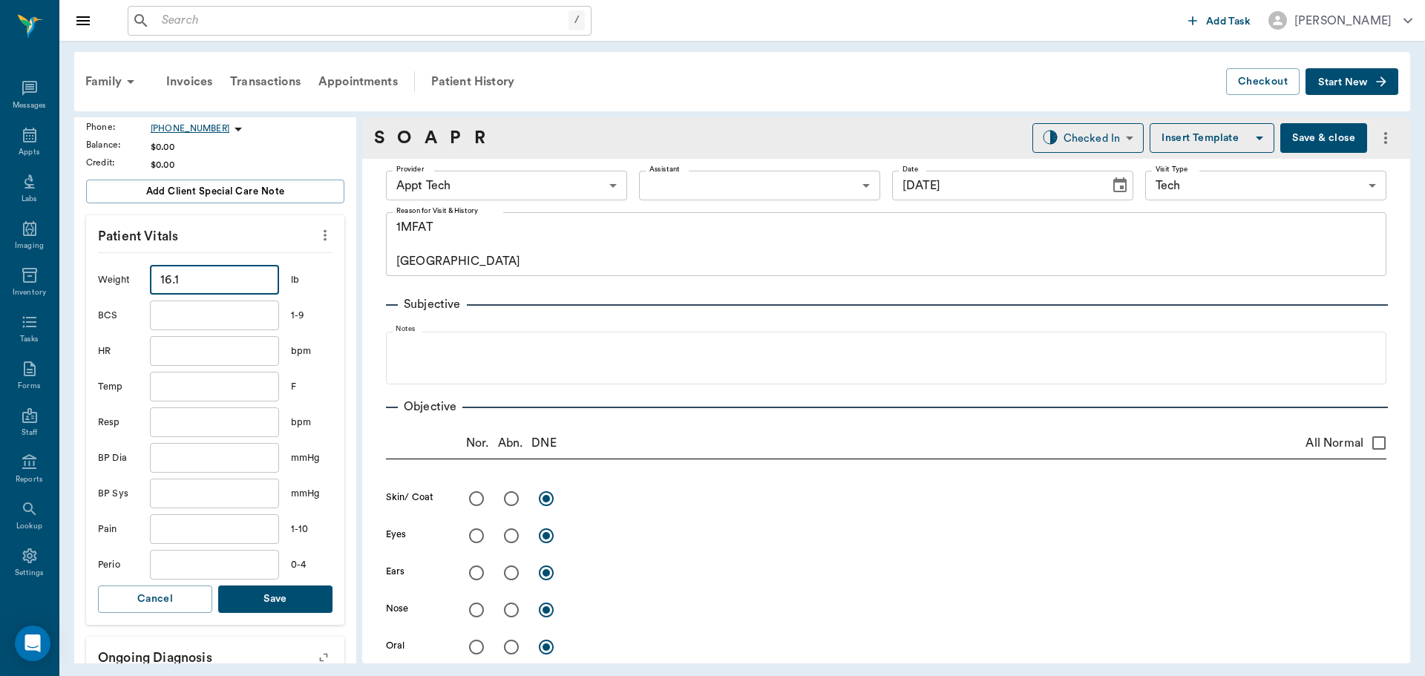
scroll to position [371, 0]
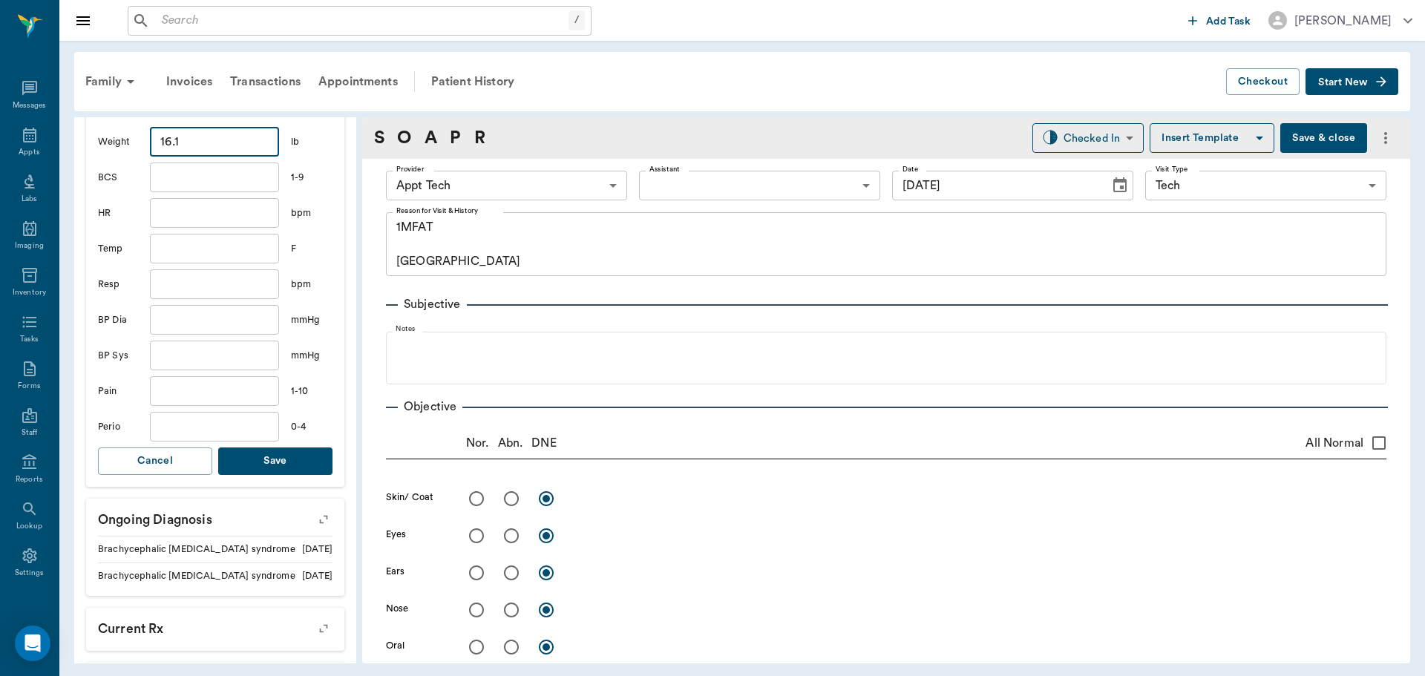
type input "16.1"
click at [295, 457] on button "Save" at bounding box center [275, 460] width 114 height 27
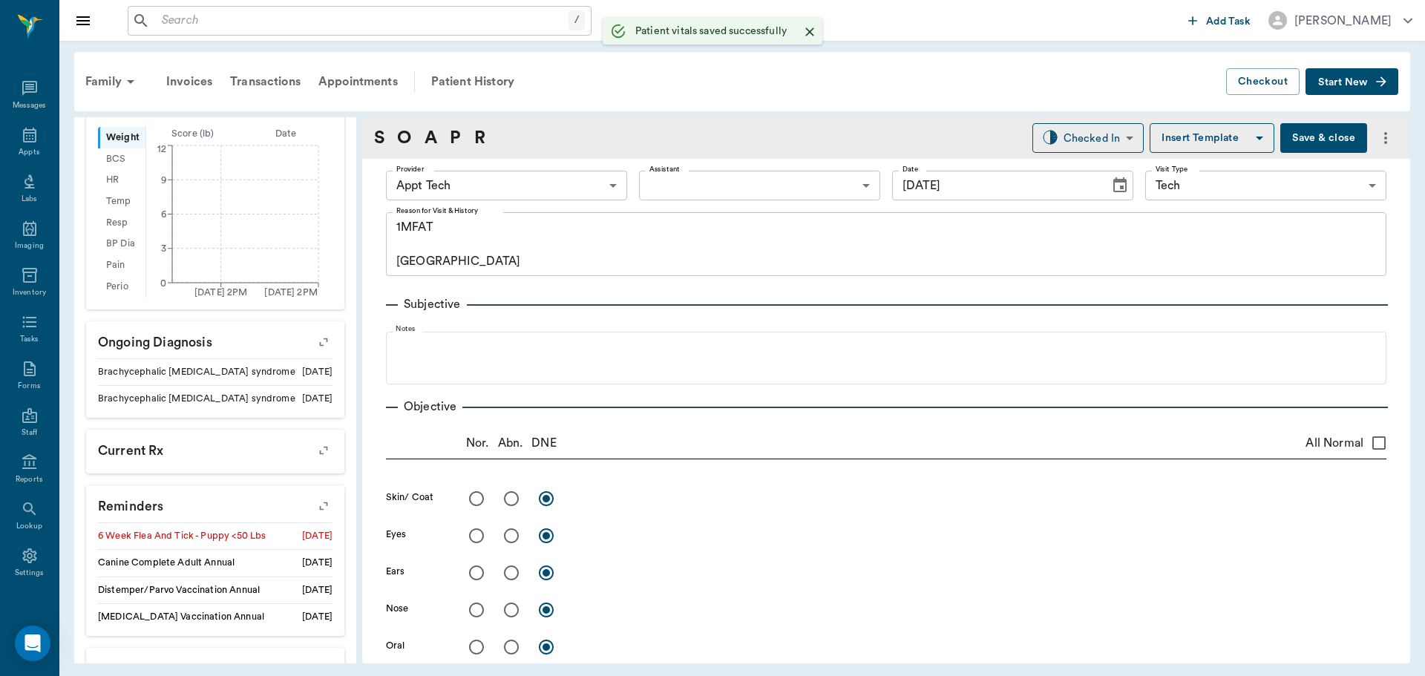
click at [522, 183] on body "/ ​ Add Task [PERSON_NAME] Nectar Messages Appts Labs Imaging Inventory Tasks F…" at bounding box center [712, 338] width 1425 height 676
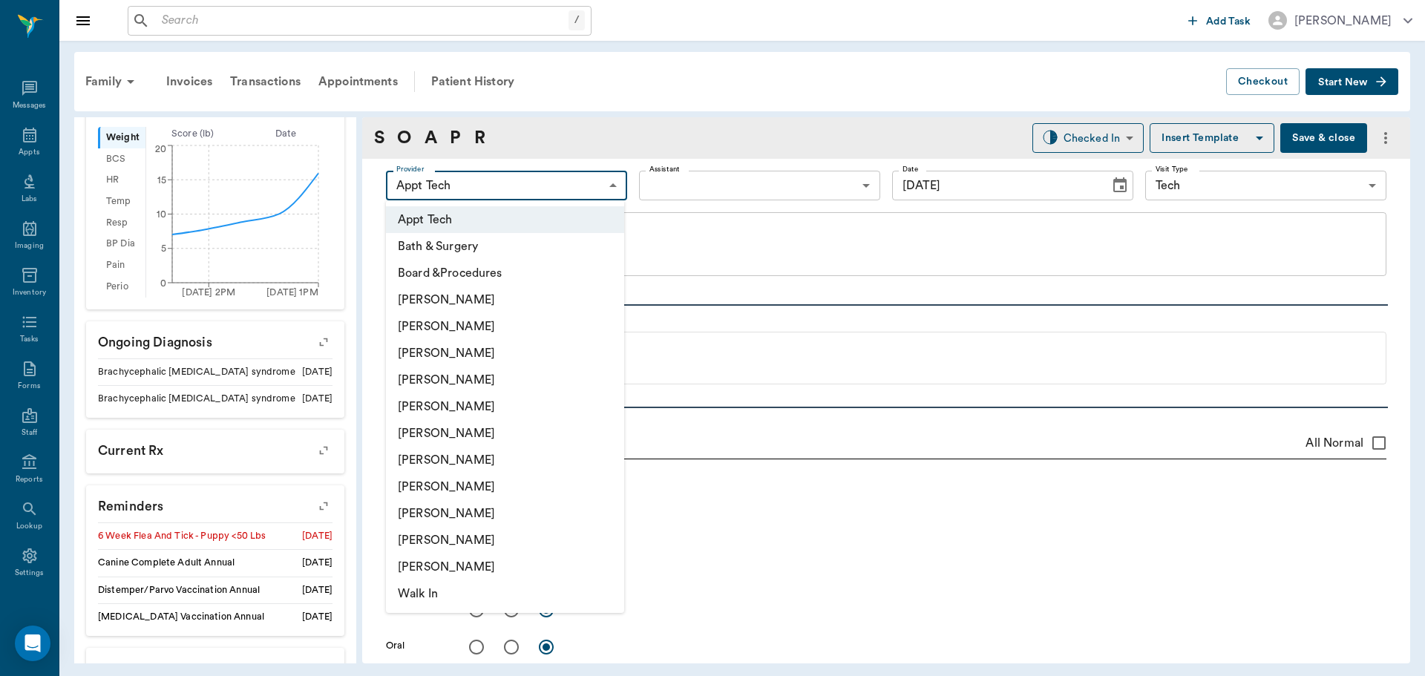
click at [530, 453] on li "[PERSON_NAME]" at bounding box center [505, 460] width 238 height 27
type input "682b670d8bdc6f7f8feef3db"
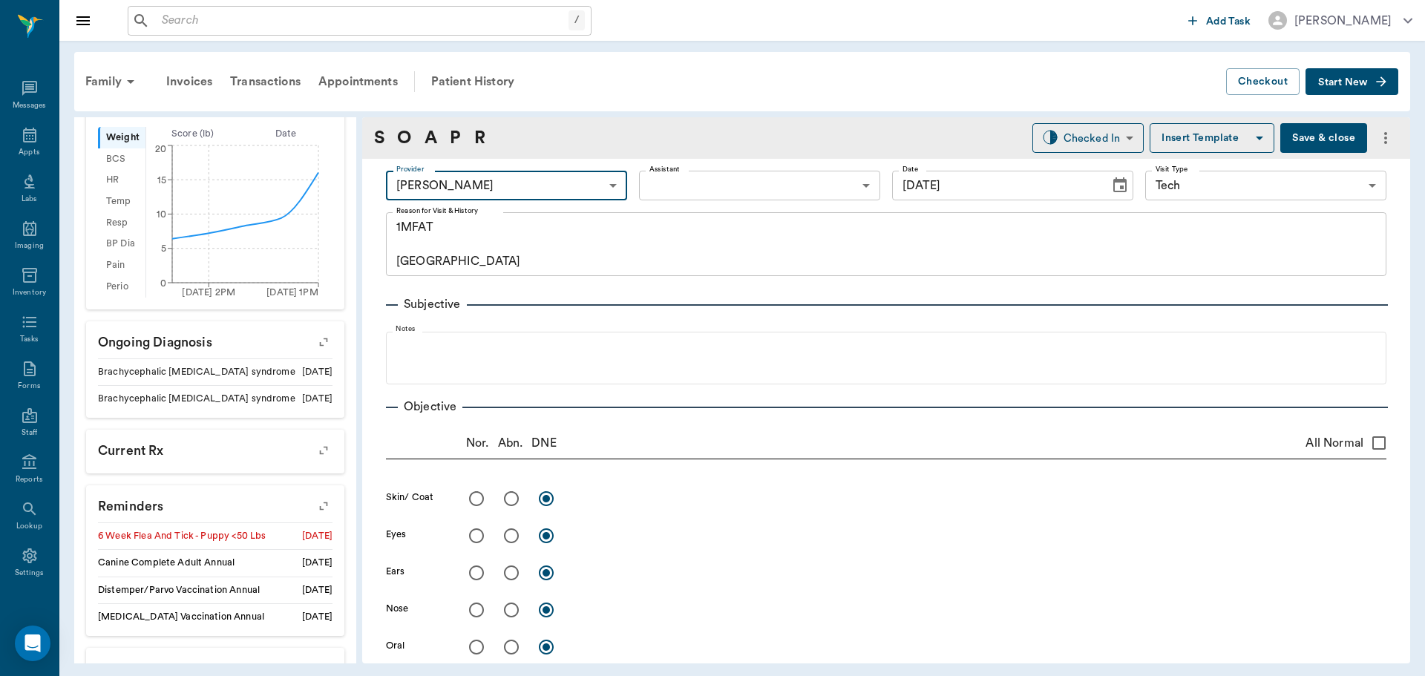
click at [666, 179] on body "/ ​ Add Task [PERSON_NAME] Nectar Messages Appts Labs Imaging Inventory Tasks F…" at bounding box center [712, 338] width 1425 height 676
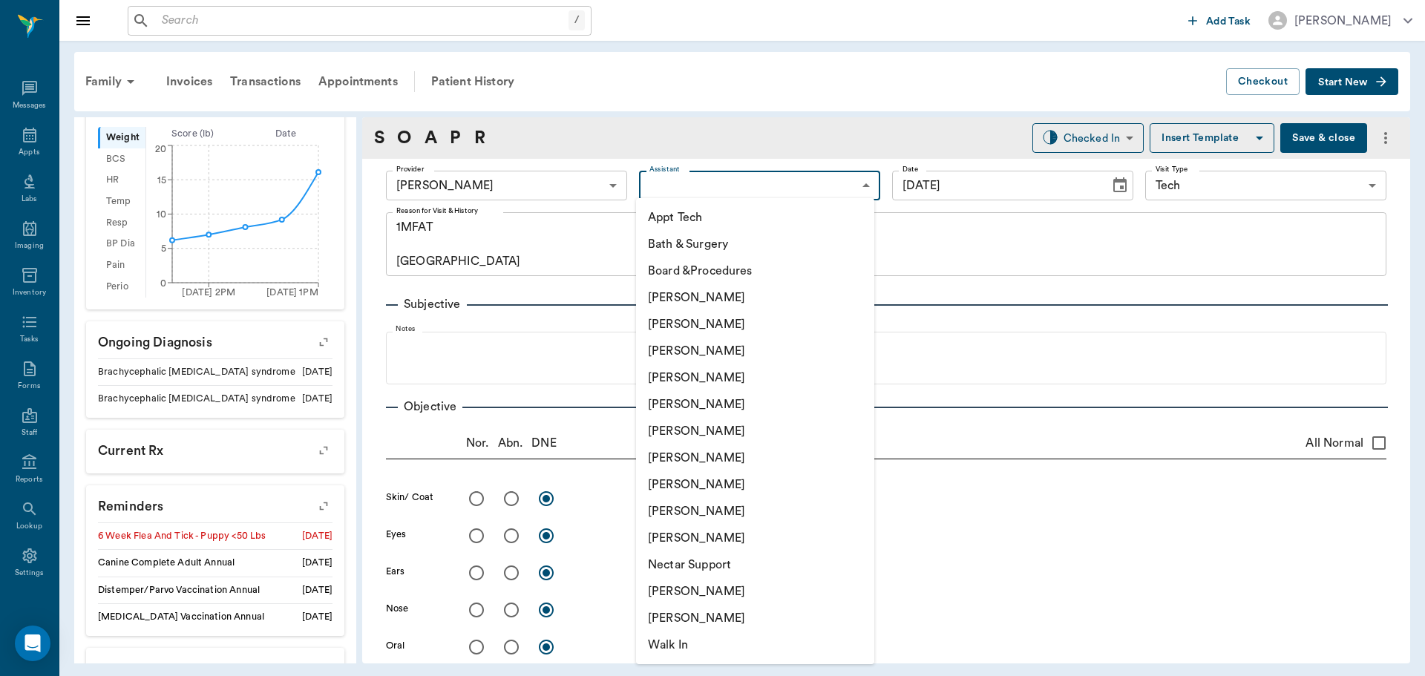
drag, startPoint x: 659, startPoint y: 212, endPoint x: 639, endPoint y: 342, distance: 131.4
click at [659, 213] on li "Appt Tech" at bounding box center [755, 217] width 238 height 27
type input "63ec2f075fda476ae8351a4c"
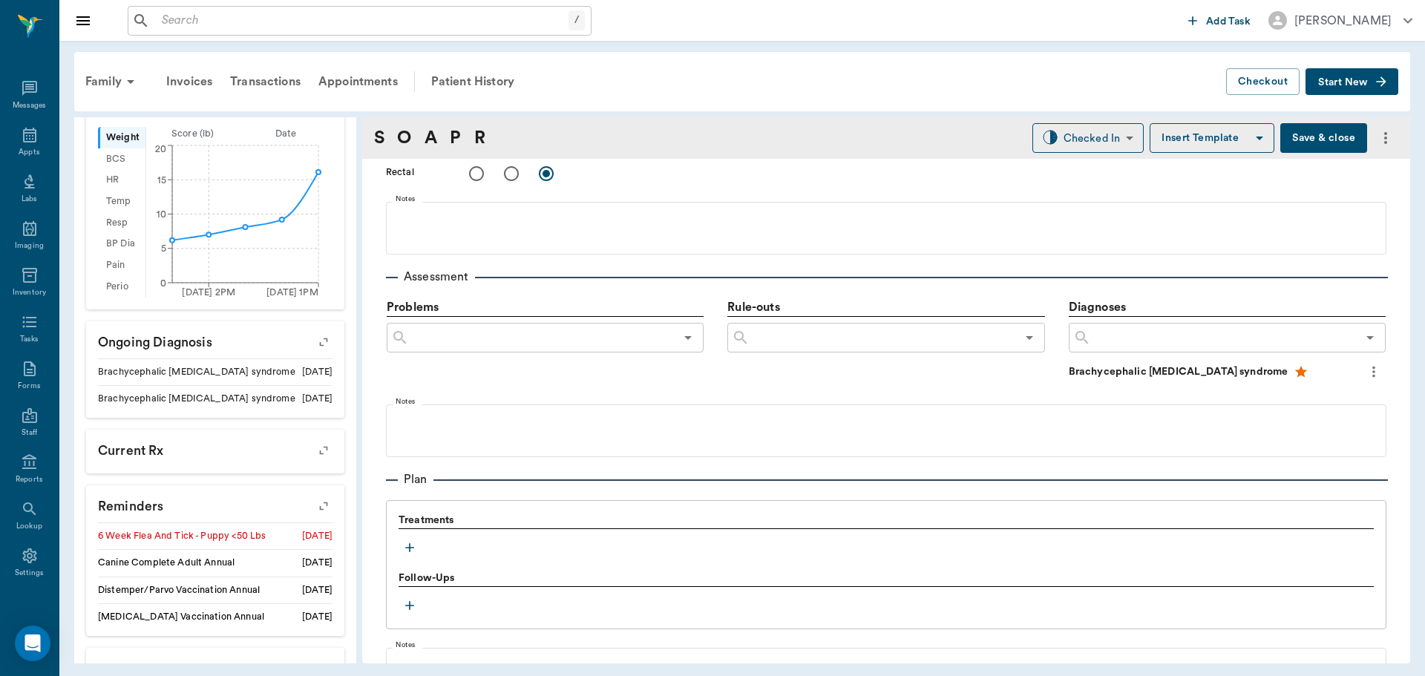
scroll to position [816, 0]
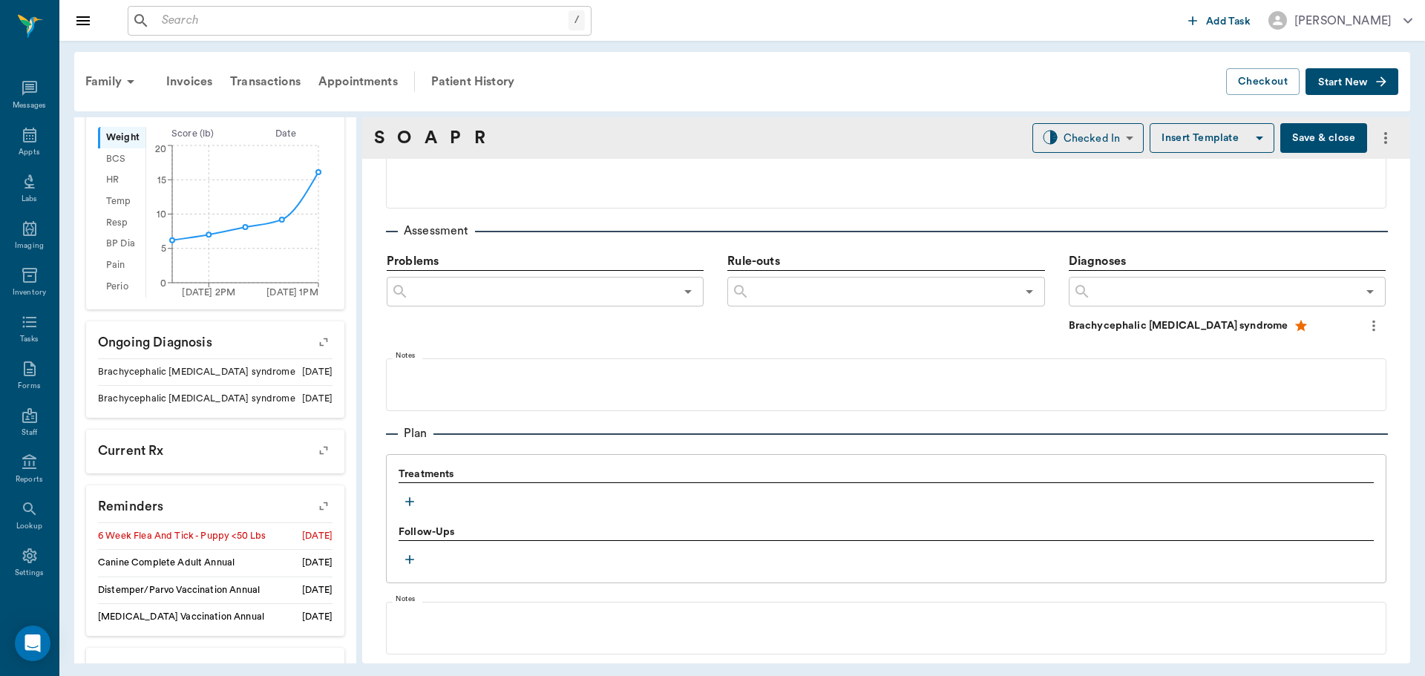
click at [407, 495] on icon "button" at bounding box center [409, 501] width 15 height 15
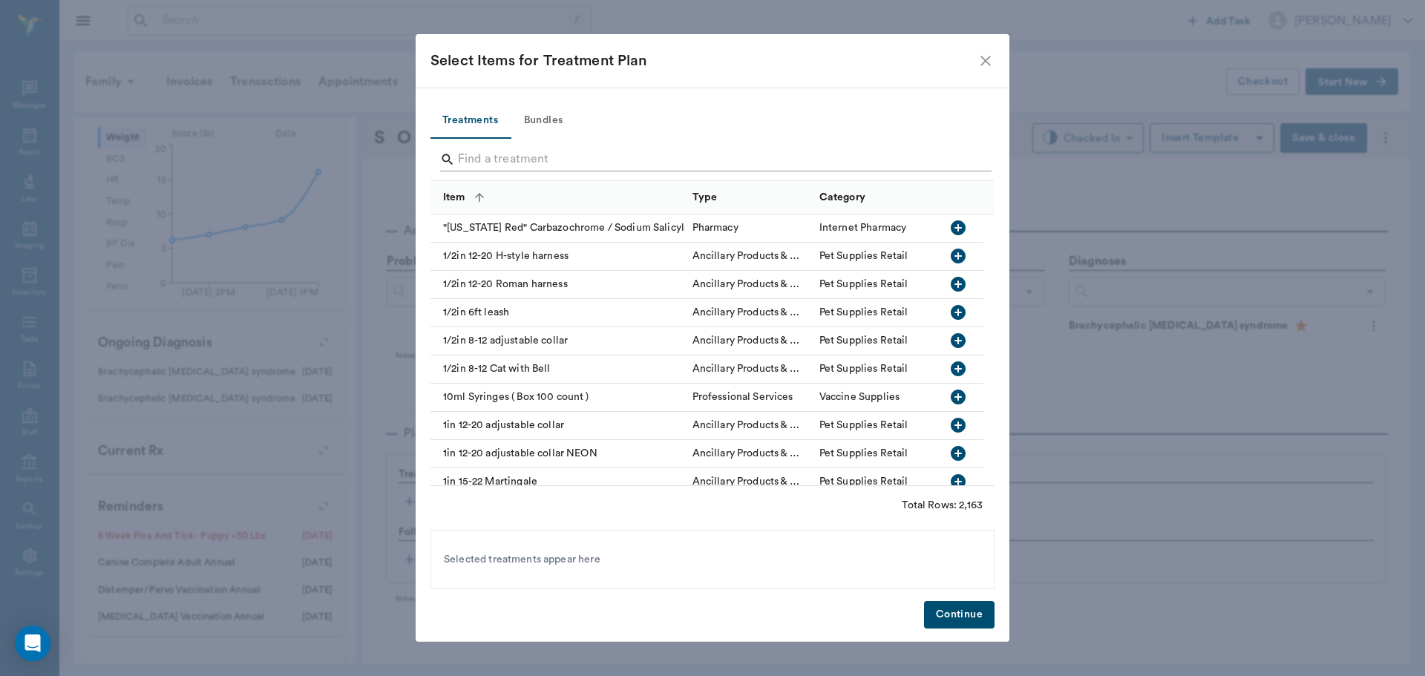
click at [522, 154] on input "Search" at bounding box center [713, 160] width 511 height 24
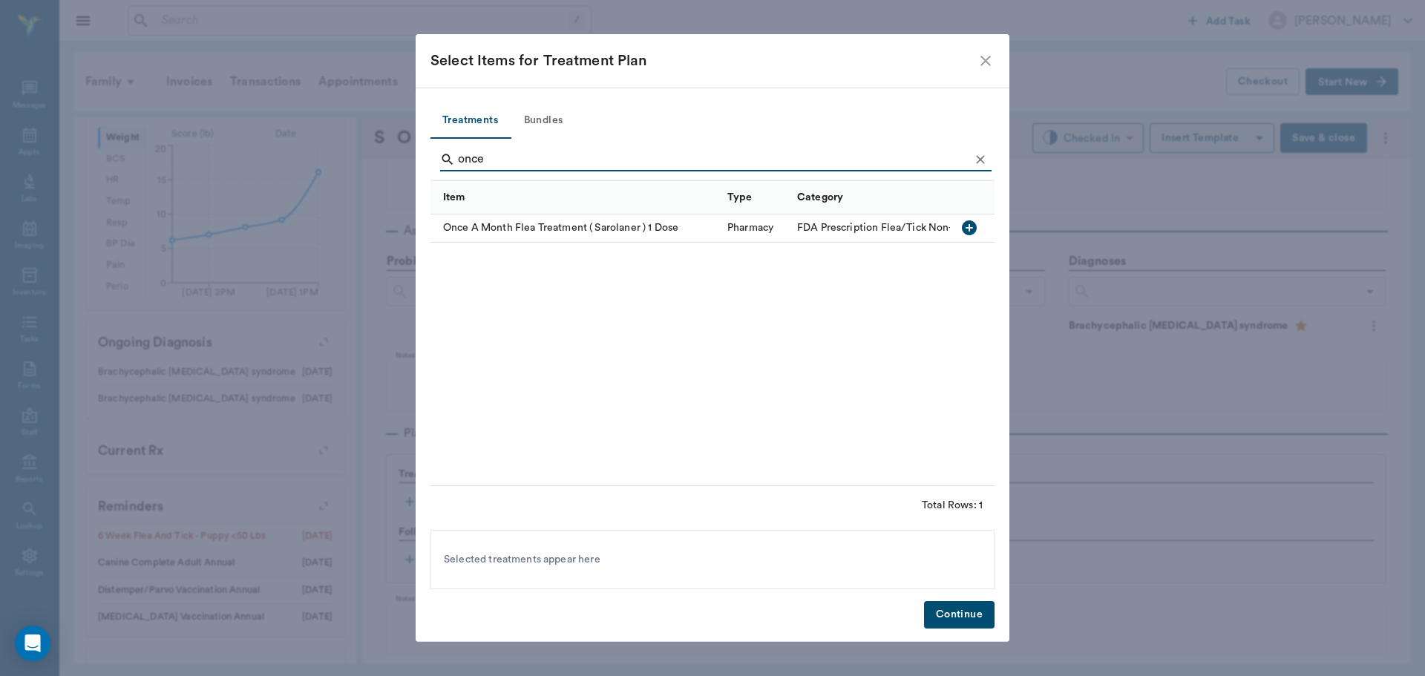
type input "once"
click at [969, 226] on icon "button" at bounding box center [969, 228] width 18 height 18
click at [979, 620] on button "Continue" at bounding box center [959, 614] width 70 height 27
drag, startPoint x: 979, startPoint y: 620, endPoint x: 1080, endPoint y: 210, distance: 421.8
click at [978, 617] on div "Provider [PERSON_NAME] 682b670d8bdc6f7f8feef3db Provider Assistant Appt Tech 63…" at bounding box center [886, 68] width 1048 height 1450
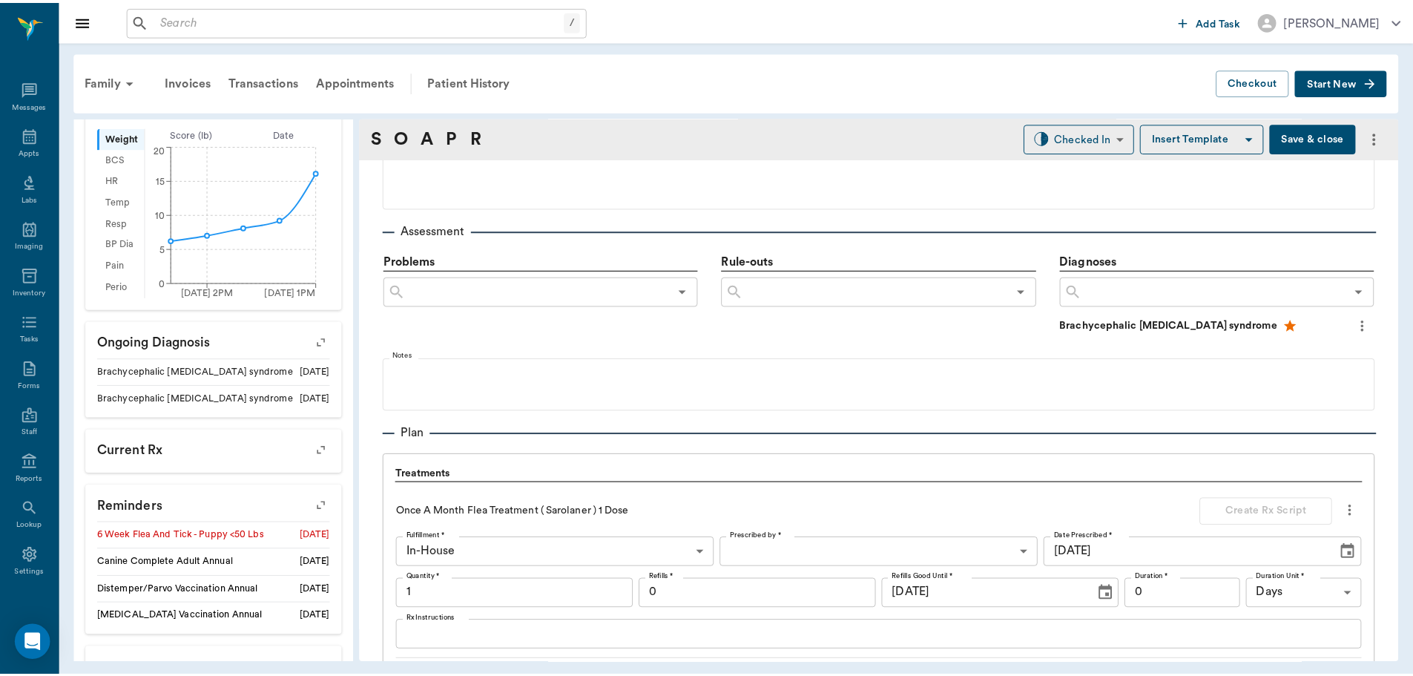
scroll to position [1104, 0]
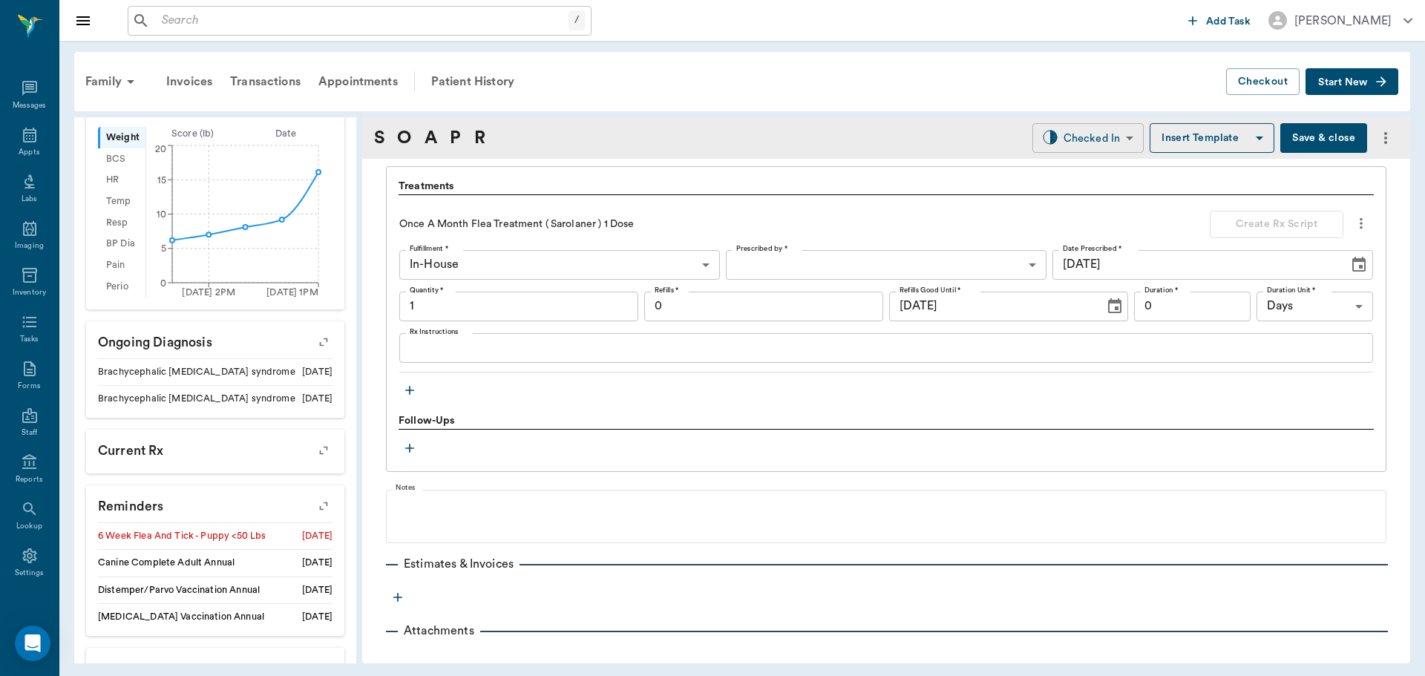
click at [1054, 127] on body "/ ​ Add Task [PERSON_NAME] Nectar Messages Appts Labs Imaging Inventory Tasks F…" at bounding box center [712, 338] width 1425 height 676
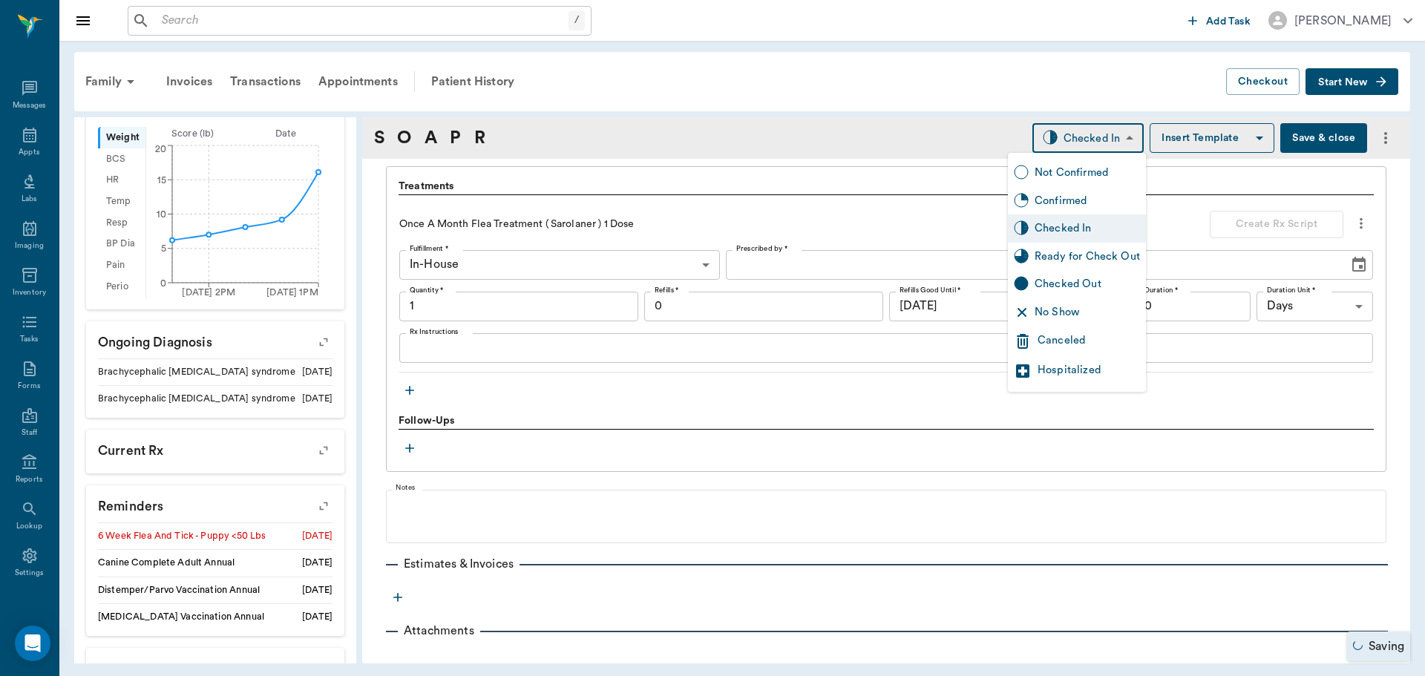
type input "1.00"
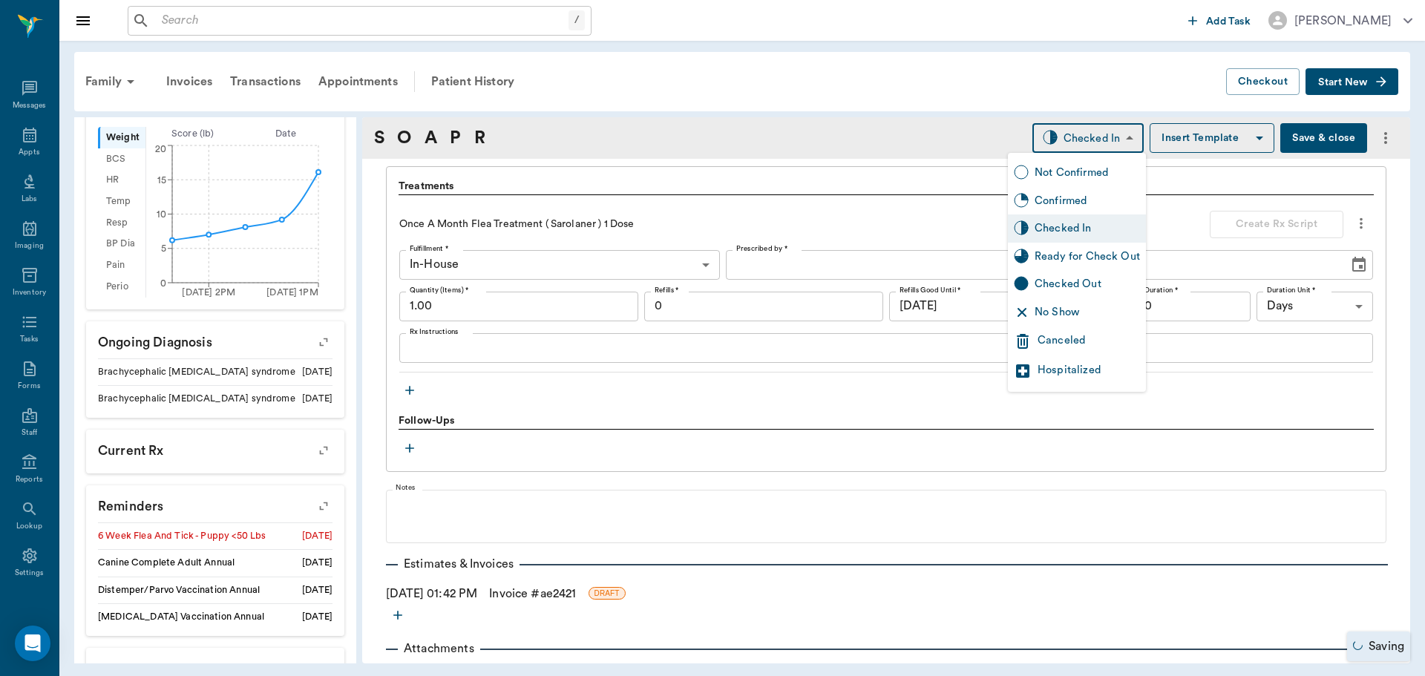
click at [1089, 249] on div "Ready for Check Out" at bounding box center [1086, 257] width 105 height 16
type input "READY_TO_CHECKOUT"
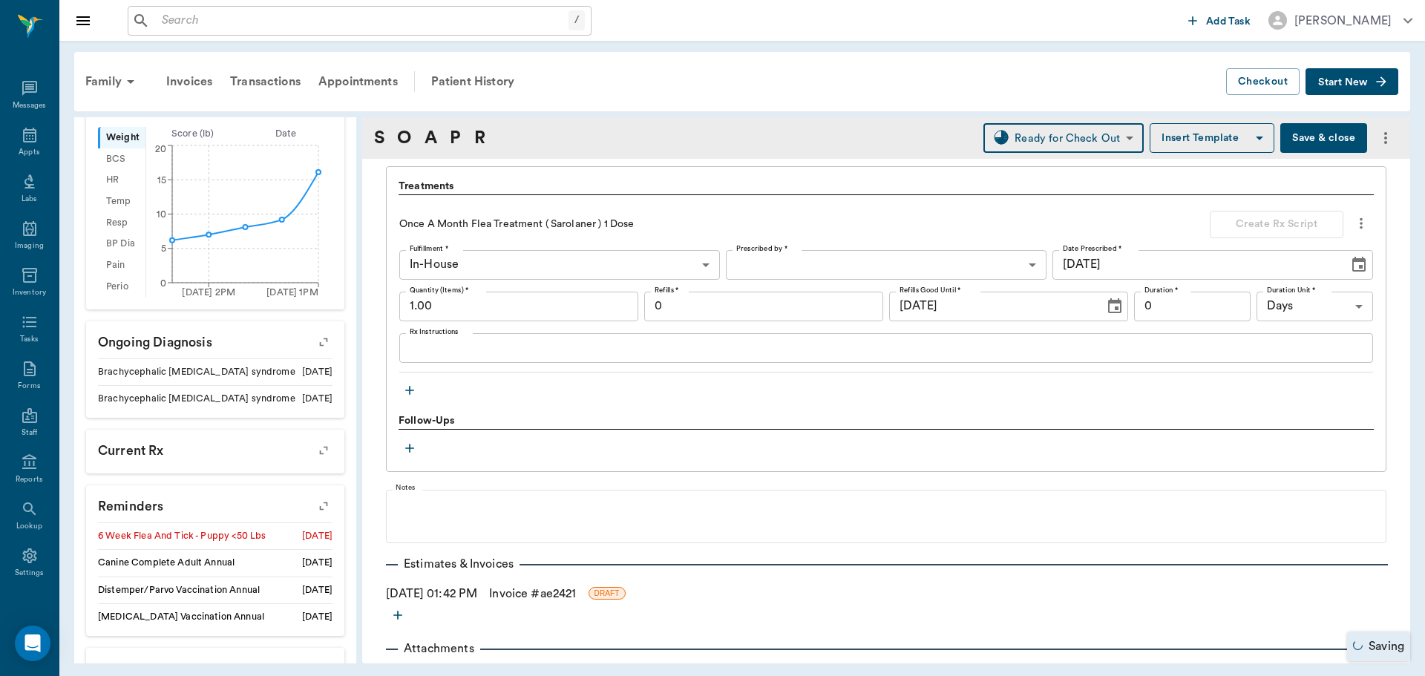
drag, startPoint x: 538, startPoint y: 594, endPoint x: 585, endPoint y: 594, distance: 46.7
click at [538, 594] on link "Invoice # ae2421" at bounding box center [532, 594] width 87 height 18
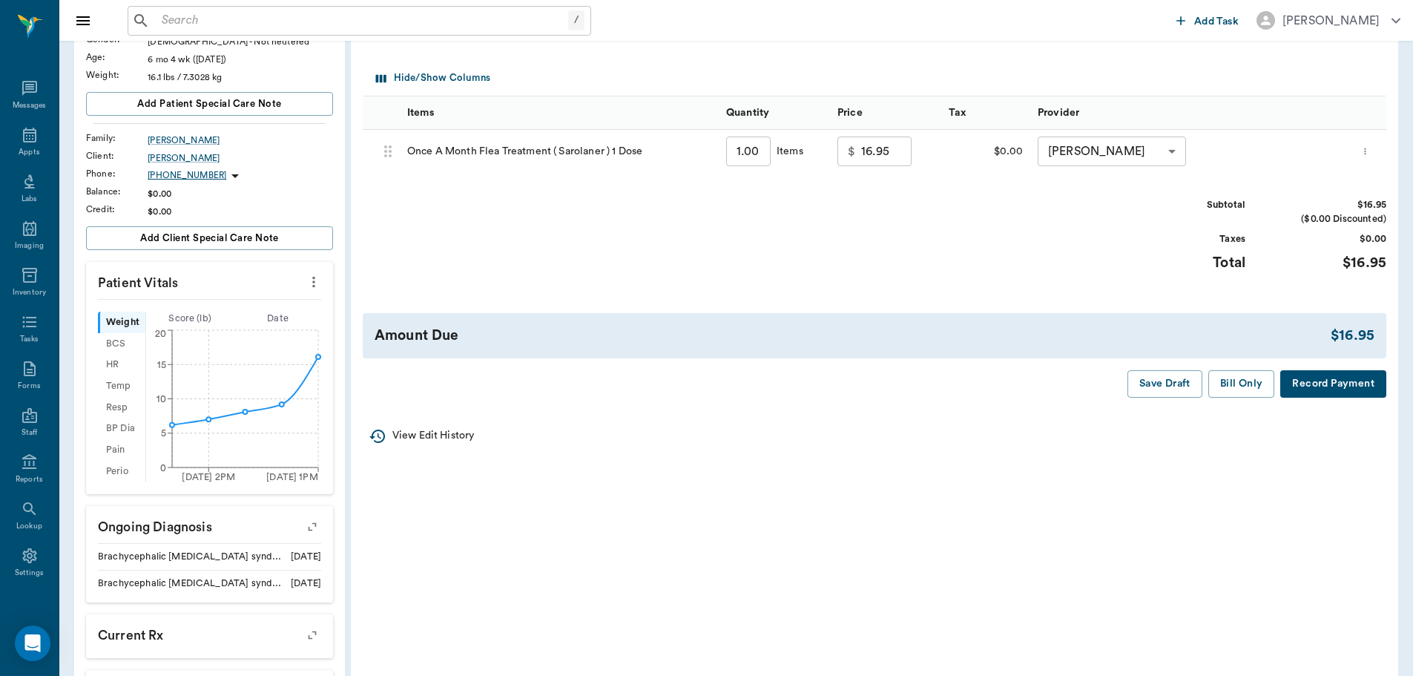
scroll to position [148, 0]
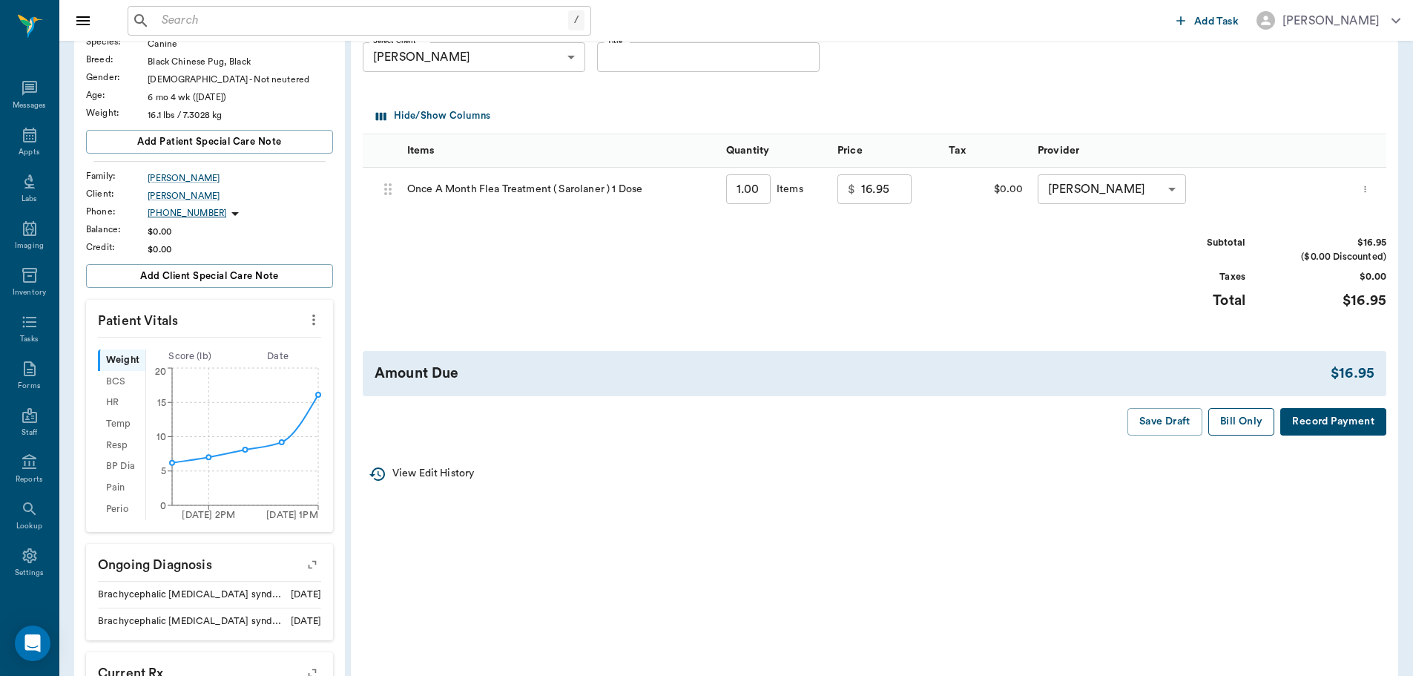
click at [1254, 427] on button "Bill Only" at bounding box center [1242, 421] width 67 height 27
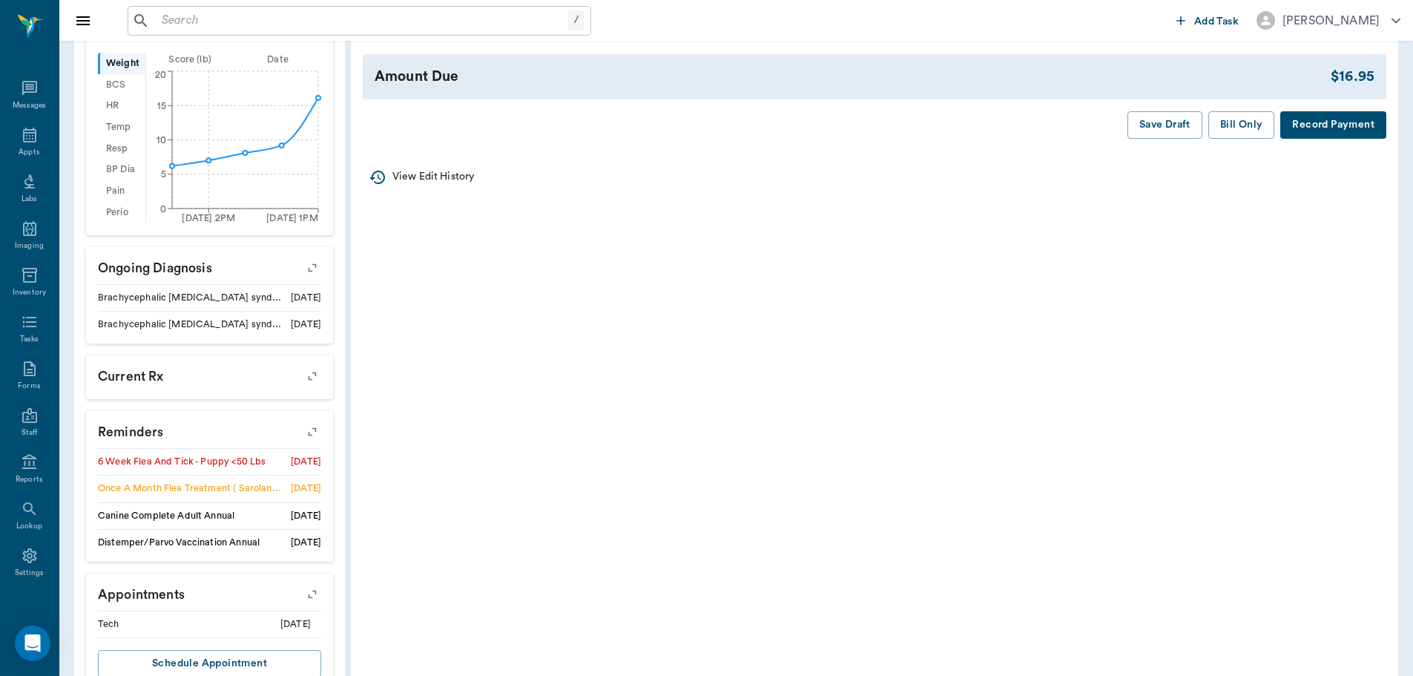
click at [312, 439] on icon "button" at bounding box center [312, 431] width 21 height 21
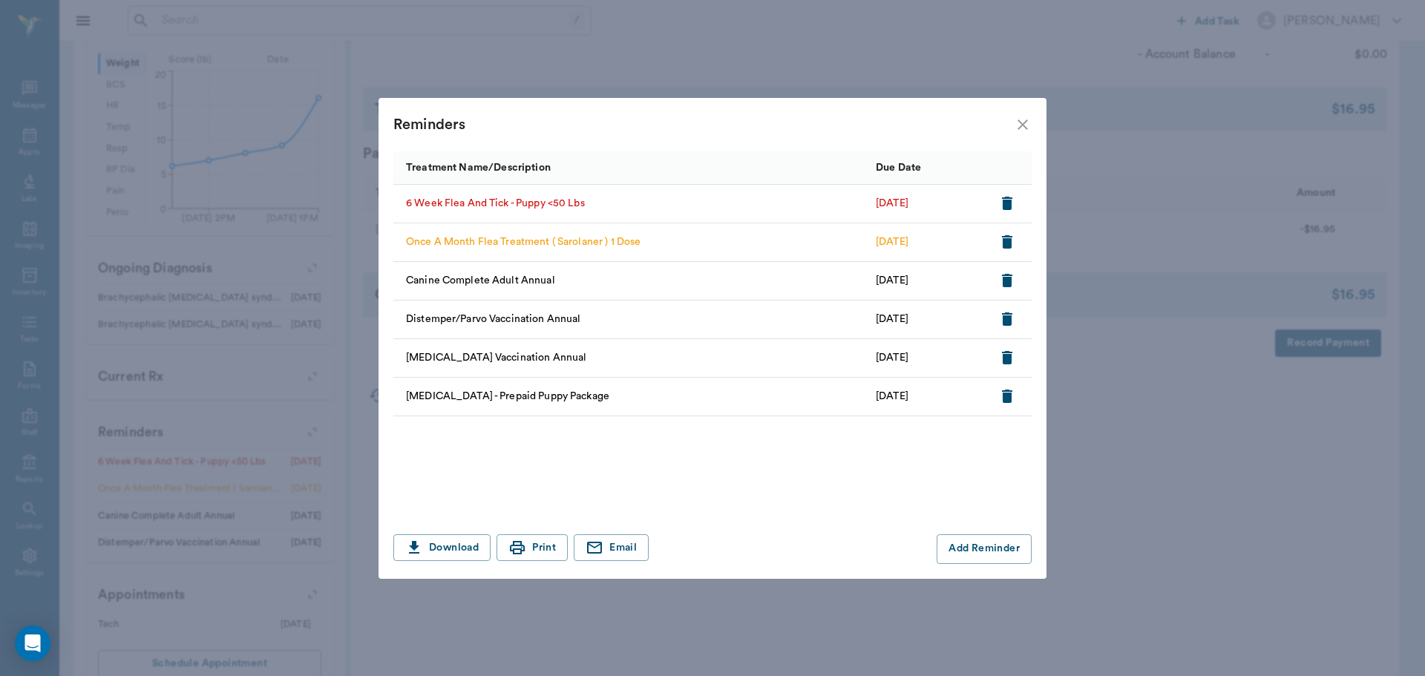
click at [1013, 200] on icon "button" at bounding box center [1007, 203] width 18 height 18
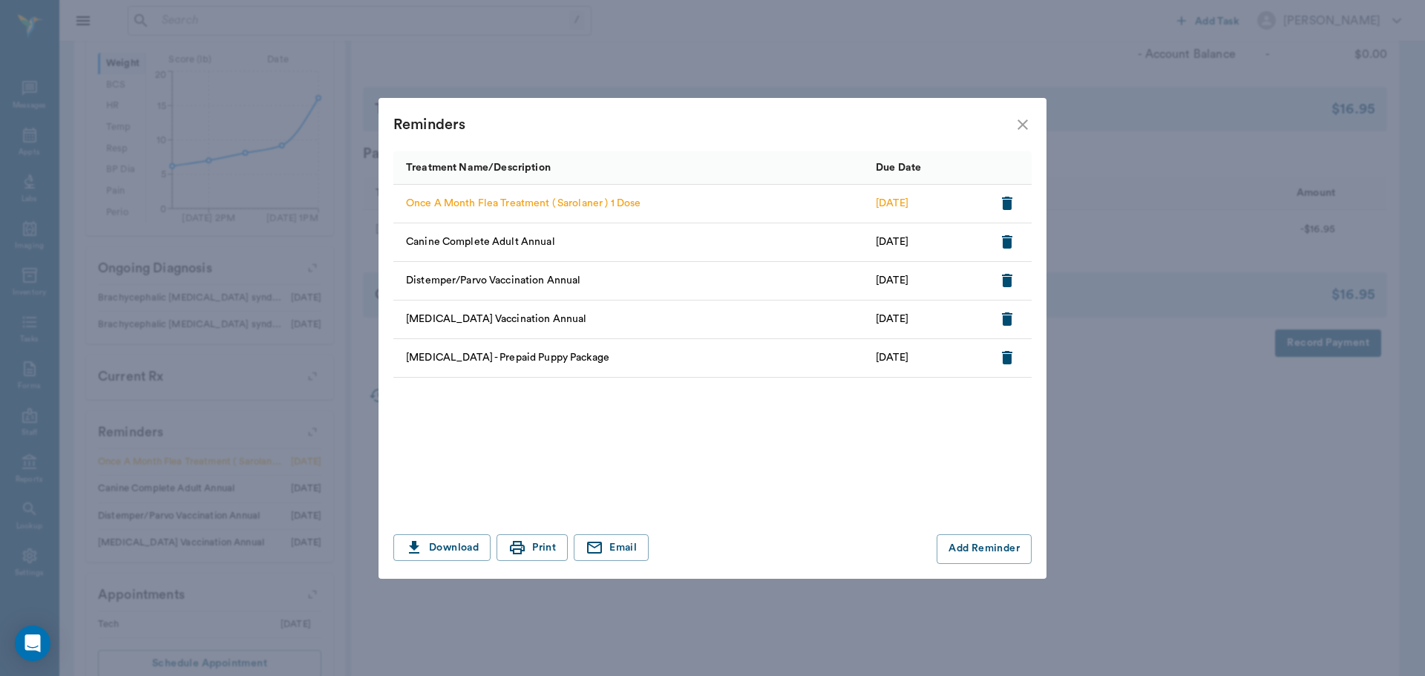
click at [1031, 128] on icon "close" at bounding box center [1022, 125] width 18 height 18
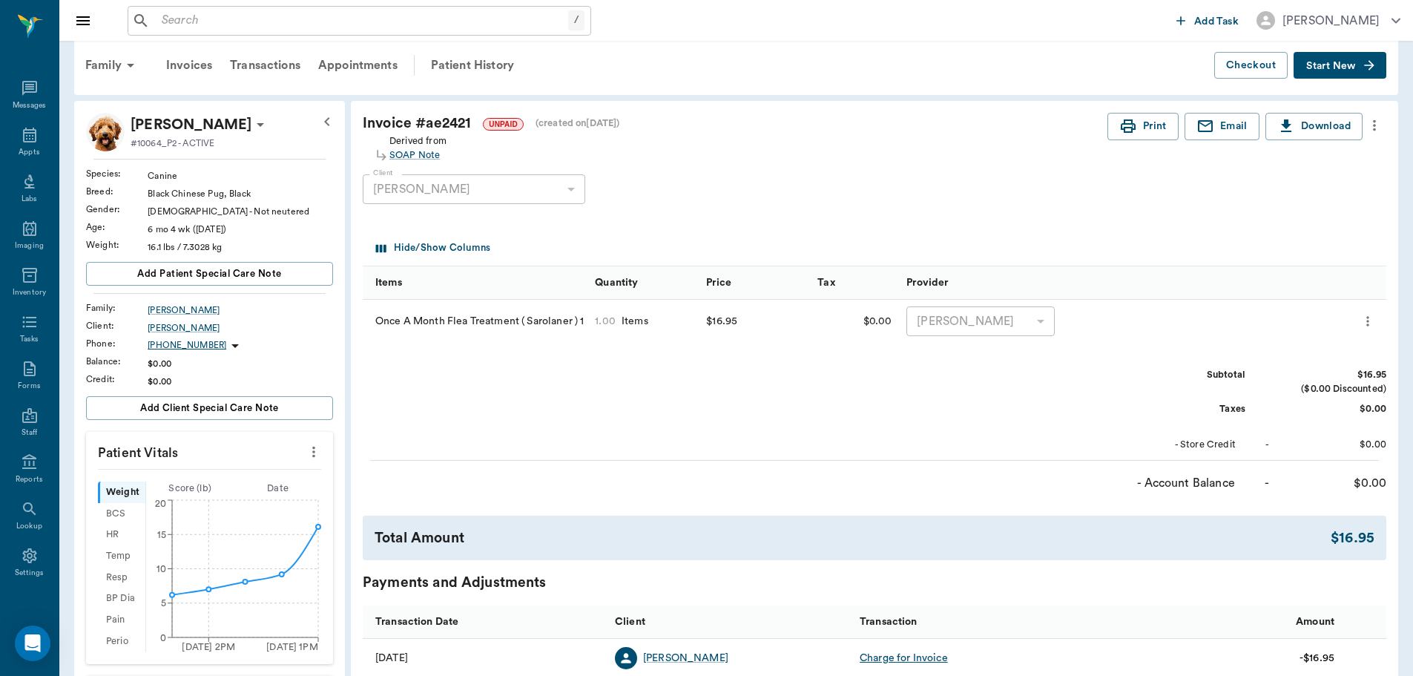
scroll to position [0, 0]
